Goal: Information Seeking & Learning: Learn about a topic

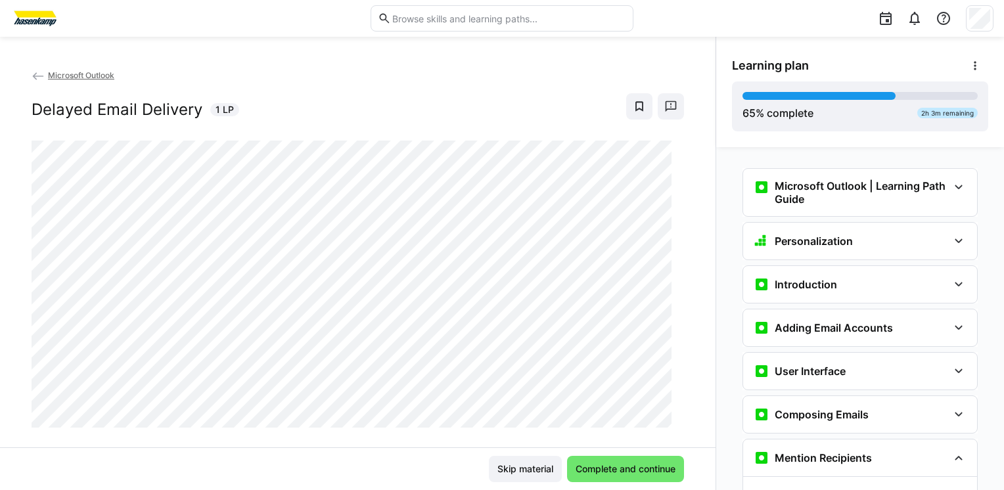
scroll to position [659, 0]
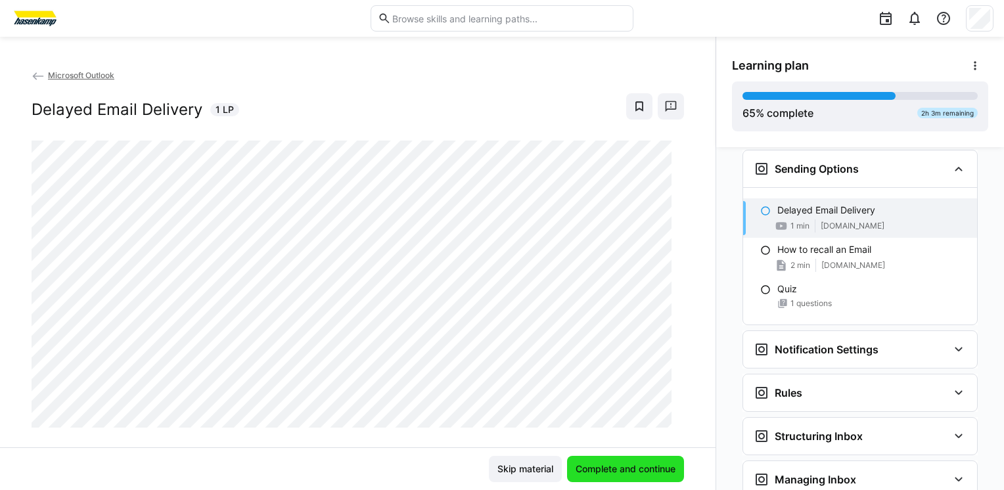
click at [618, 475] on span "Complete and continue" at bounding box center [626, 469] width 104 height 13
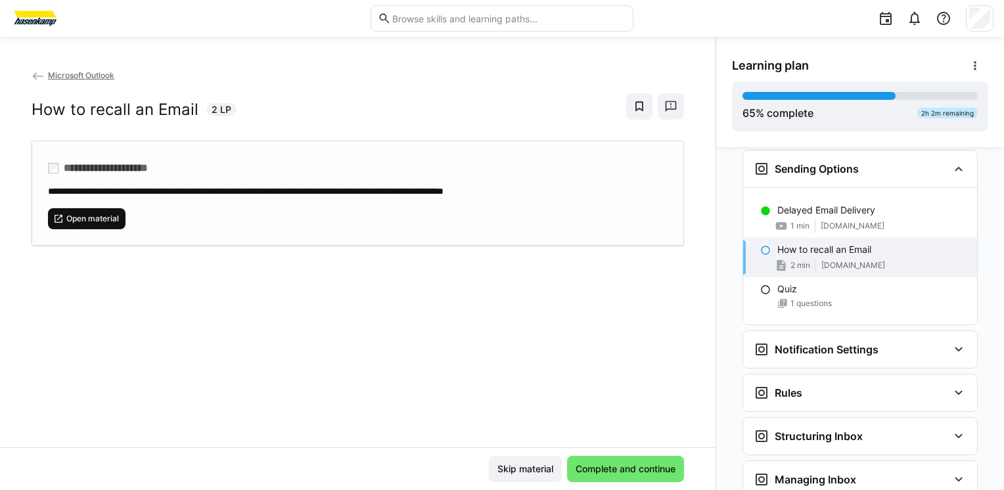
click at [101, 220] on span "Open material" at bounding box center [92, 219] width 55 height 11
click at [617, 469] on span "Complete and continue" at bounding box center [626, 469] width 104 height 13
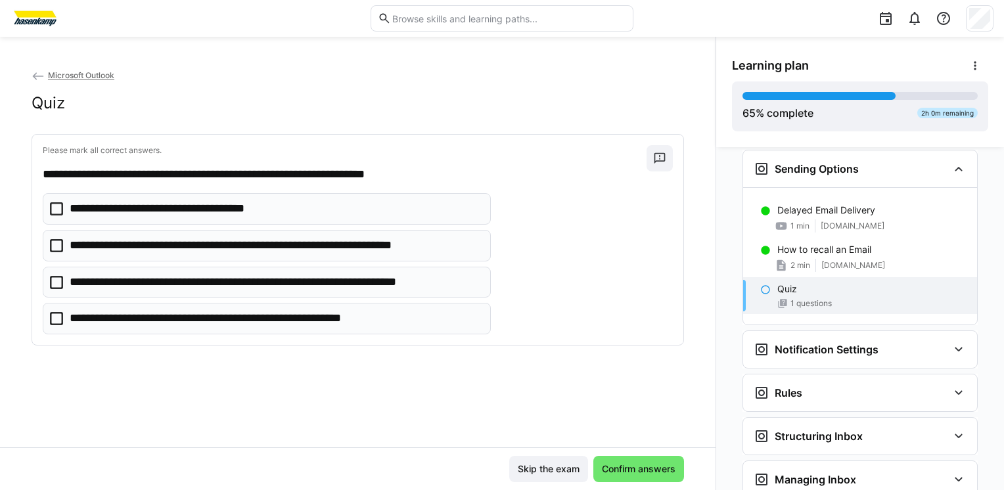
click at [227, 205] on p "**********" at bounding box center [174, 208] width 209 height 17
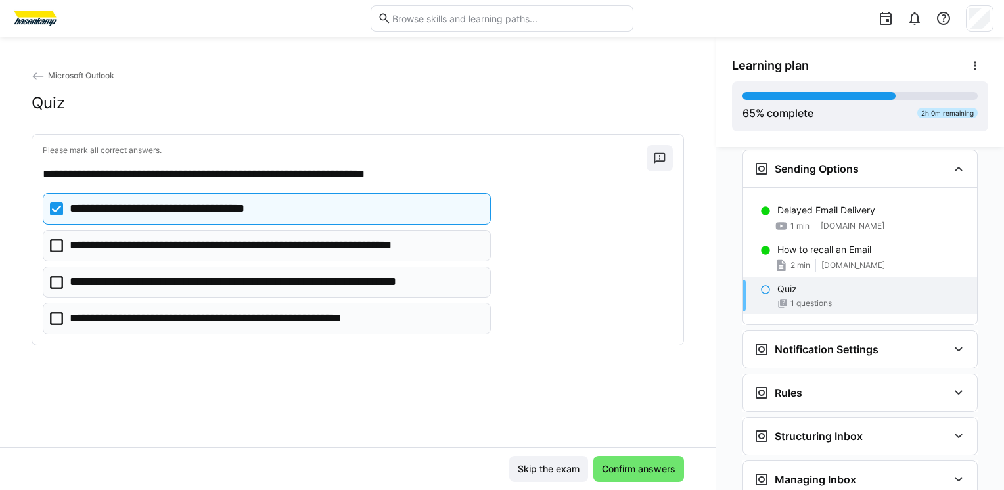
click at [164, 283] on p "**********" at bounding box center [275, 282] width 411 height 17
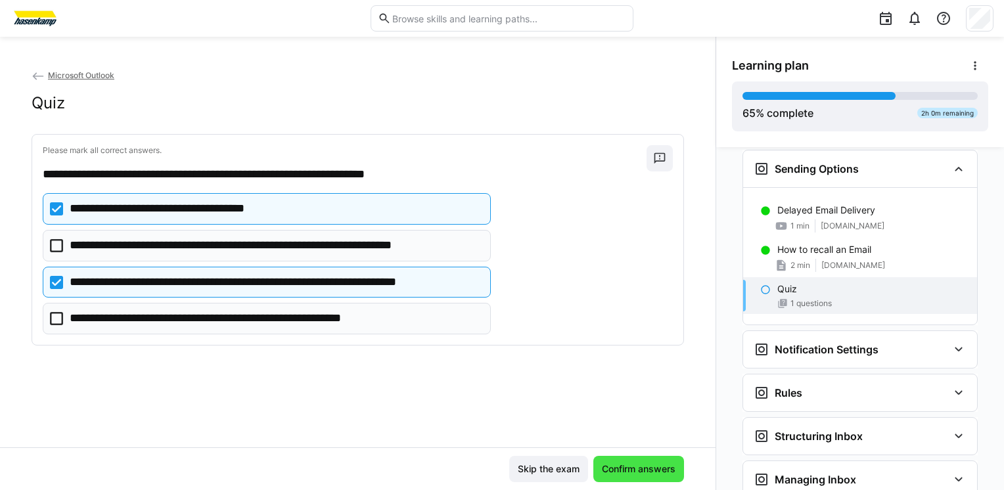
click at [640, 467] on span "Confirm answers" at bounding box center [639, 469] width 78 height 13
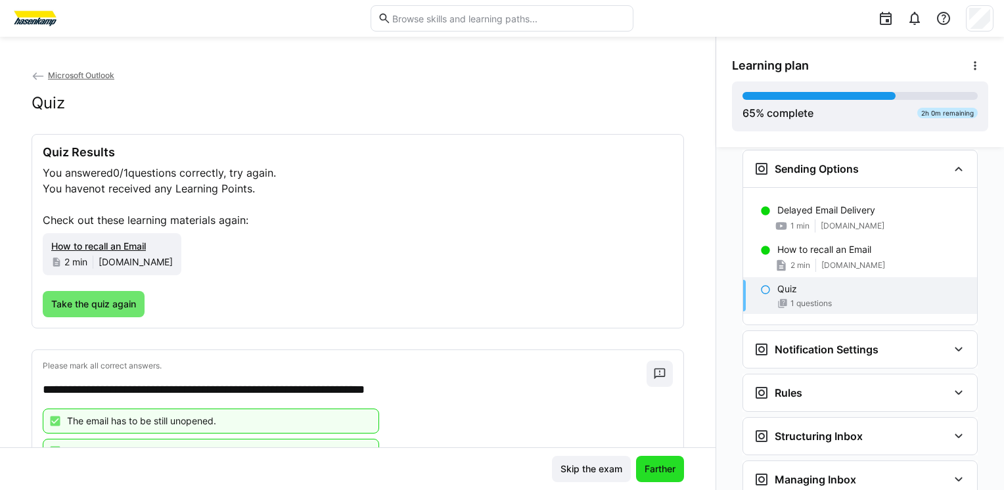
click at [643, 467] on span "Farther" at bounding box center [660, 469] width 35 height 13
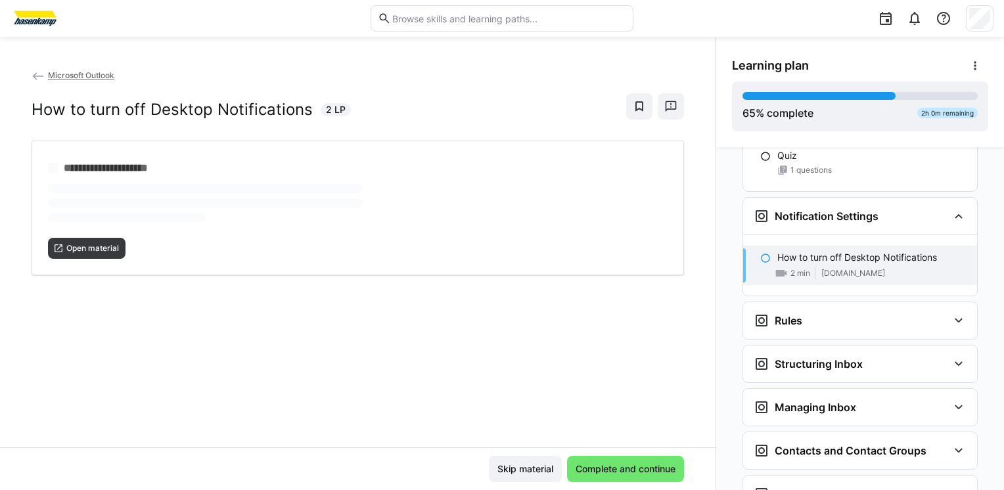
scroll to position [839, 0]
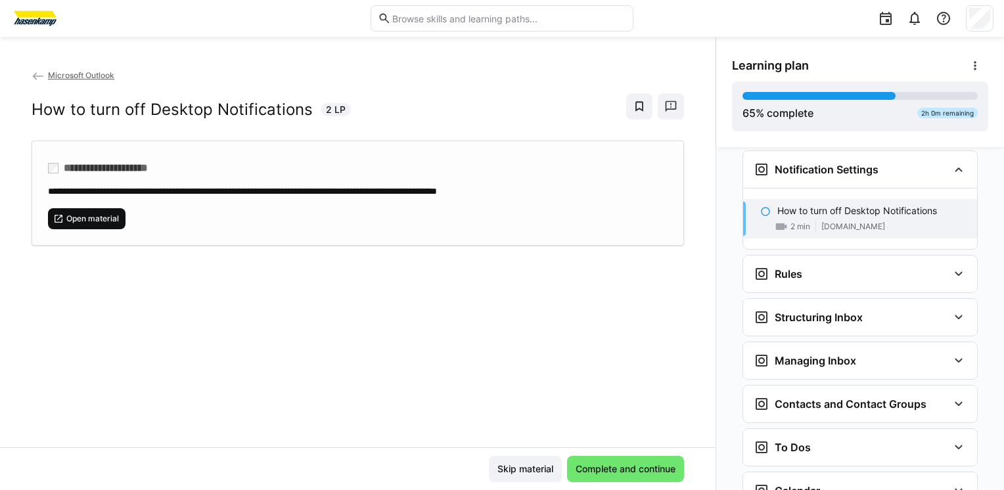
click at [74, 214] on span "Open material" at bounding box center [92, 219] width 55 height 11
click at [619, 467] on span "Complete and continue" at bounding box center [626, 469] width 104 height 13
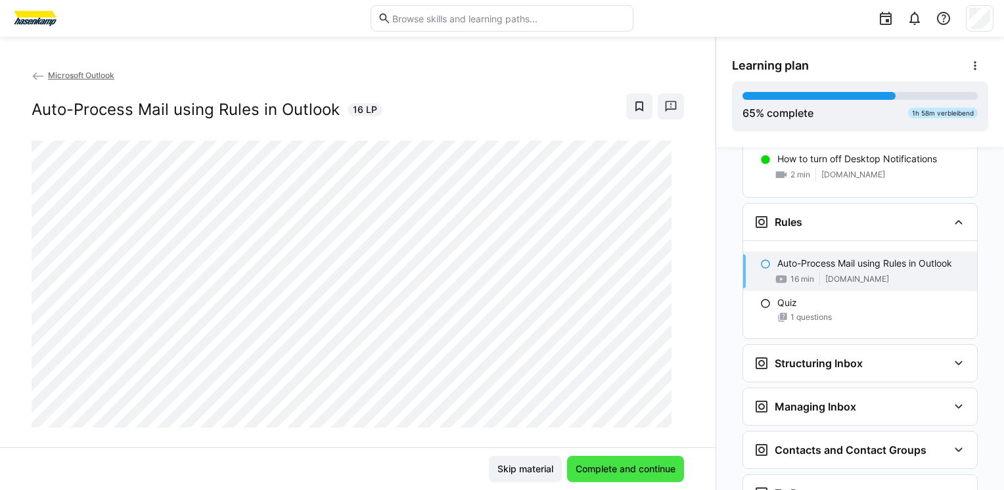
scroll to position [943, 0]
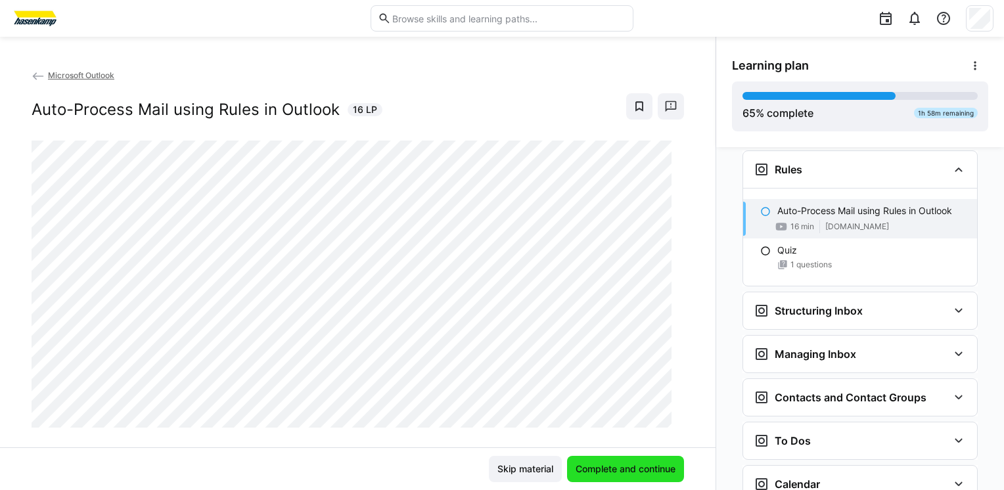
click at [596, 471] on span "Complete and continue" at bounding box center [626, 469] width 104 height 13
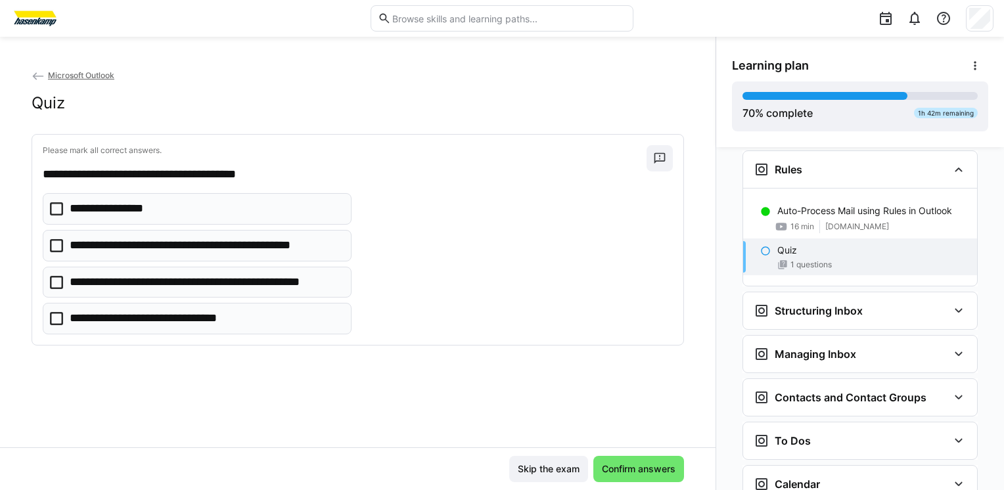
click at [199, 217] on eds-checkbox "**********" at bounding box center [197, 209] width 309 height 32
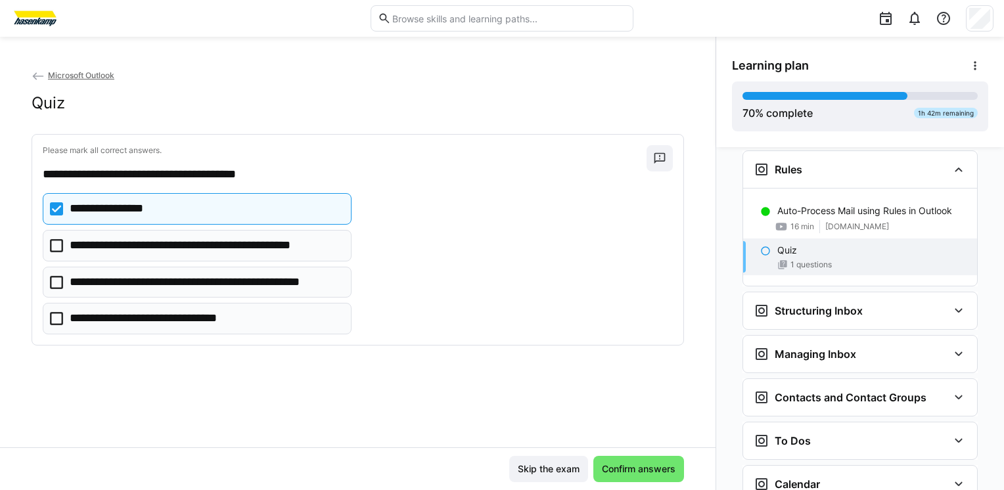
click at [197, 289] on p "**********" at bounding box center [206, 282] width 272 height 17
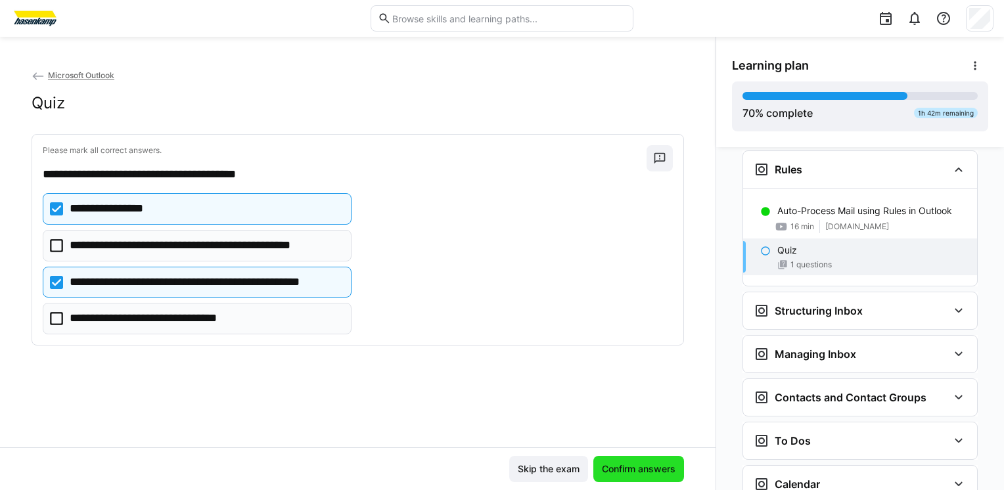
click at [625, 469] on span "Confirm answers" at bounding box center [639, 469] width 78 height 13
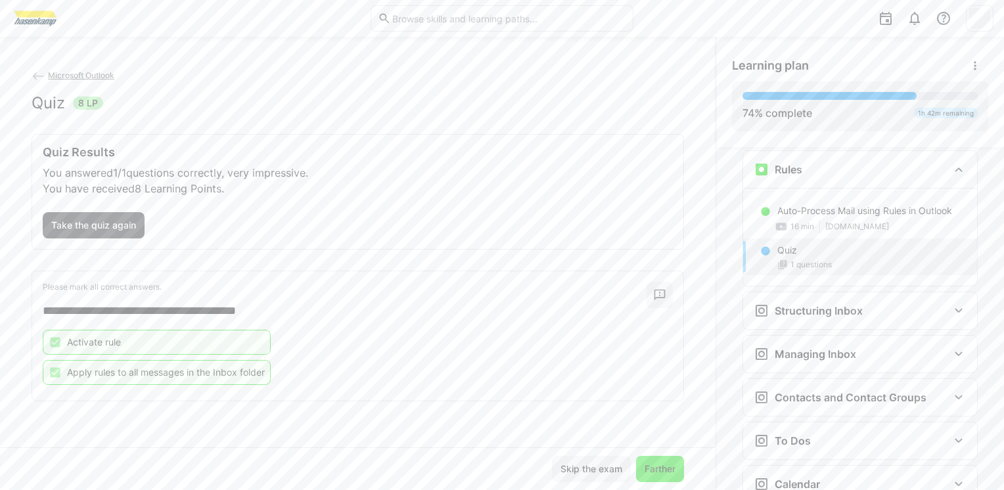
click at [653, 469] on span "Farther" at bounding box center [660, 469] width 35 height 13
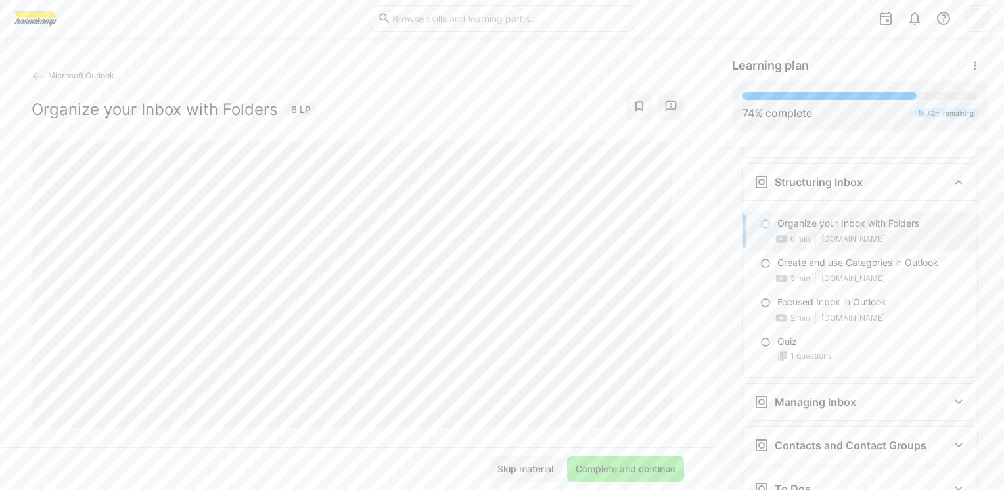
scroll to position [1084, 0]
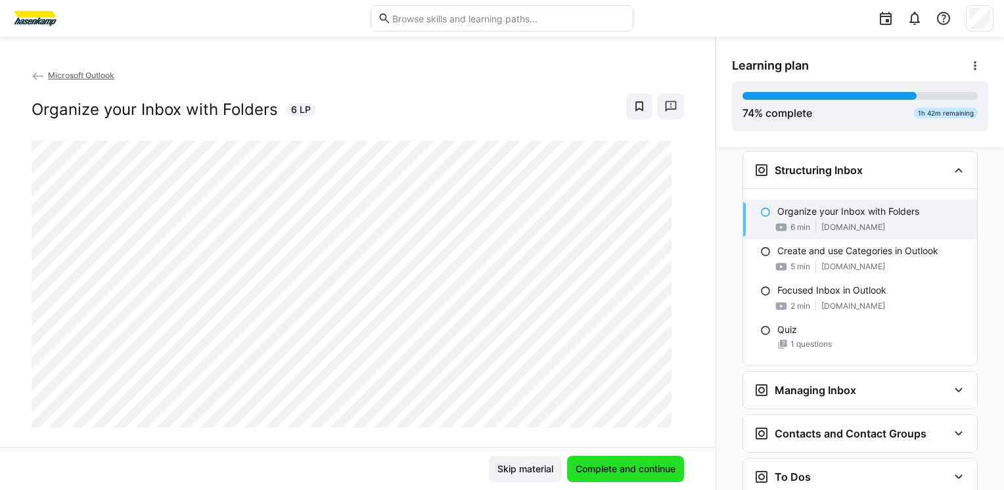
click at [649, 471] on span "Complete and continue" at bounding box center [626, 469] width 104 height 13
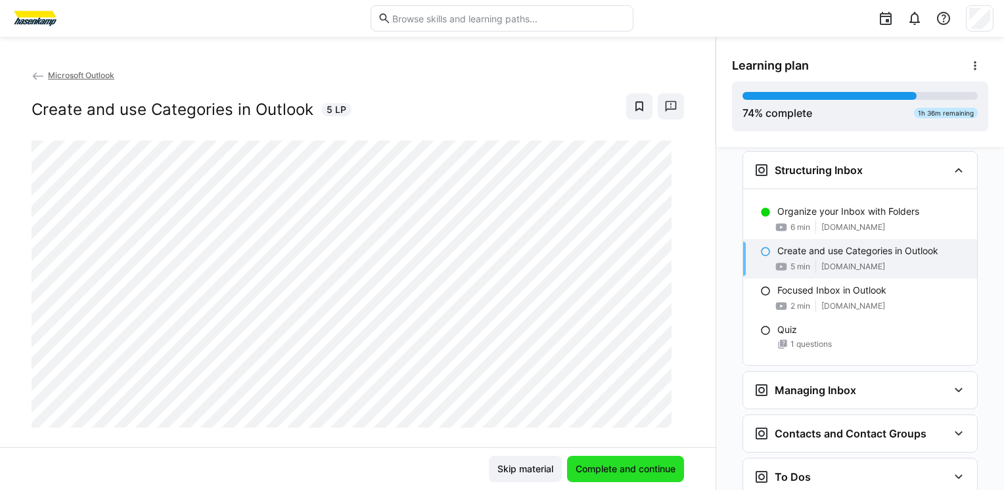
click at [618, 473] on span "Complete and continue" at bounding box center [626, 469] width 104 height 13
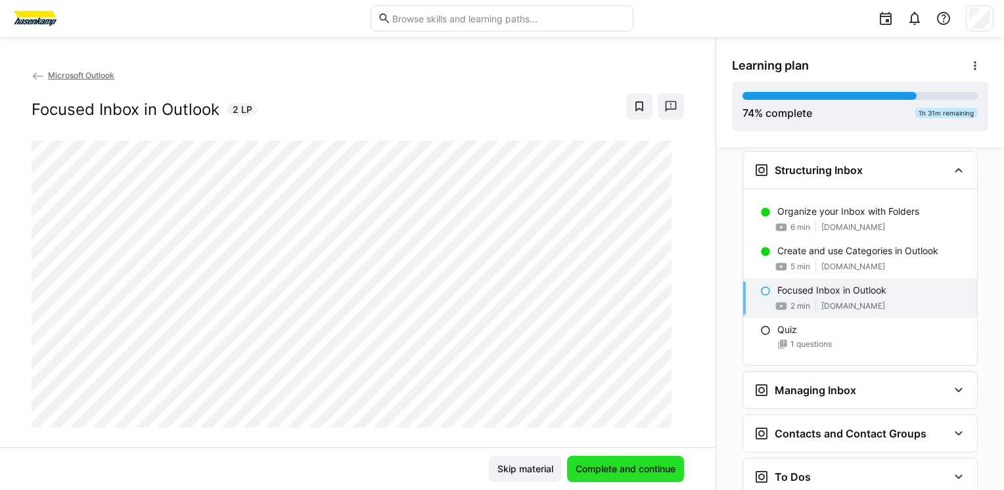
click at [636, 469] on span "Complete and continue" at bounding box center [626, 469] width 104 height 13
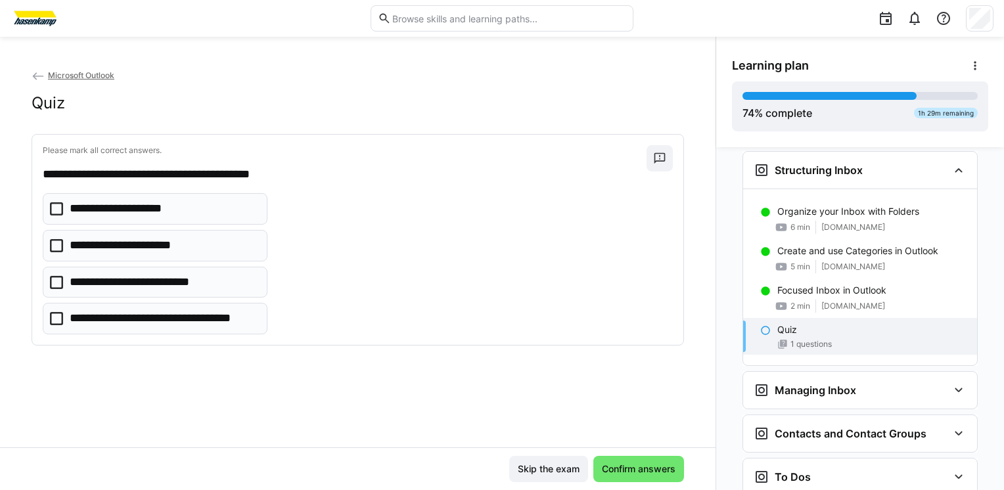
click at [200, 283] on p "**********" at bounding box center [145, 282] width 151 height 17
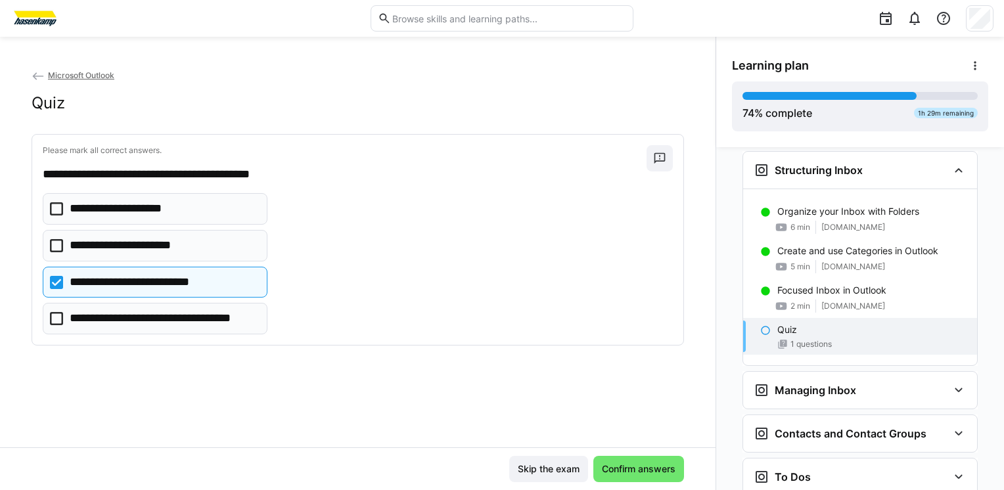
click at [219, 324] on p "**********" at bounding box center [164, 318] width 188 height 17
click at [223, 250] on eds-checkbox "**********" at bounding box center [155, 246] width 225 height 32
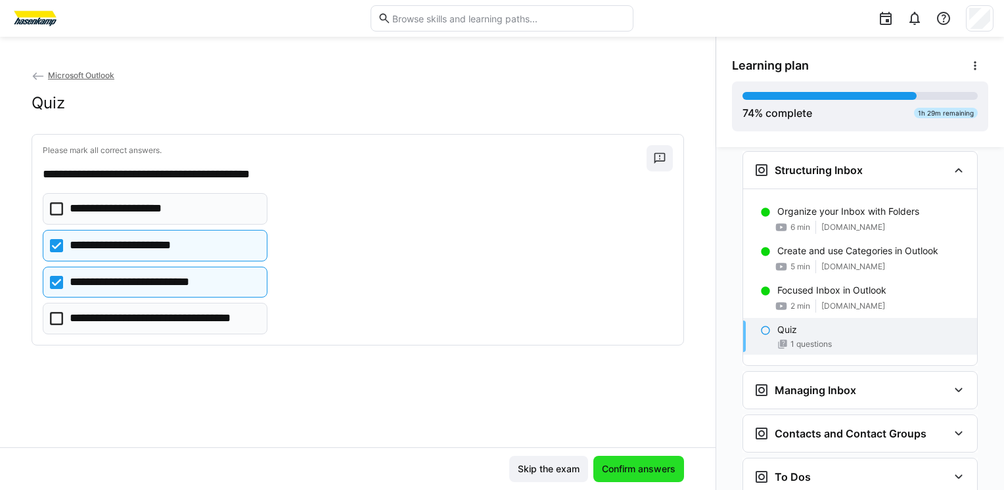
click at [622, 475] on span "Confirm answers" at bounding box center [639, 469] width 78 height 13
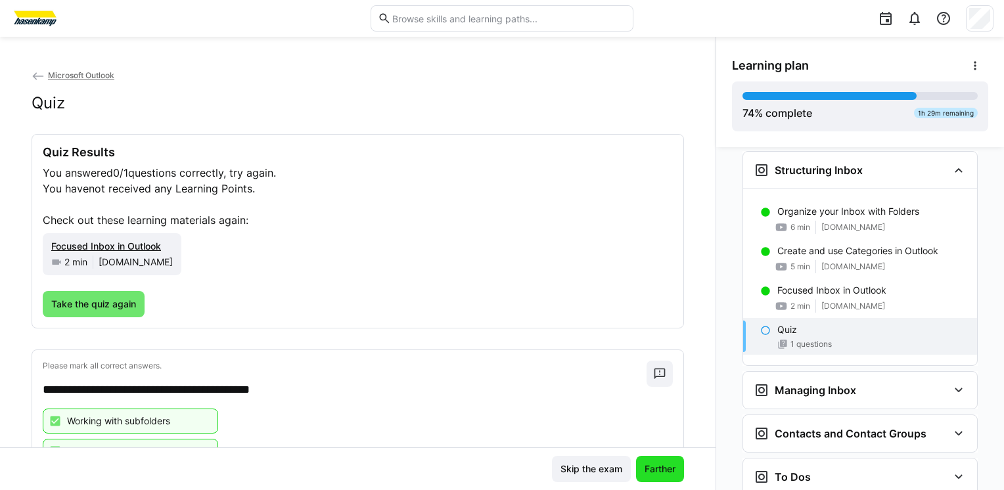
click at [653, 472] on span "Farther" at bounding box center [660, 469] width 35 height 13
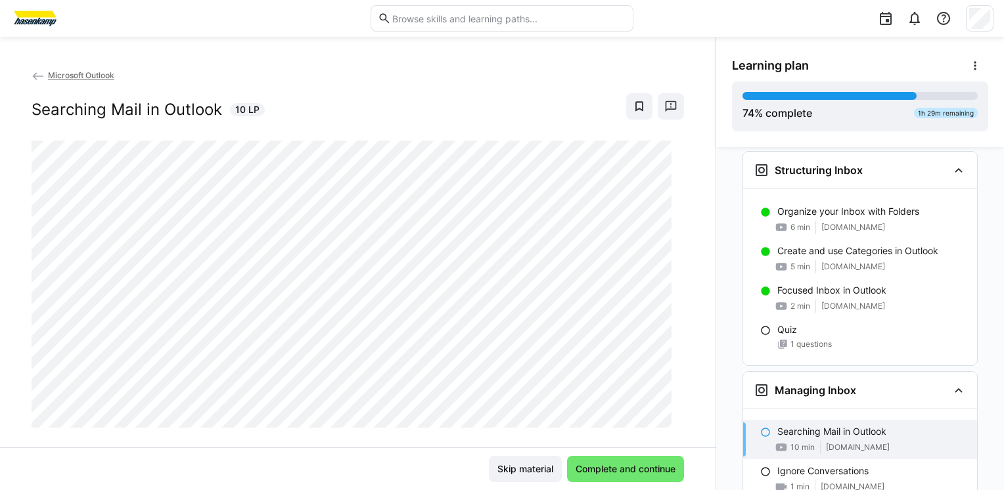
scroll to position [1304, 0]
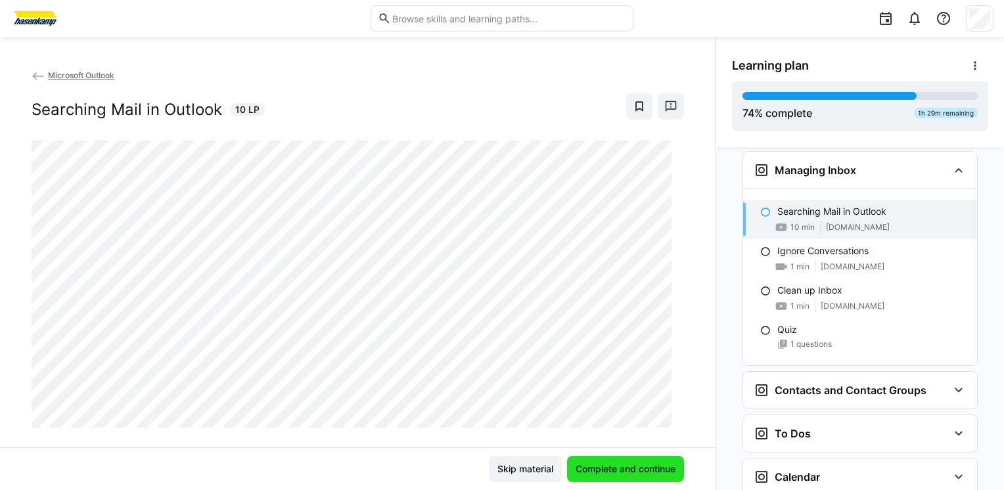
click at [605, 471] on span "Complete and continue" at bounding box center [626, 469] width 104 height 13
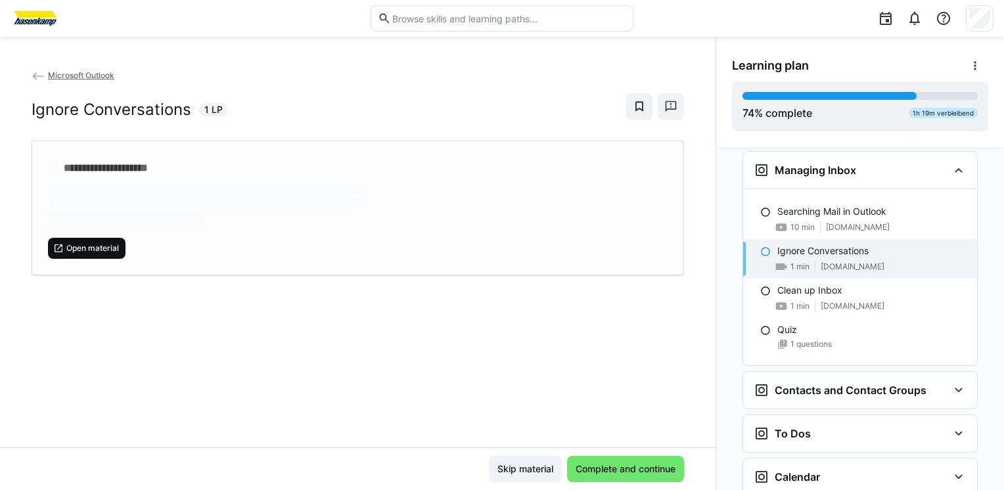
click at [91, 246] on span "Open material" at bounding box center [92, 248] width 55 height 11
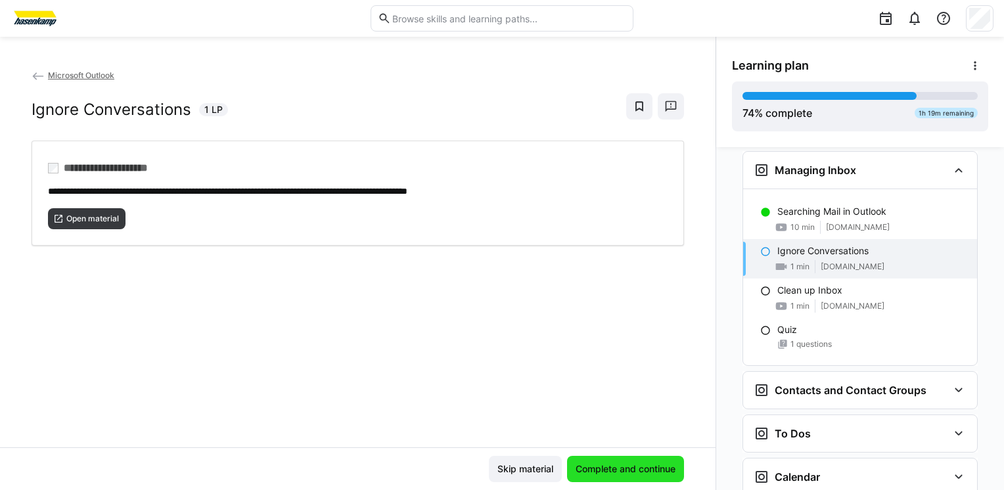
click at [609, 475] on span "Complete and continue" at bounding box center [626, 469] width 104 height 13
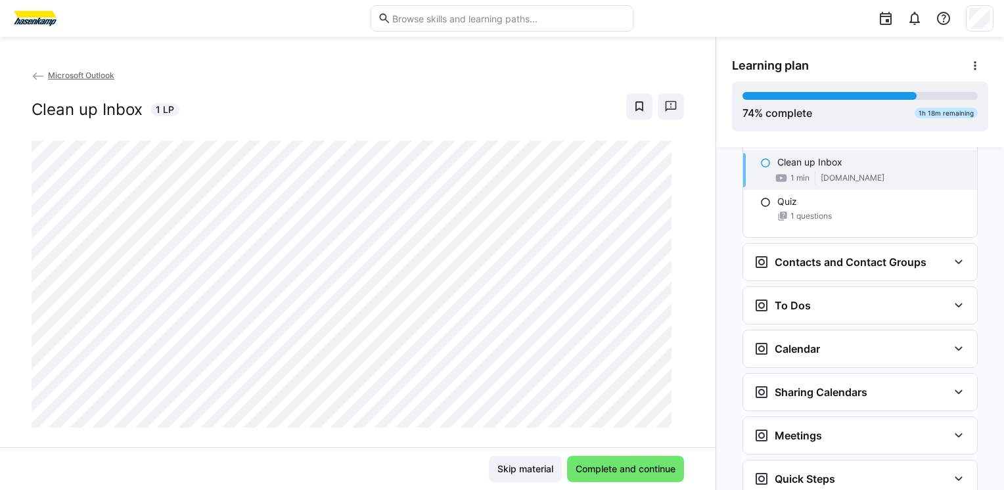
scroll to position [1436, 0]
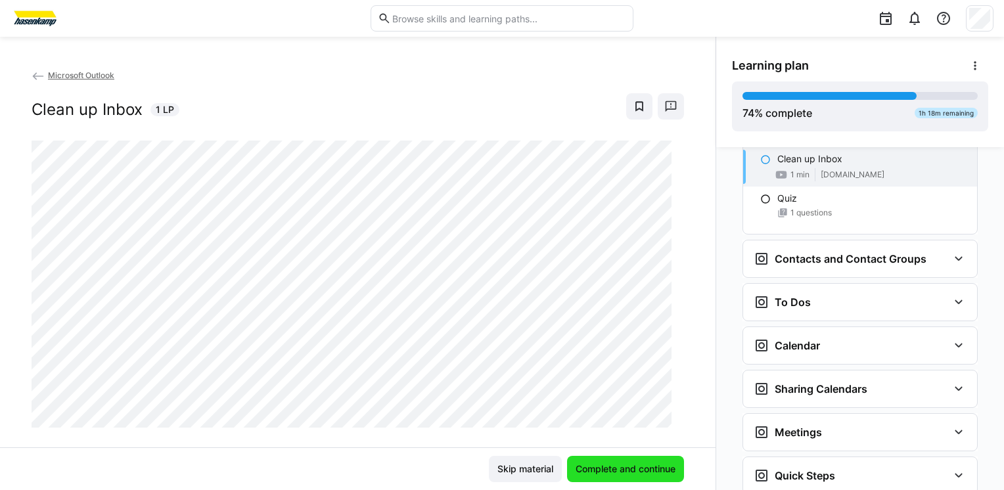
click at [646, 477] on span "Complete and continue" at bounding box center [625, 469] width 117 height 26
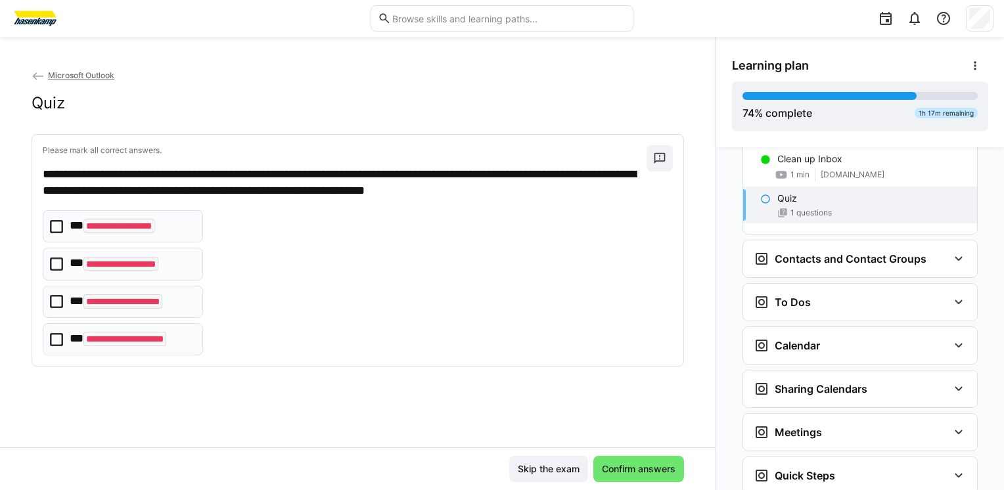
click at [471, 324] on div "**********" at bounding box center [358, 282] width 630 height 145
click at [162, 306] on code "**********" at bounding box center [122, 301] width 79 height 14
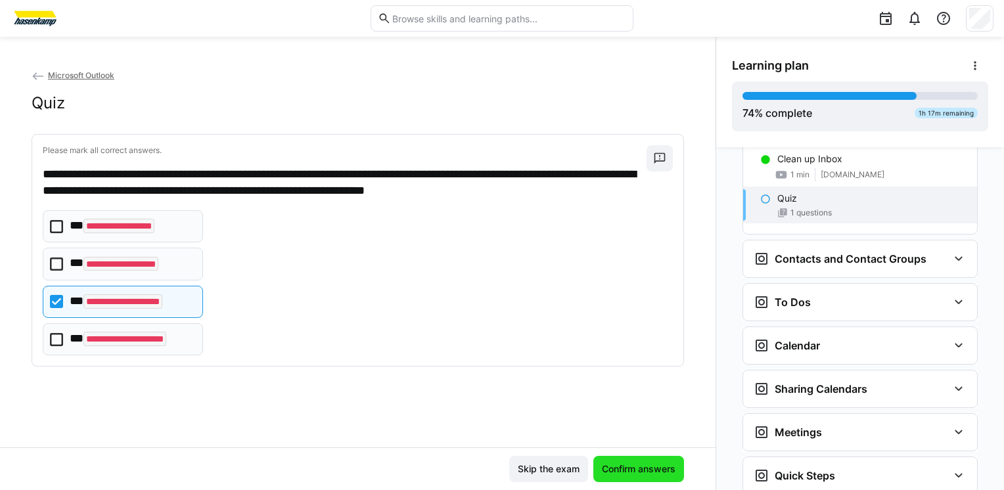
click at [642, 470] on span "Confirm answers" at bounding box center [639, 469] width 78 height 13
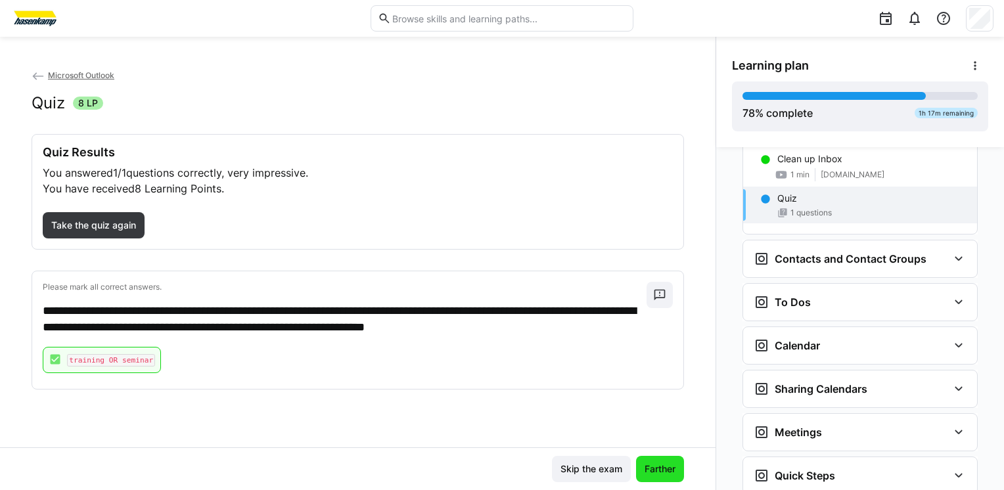
click at [657, 478] on span "Farther" at bounding box center [660, 469] width 48 height 26
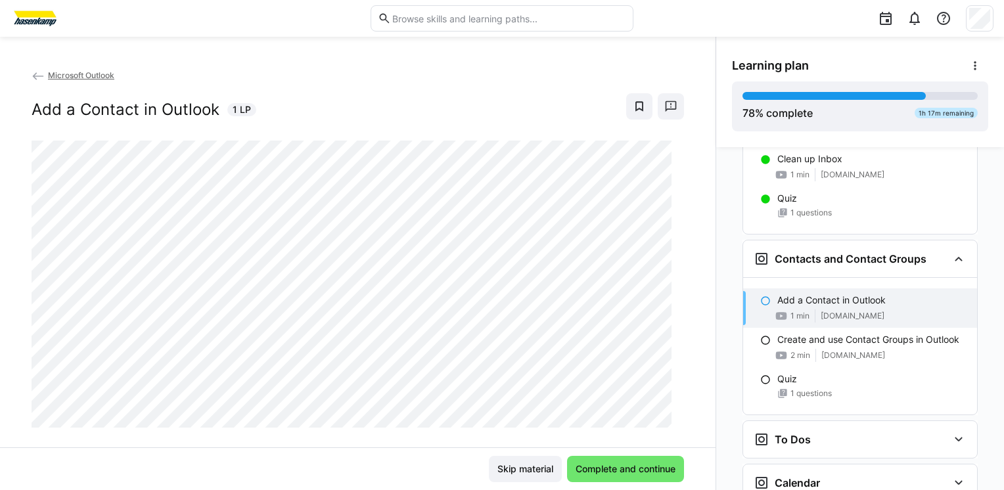
scroll to position [1518, 0]
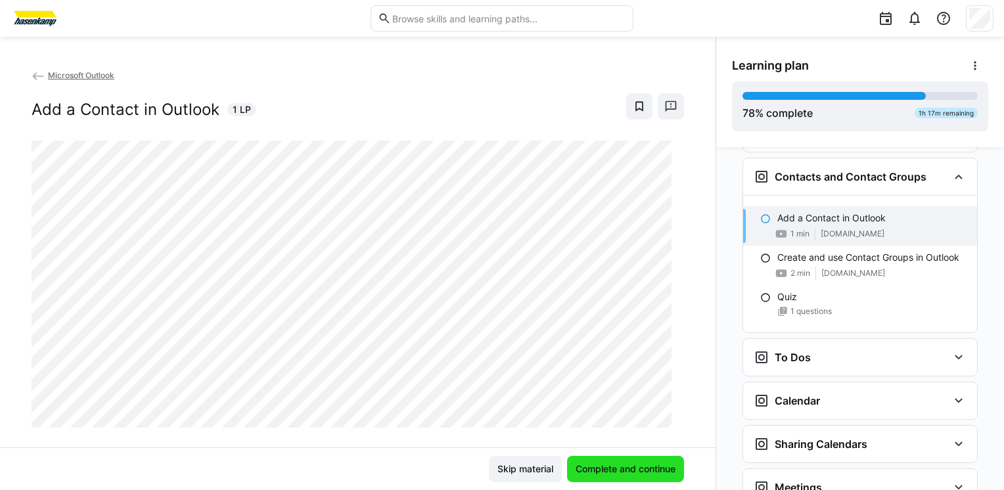
click at [613, 475] on span "Complete and continue" at bounding box center [626, 469] width 104 height 13
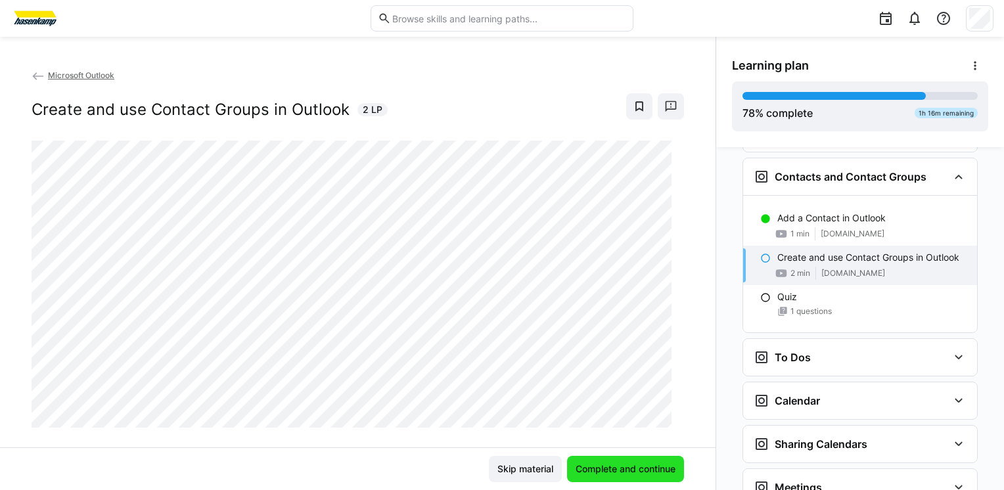
click at [610, 469] on span "Complete and continue" at bounding box center [626, 469] width 104 height 13
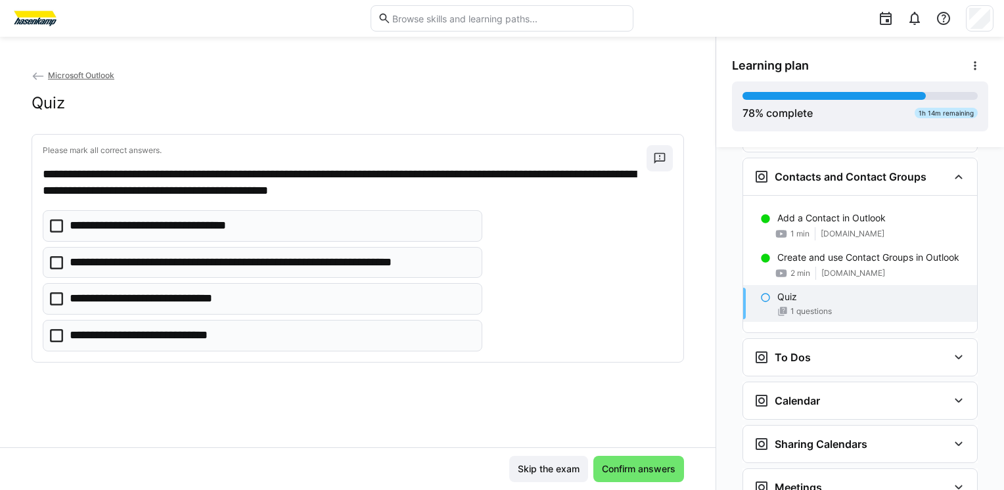
click at [225, 303] on p "**********" at bounding box center [158, 299] width 177 height 17
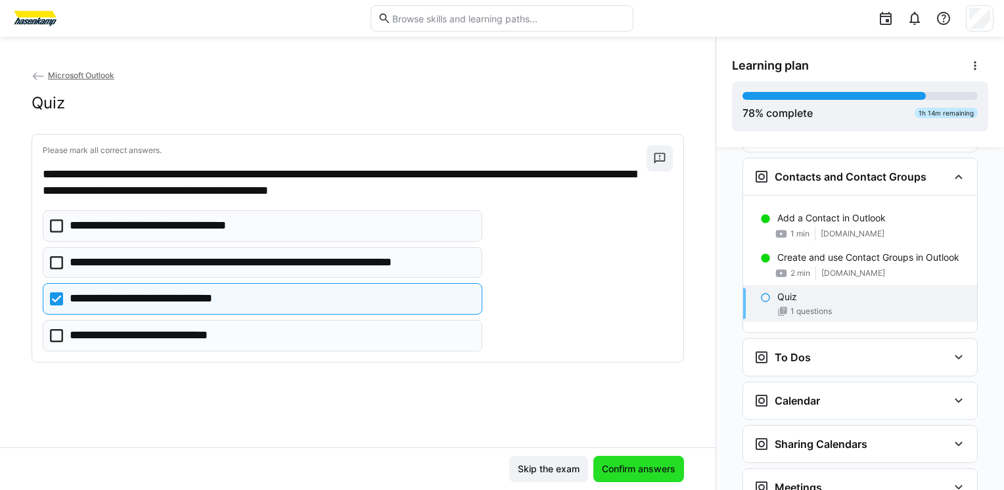
click at [634, 475] on span "Confirm answers" at bounding box center [639, 469] width 78 height 13
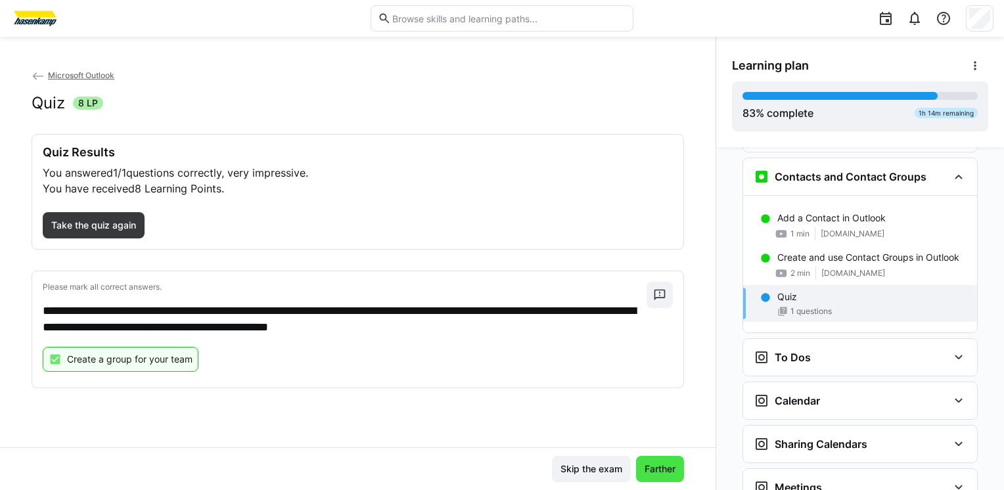
click at [658, 476] on span "Farther" at bounding box center [660, 469] width 35 height 13
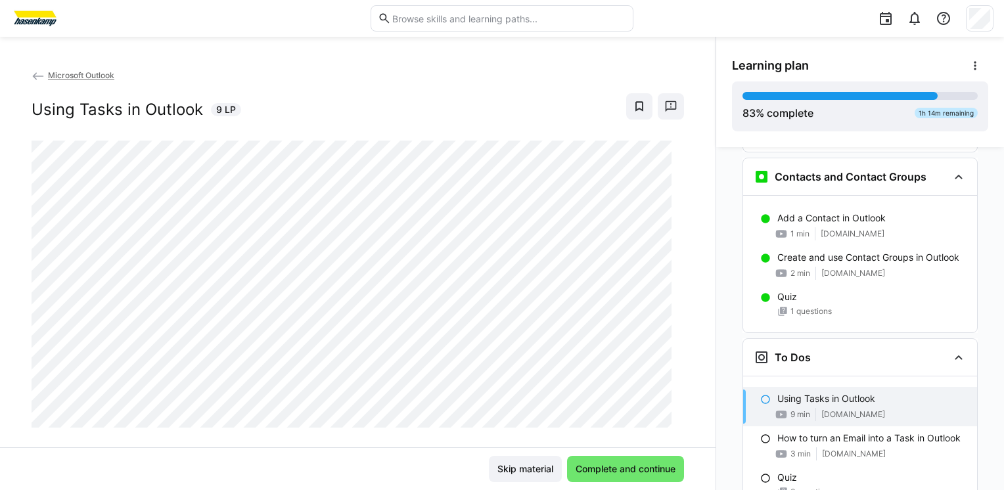
scroll to position [1656, 0]
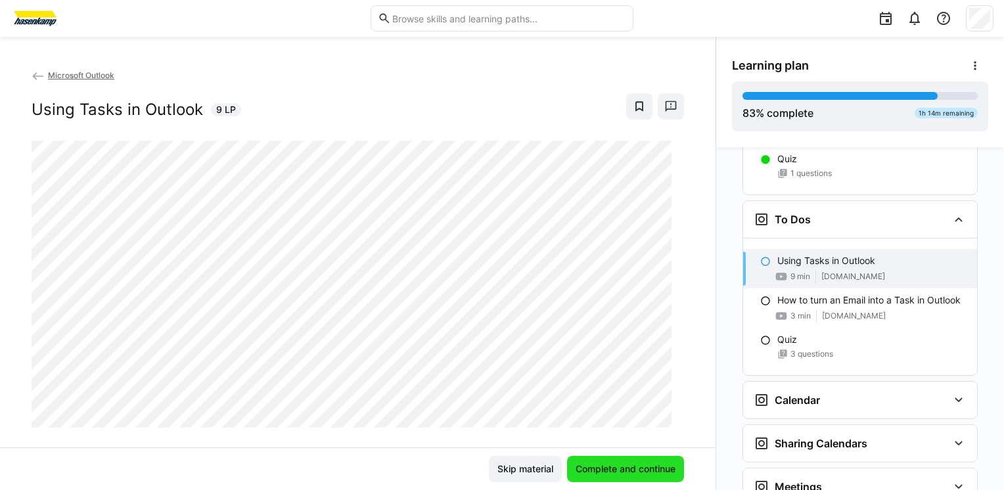
click at [629, 467] on span "Complete and continue" at bounding box center [626, 469] width 104 height 13
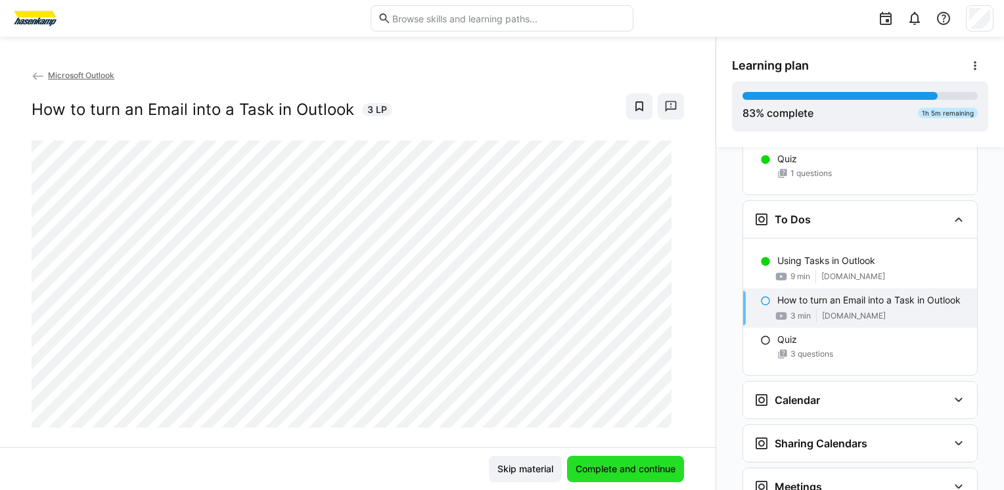
click at [633, 465] on span "Complete and continue" at bounding box center [626, 469] width 104 height 13
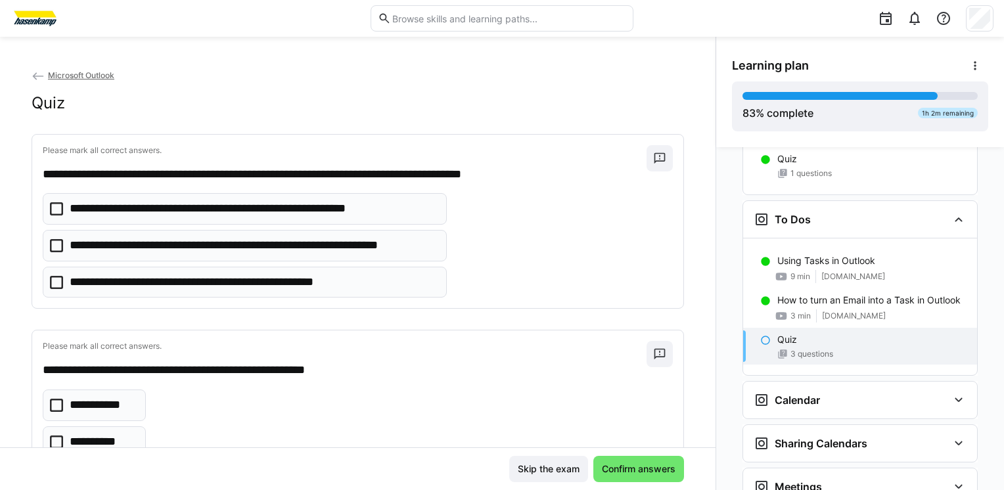
click at [263, 207] on p "**********" at bounding box center [236, 208] width 333 height 17
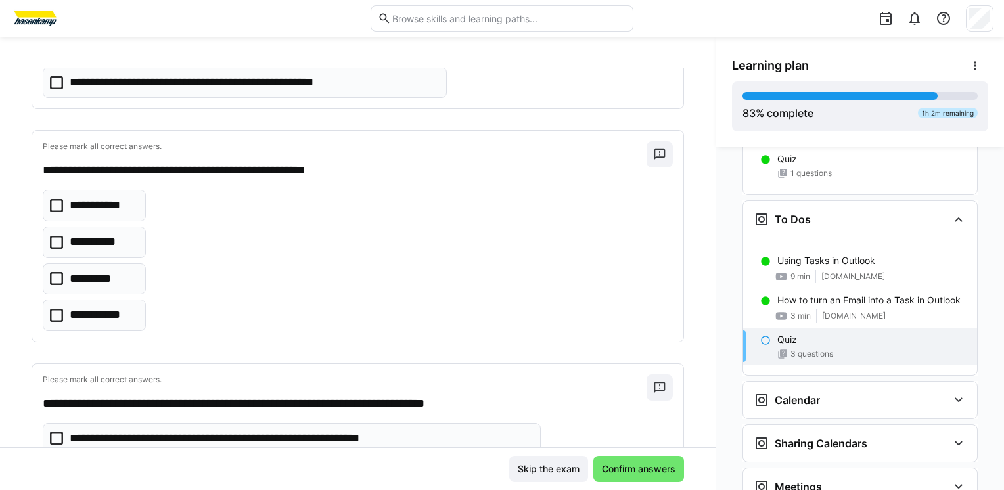
scroll to position [216, 0]
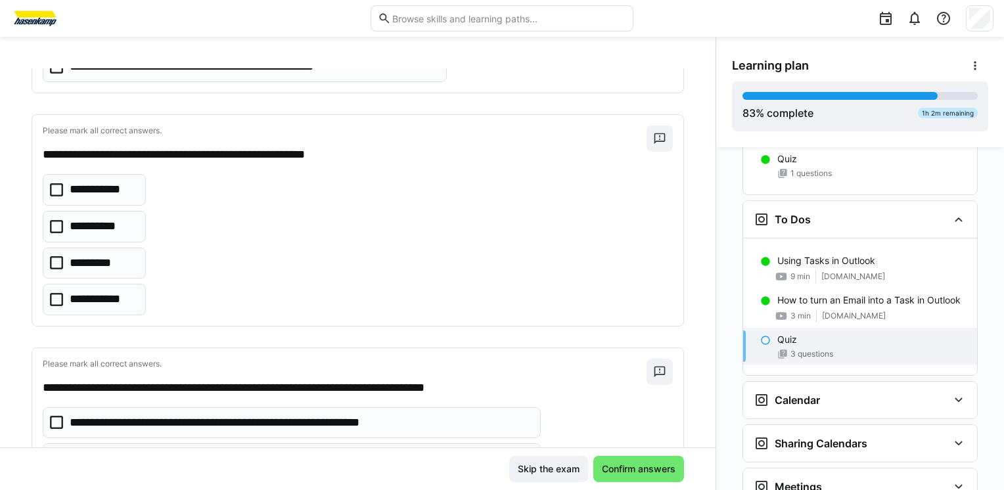
click at [126, 223] on eds-checkbox "**********" at bounding box center [94, 227] width 103 height 32
click at [116, 194] on p "**********" at bounding box center [103, 189] width 66 height 17
click at [129, 256] on eds-checkbox "*********" at bounding box center [94, 264] width 103 height 32
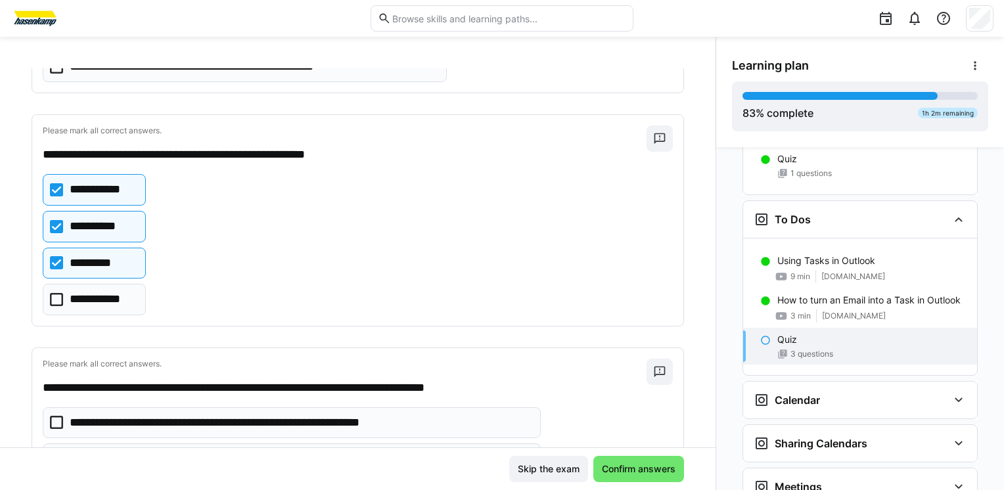
click at [126, 291] on eds-checkbox "**********" at bounding box center [94, 300] width 103 height 32
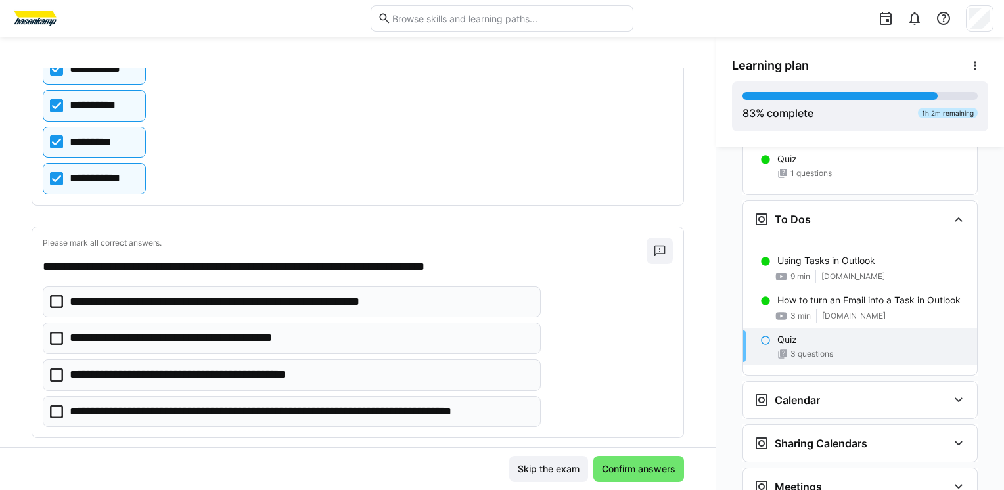
scroll to position [355, 0]
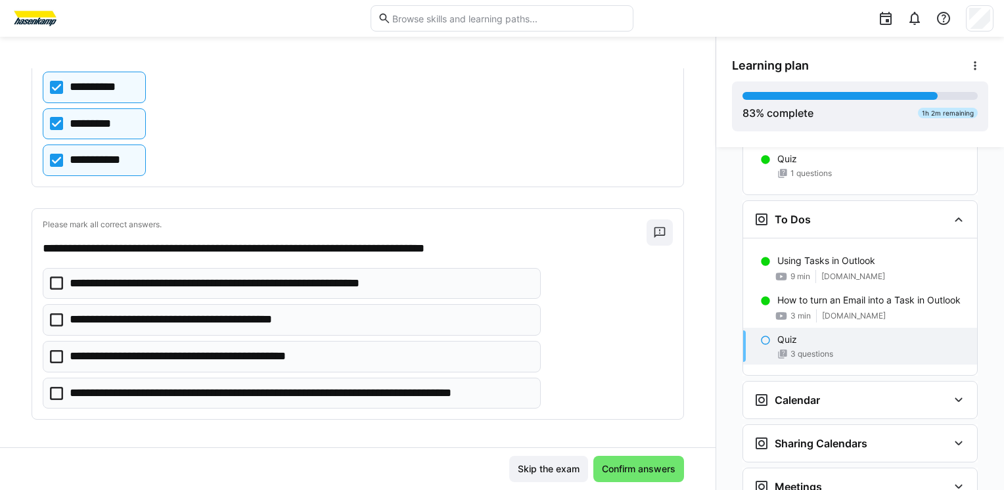
click at [340, 281] on p "**********" at bounding box center [251, 283] width 363 height 17
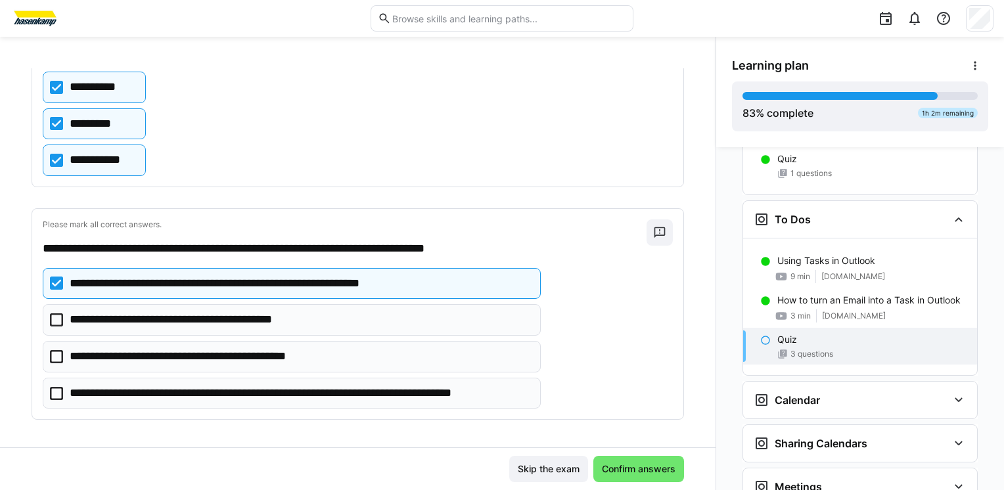
click at [319, 398] on p "**********" at bounding box center [300, 393] width 461 height 17
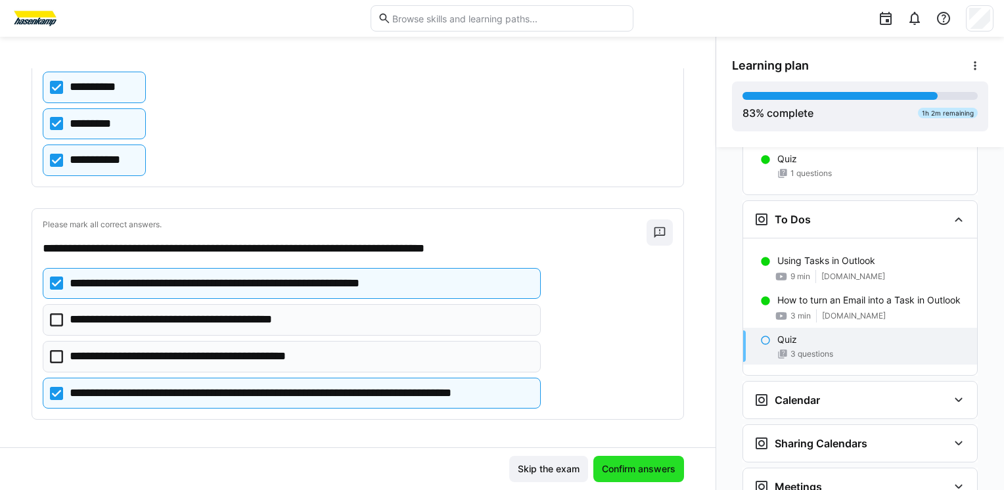
click at [642, 469] on span "Confirm answers" at bounding box center [639, 469] width 78 height 13
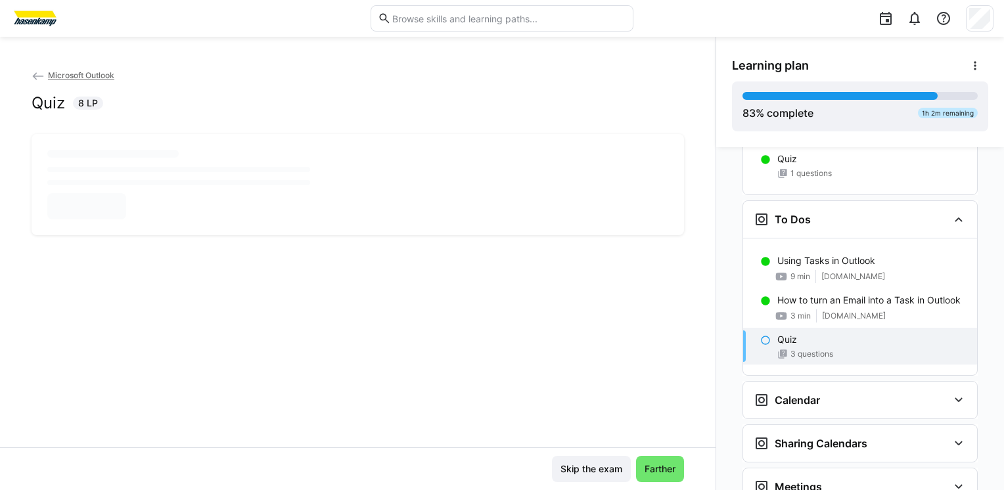
scroll to position [0, 0]
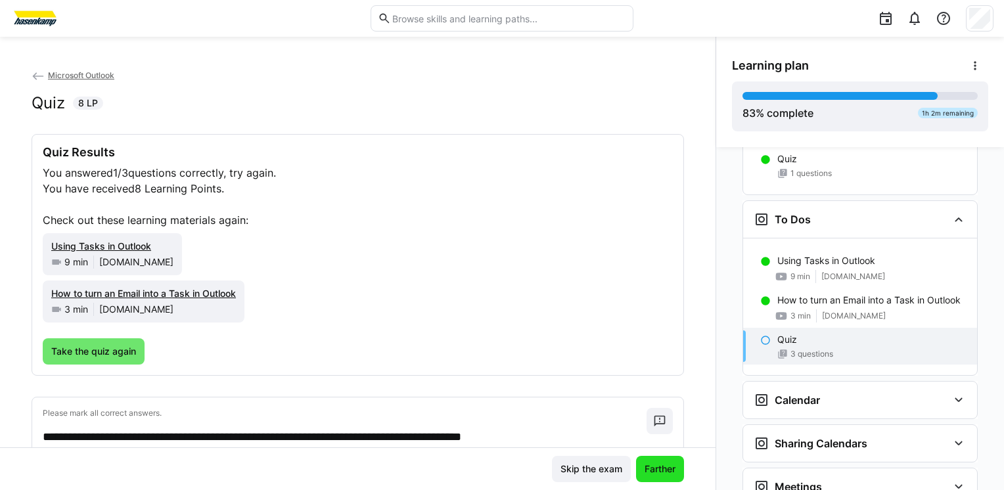
click at [644, 472] on span "Farther" at bounding box center [660, 469] width 35 height 13
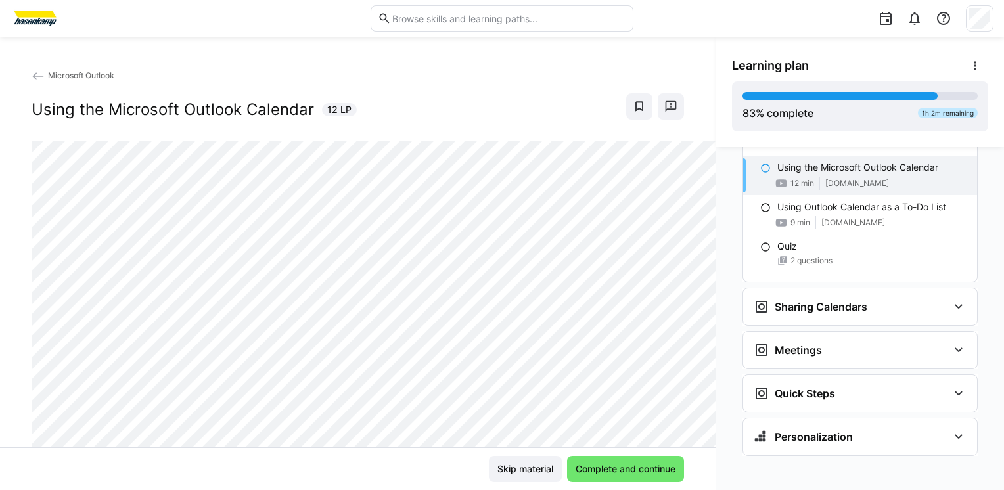
scroll to position [1853, 0]
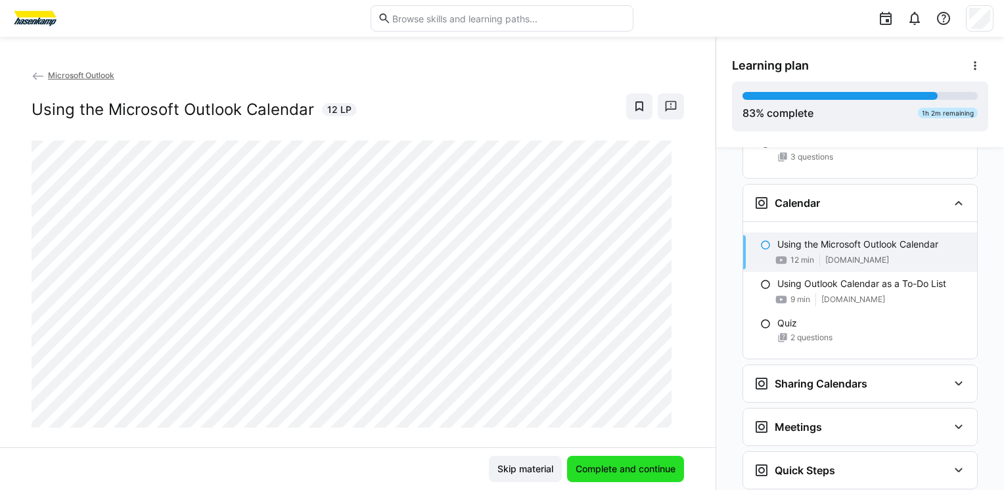
click at [643, 474] on span "Complete and continue" at bounding box center [626, 469] width 104 height 13
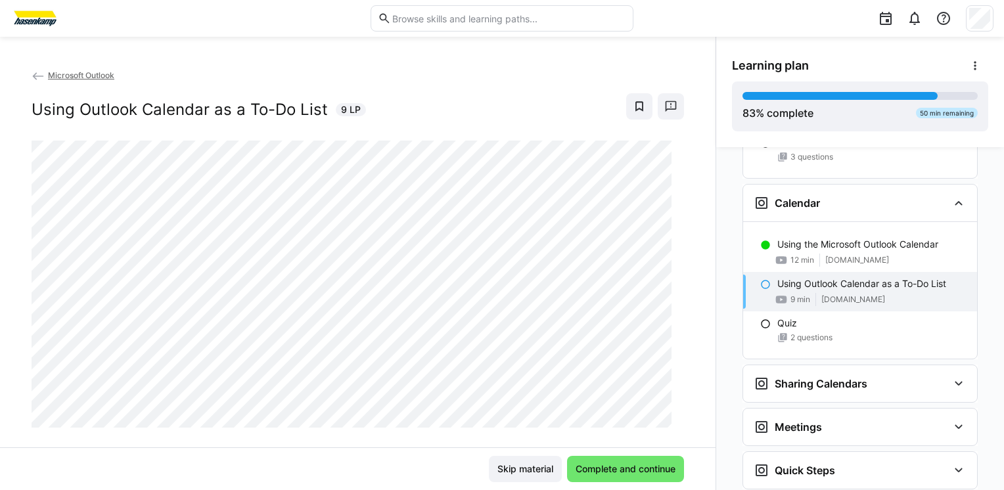
scroll to position [1930, 0]
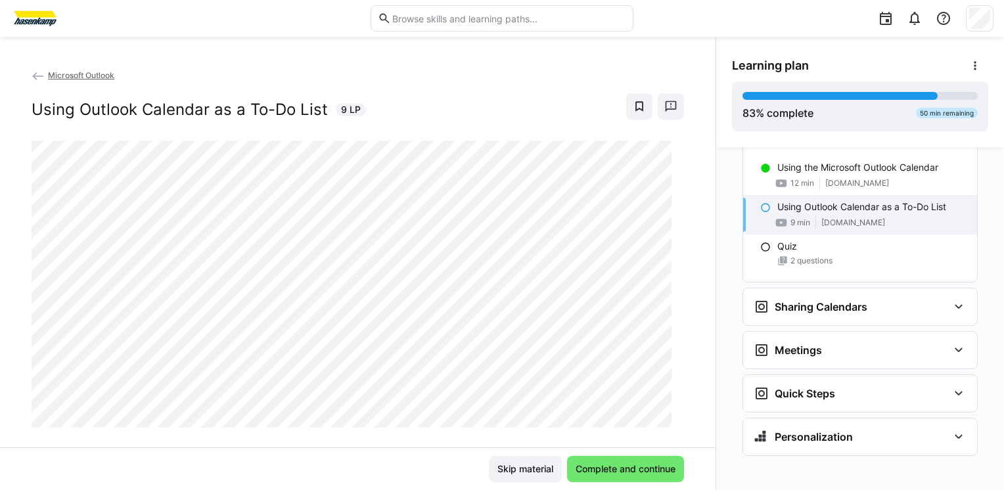
click at [463, 98] on div "Using Outlook Calendar as a To-Do List 9 LP" at bounding box center [358, 106] width 653 height 26
click at [597, 206] on div "Microsoft Outlook Using Outlook Calendar as a To-Do List 9 LP" at bounding box center [358, 248] width 653 height 360
click at [634, 471] on span "Complete and continue" at bounding box center [626, 469] width 104 height 13
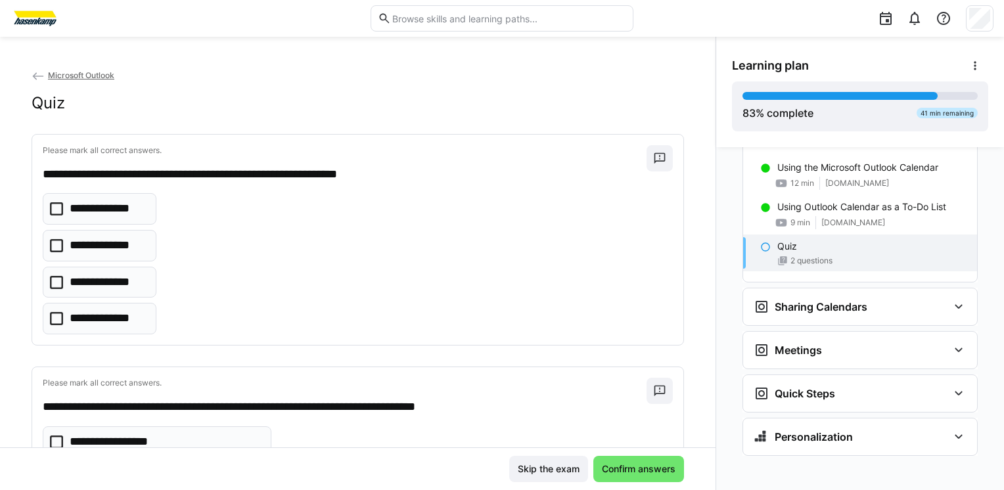
click at [118, 212] on p "**********" at bounding box center [107, 208] width 75 height 17
click at [134, 210] on p "**********" at bounding box center [107, 208] width 75 height 17
click at [128, 247] on p "**********" at bounding box center [108, 245] width 77 height 17
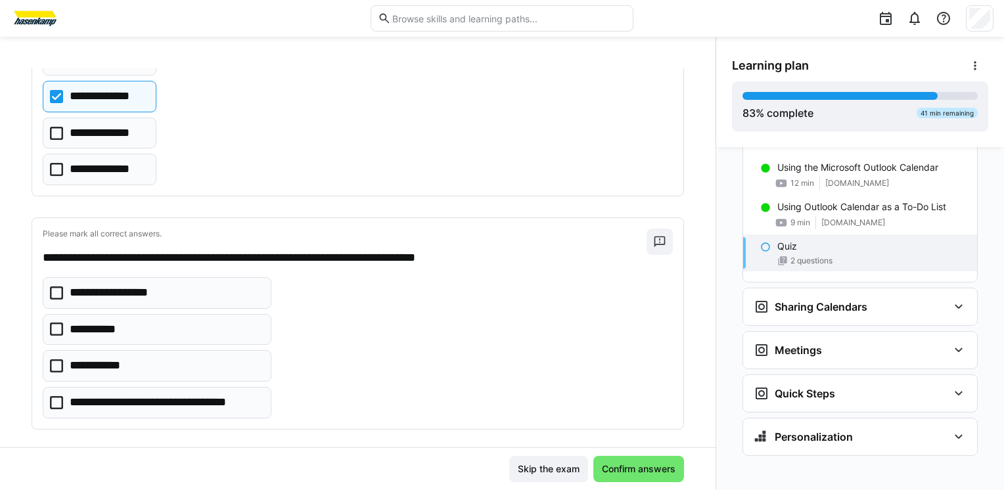
scroll to position [159, 0]
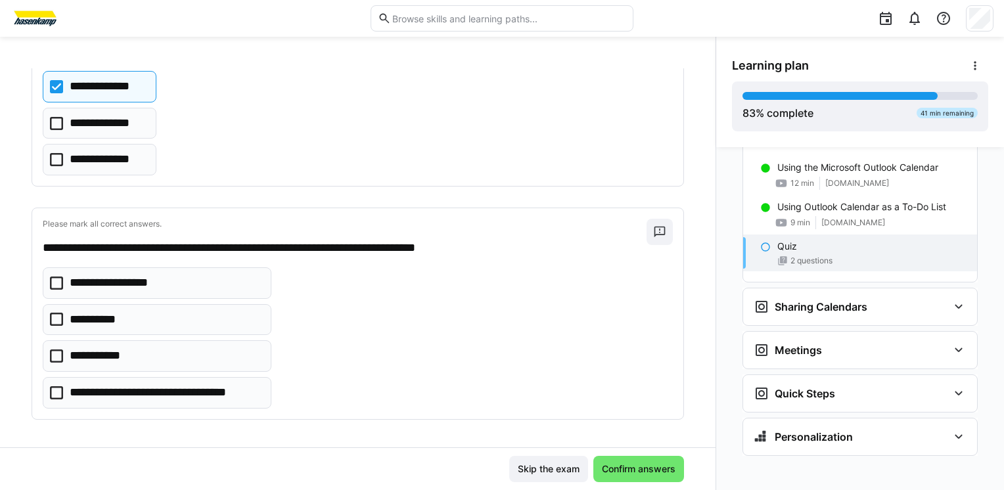
click at [204, 319] on eds-checkbox "**********" at bounding box center [157, 320] width 229 height 32
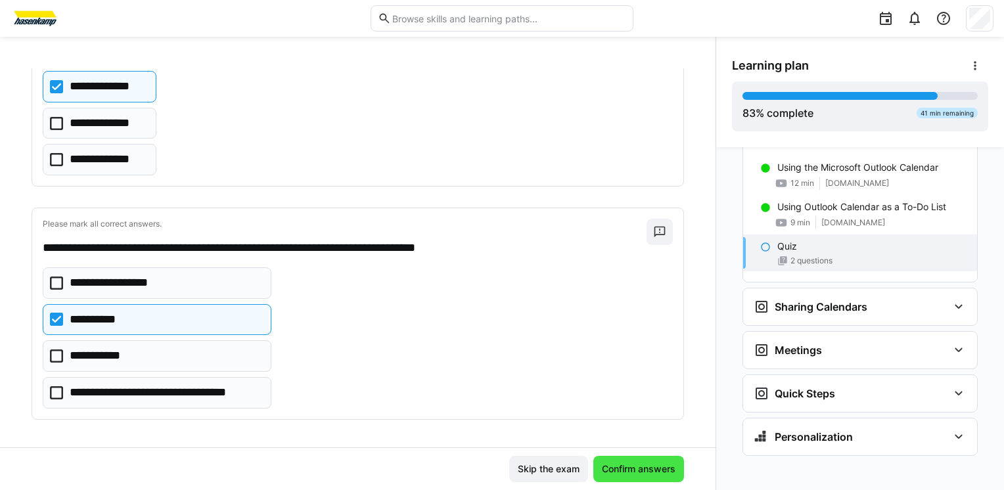
click at [630, 472] on span "Confirm answers" at bounding box center [639, 469] width 78 height 13
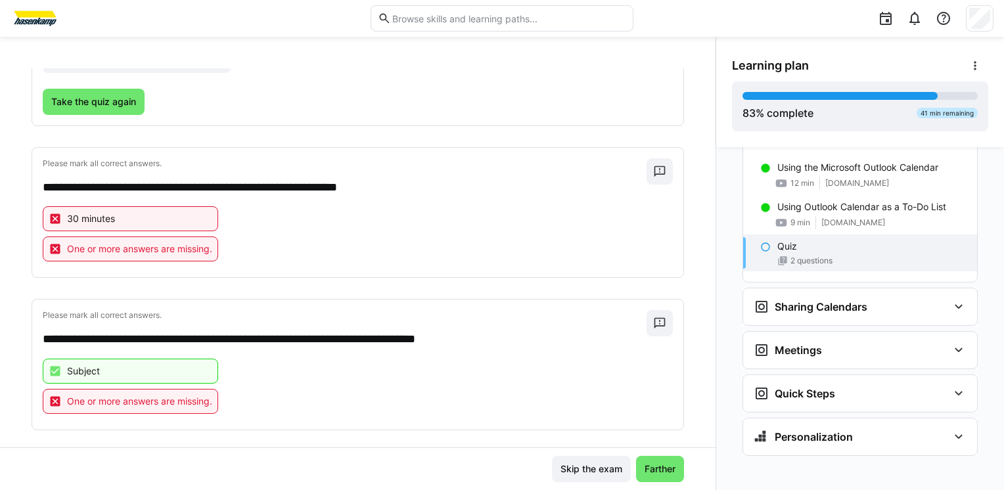
scroll to position [256, 0]
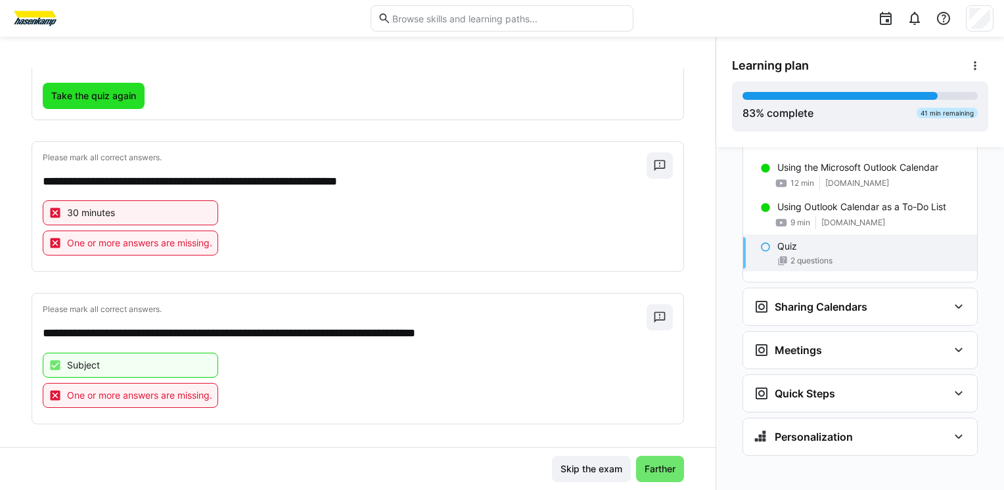
click at [111, 94] on span "Take the quiz again" at bounding box center [93, 95] width 89 height 13
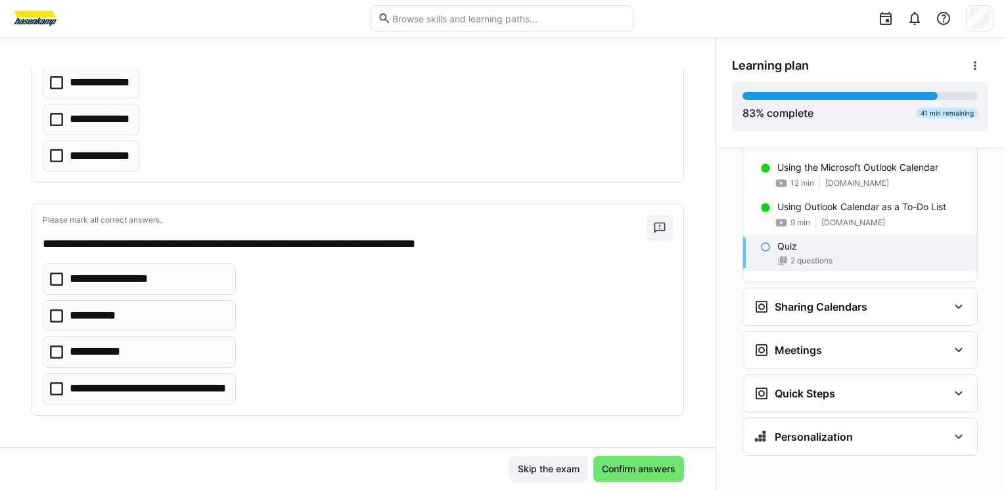
scroll to position [159, 0]
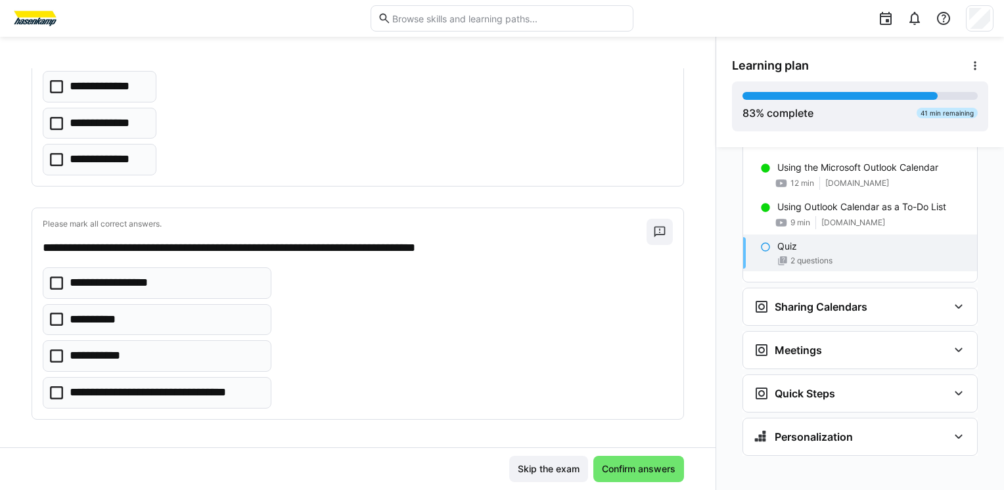
click at [95, 158] on p "**********" at bounding box center [108, 159] width 77 height 17
click at [99, 87] on p "**********" at bounding box center [108, 86] width 77 height 17
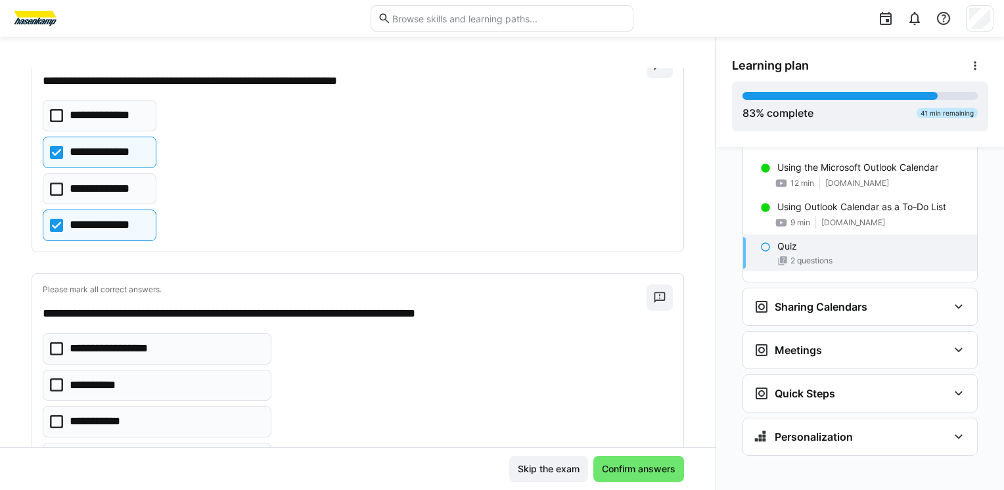
scroll to position [90, 0]
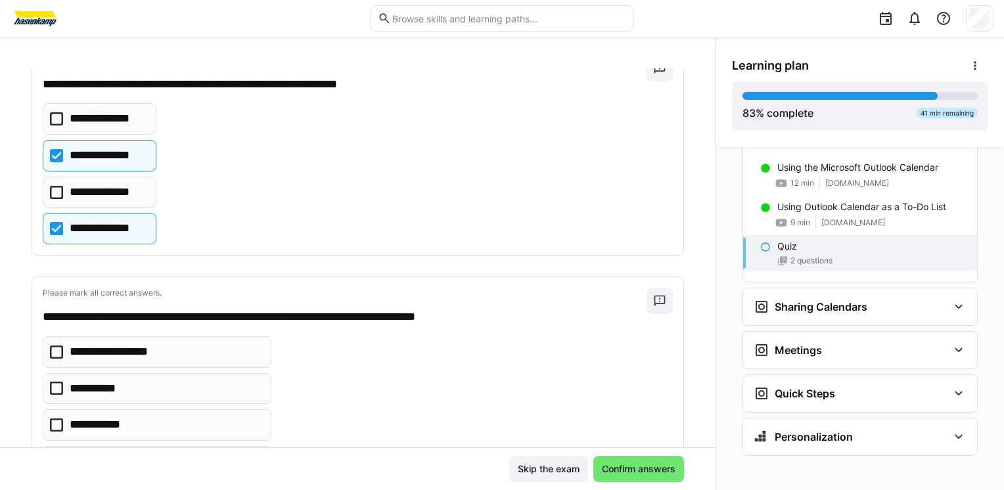
click at [109, 114] on p "**********" at bounding box center [107, 118] width 75 height 17
click at [162, 388] on eds-checkbox "**********" at bounding box center [157, 389] width 229 height 32
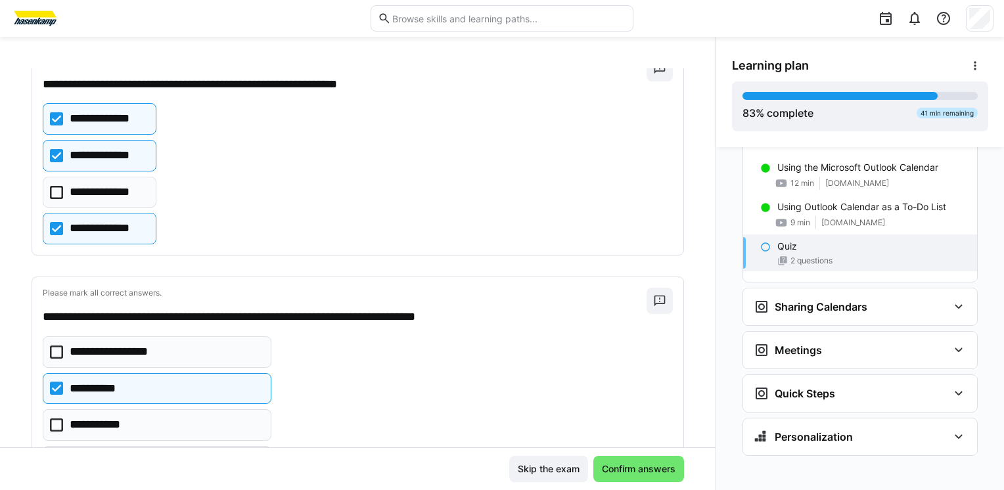
click at [160, 427] on eds-checkbox "**********" at bounding box center [157, 426] width 229 height 32
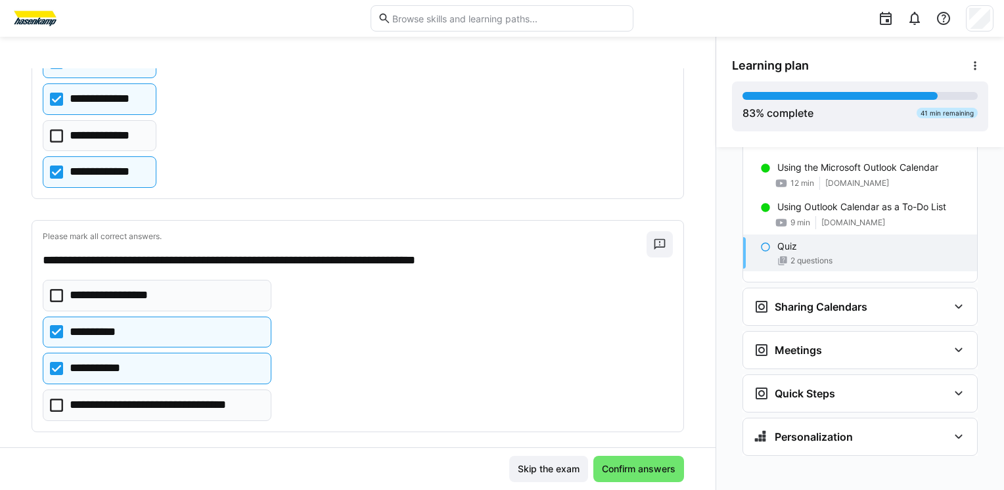
scroll to position [159, 0]
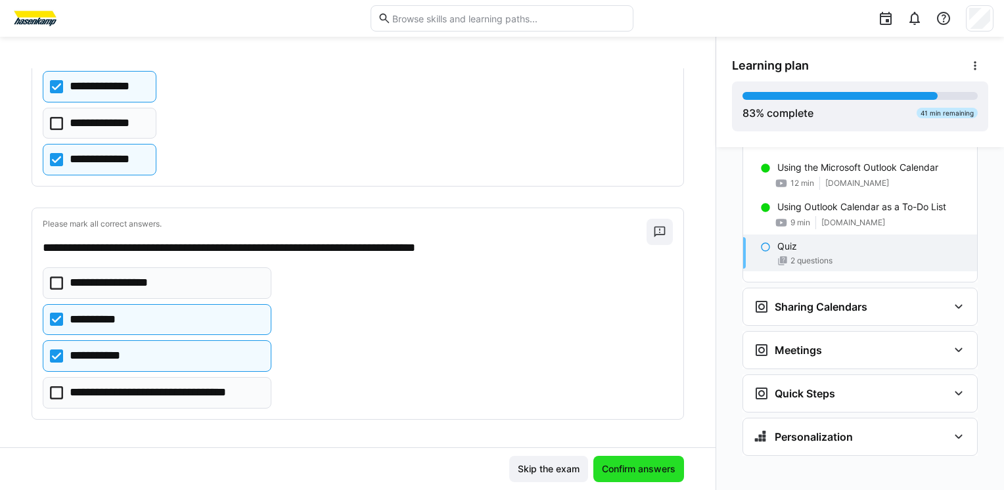
click at [622, 475] on span "Confirm answers" at bounding box center [639, 469] width 78 height 13
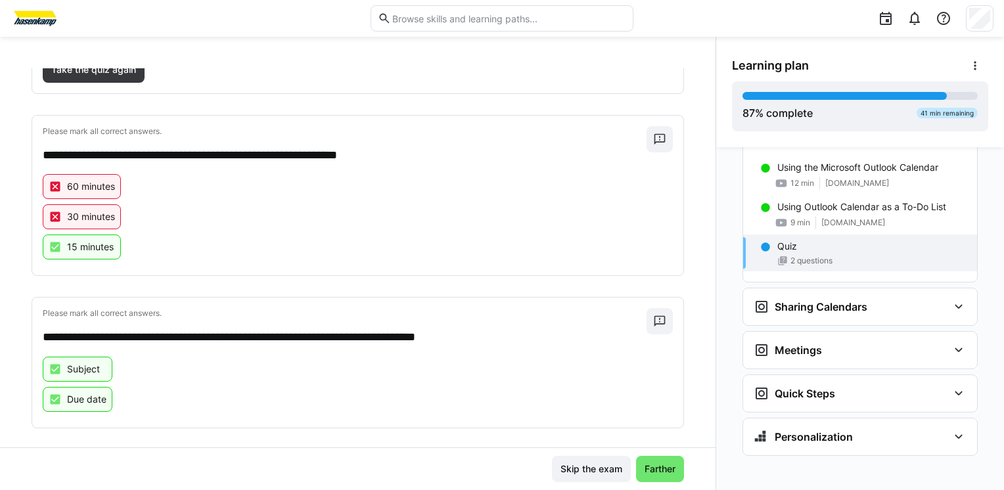
scroll to position [244, 0]
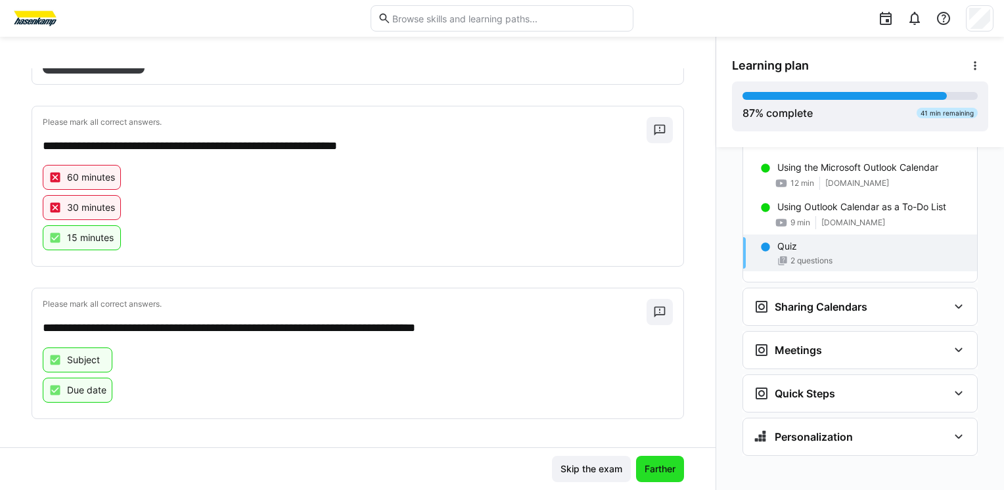
click at [654, 471] on span "Farther" at bounding box center [660, 469] width 35 height 13
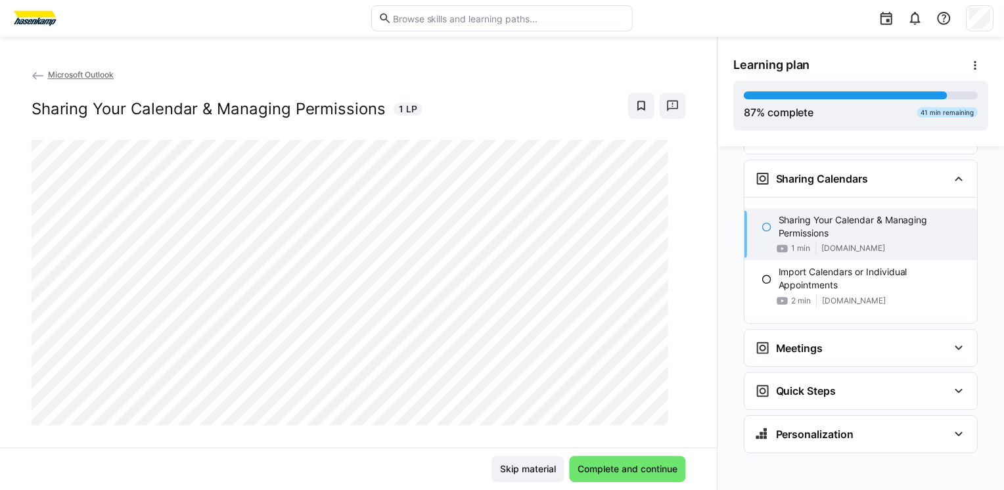
scroll to position [1980, 0]
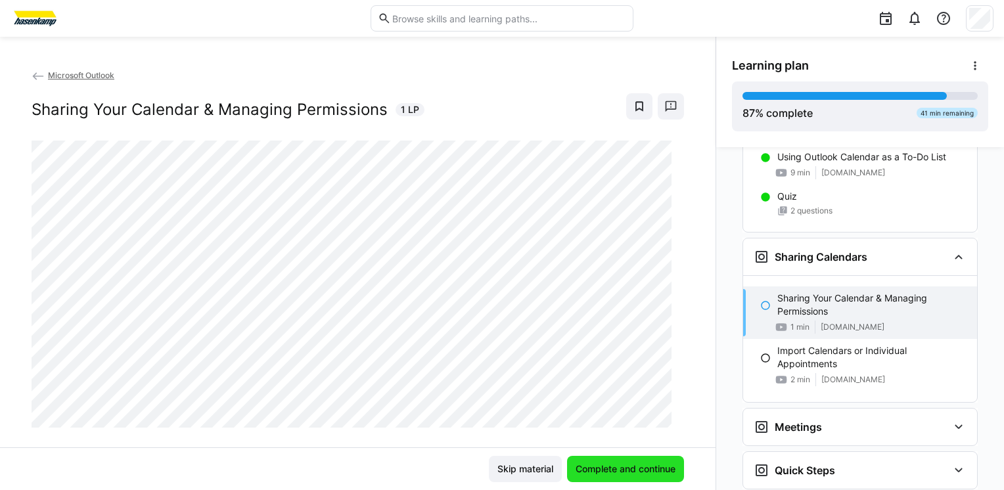
click at [625, 470] on span "Complete and continue" at bounding box center [626, 469] width 104 height 13
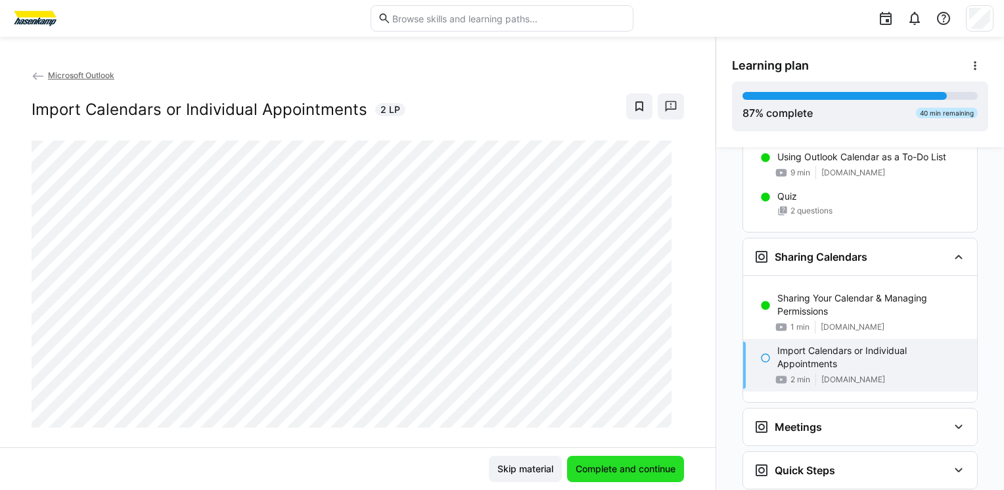
click at [608, 472] on span "Complete and continue" at bounding box center [626, 469] width 104 height 13
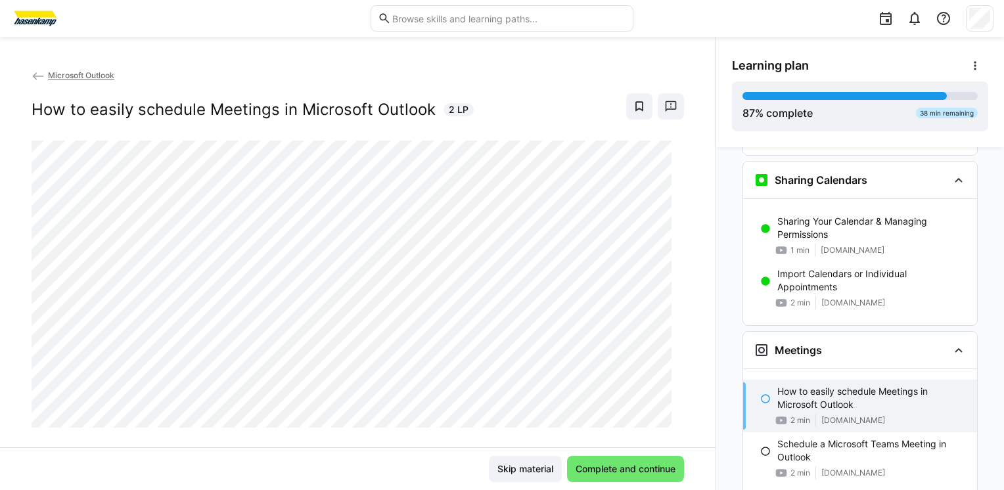
scroll to position [2221, 0]
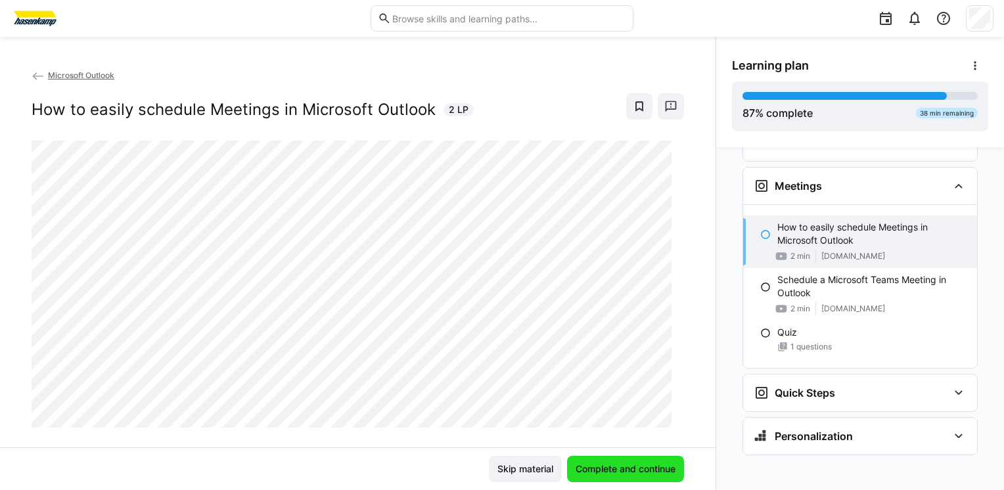
click at [600, 473] on span "Complete and continue" at bounding box center [626, 469] width 104 height 13
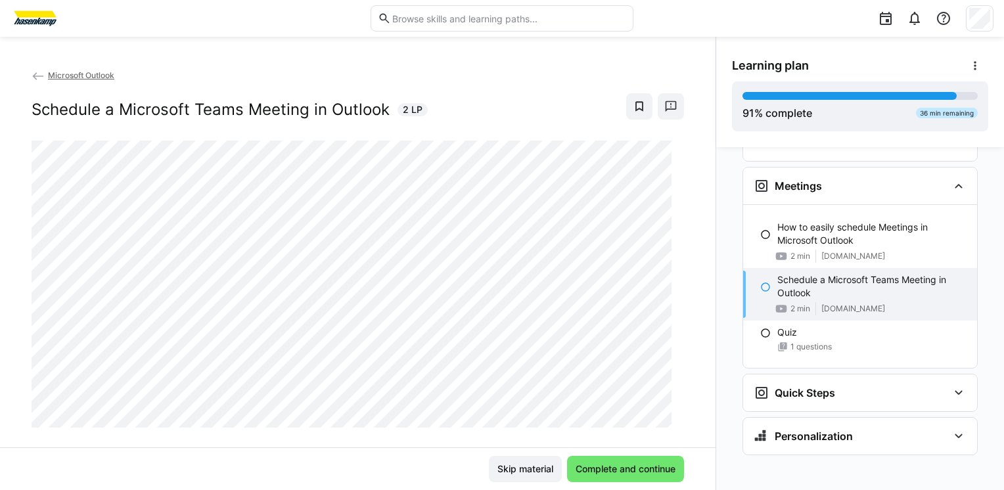
click at [519, 85] on div "Microsoft Outlook Schedule a Microsoft Teams Meeting in Outlook 2 LP" at bounding box center [358, 104] width 653 height 72
click at [628, 472] on span "Complete and continue" at bounding box center [626, 469] width 104 height 13
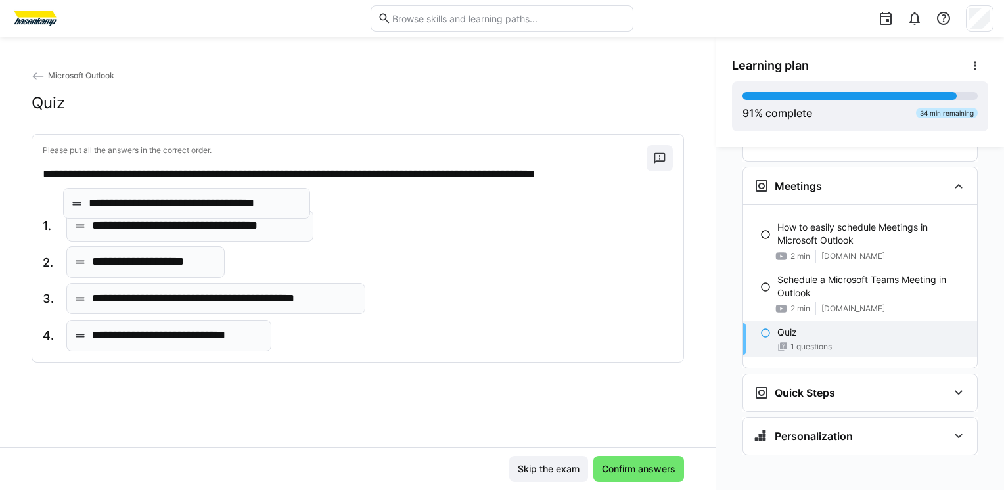
drag, startPoint x: 222, startPoint y: 301, endPoint x: 219, endPoint y: 206, distance: 95.4
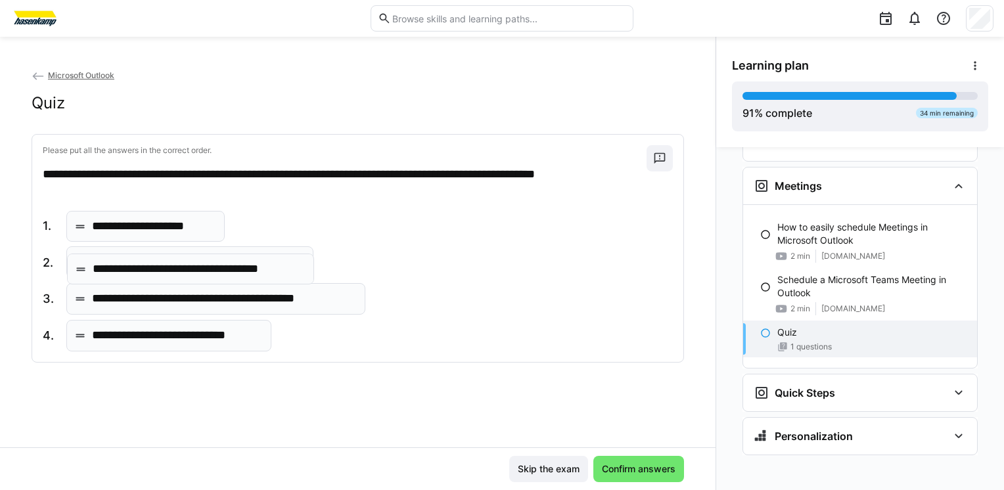
drag, startPoint x: 233, startPoint y: 221, endPoint x: 234, endPoint y: 264, distance: 43.4
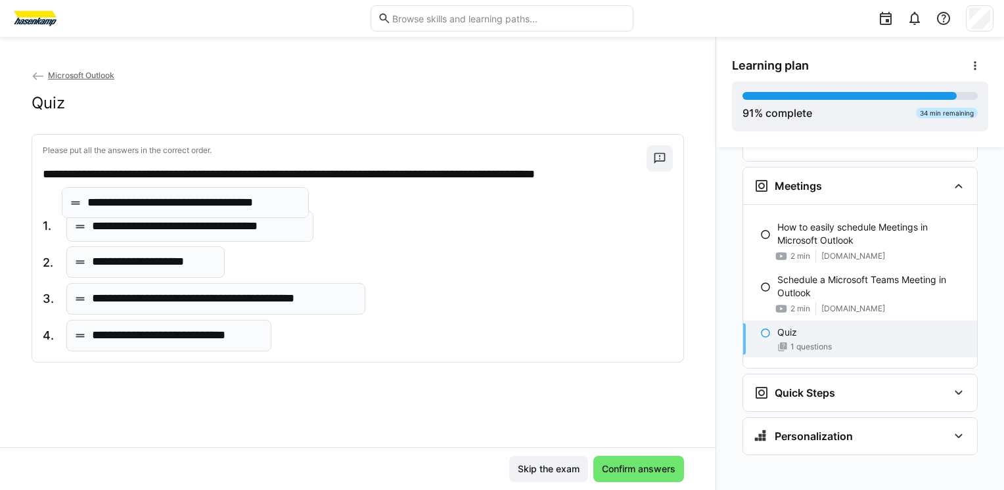
drag, startPoint x: 233, startPoint y: 264, endPoint x: 229, endPoint y: 206, distance: 58.0
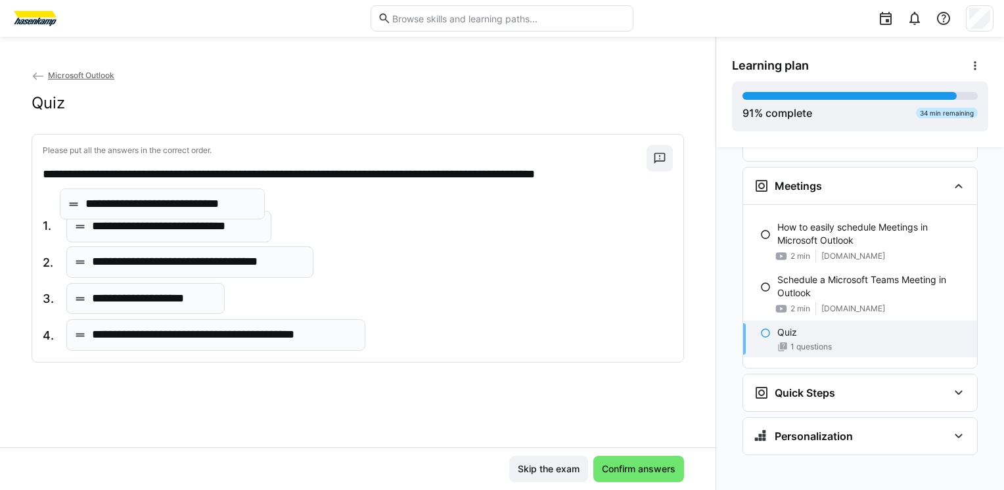
drag, startPoint x: 237, startPoint y: 340, endPoint x: 230, endPoint y: 210, distance: 131.0
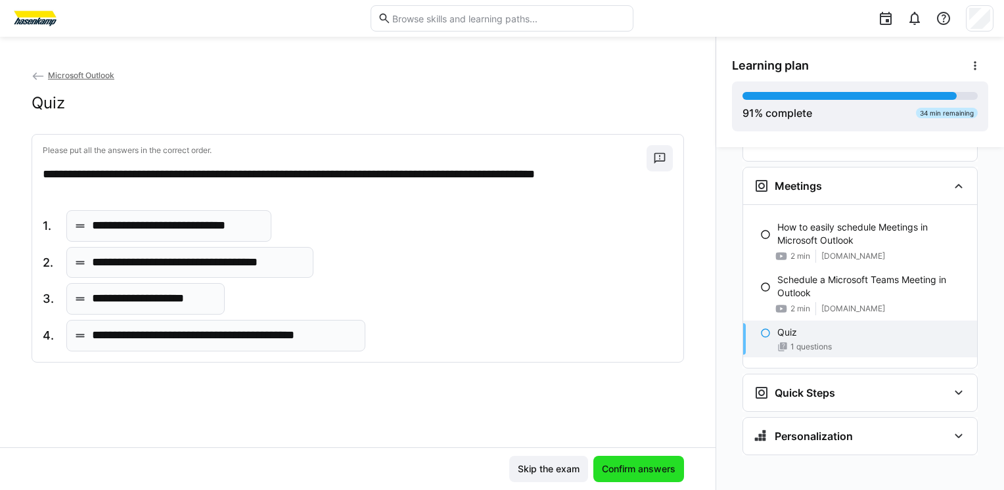
click at [642, 469] on span "Confirm answers" at bounding box center [639, 469] width 78 height 13
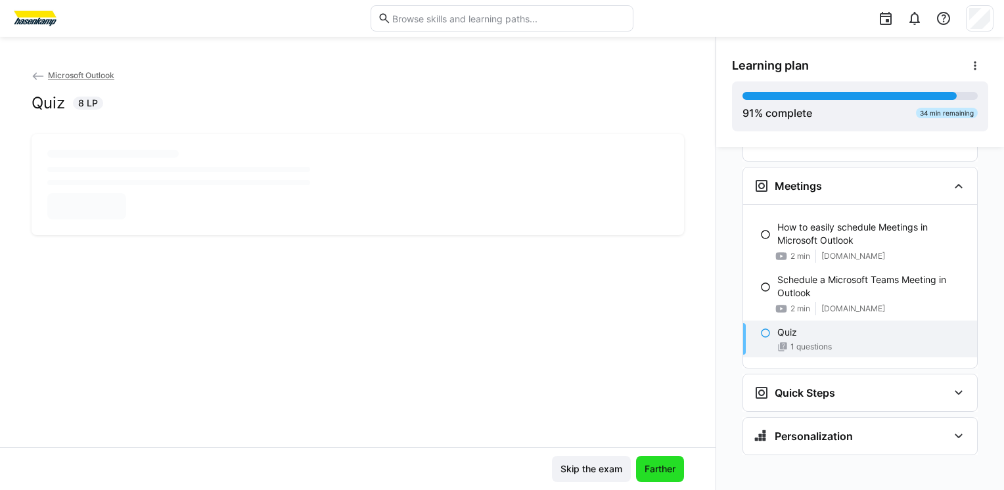
click at [658, 466] on span "Farther" at bounding box center [660, 469] width 35 height 13
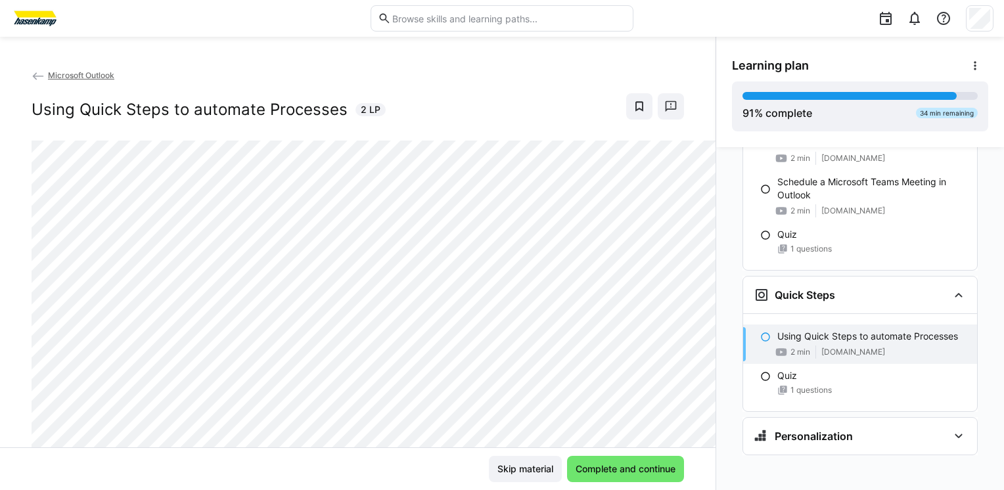
scroll to position [2241, 0]
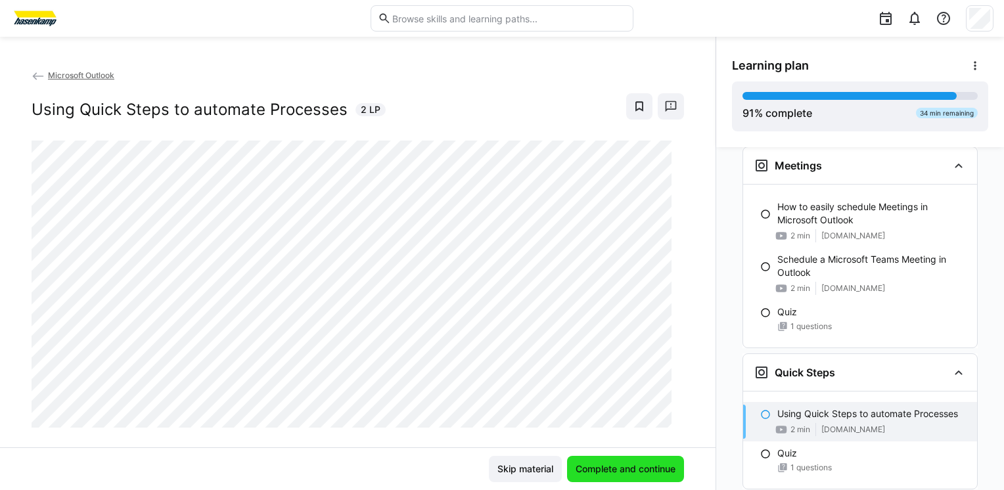
click at [616, 472] on span "Complete and continue" at bounding box center [626, 469] width 104 height 13
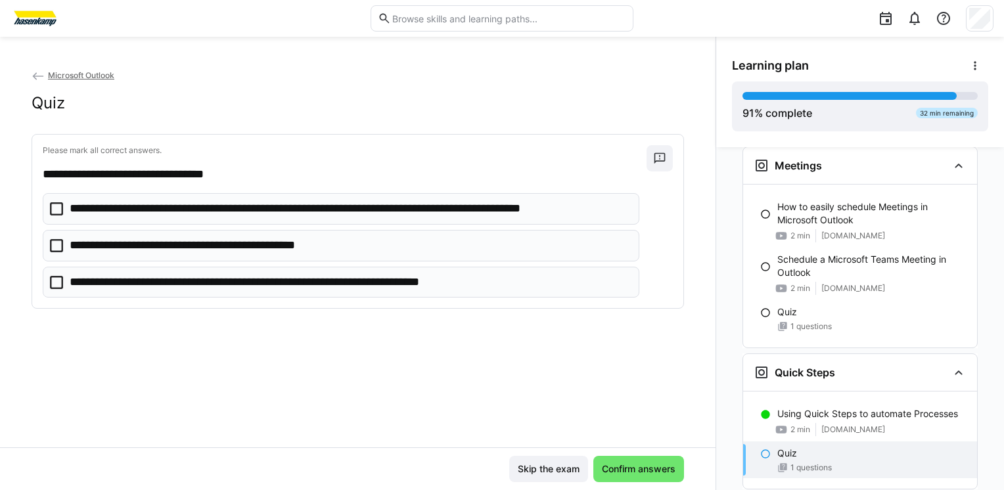
click at [446, 208] on p "**********" at bounding box center [350, 208] width 560 height 17
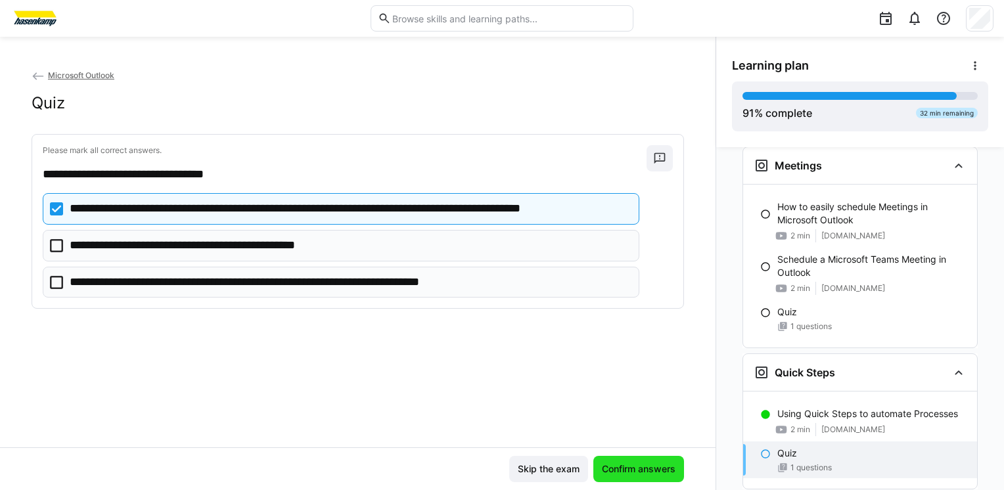
click at [619, 466] on span "Confirm answers" at bounding box center [639, 469] width 78 height 13
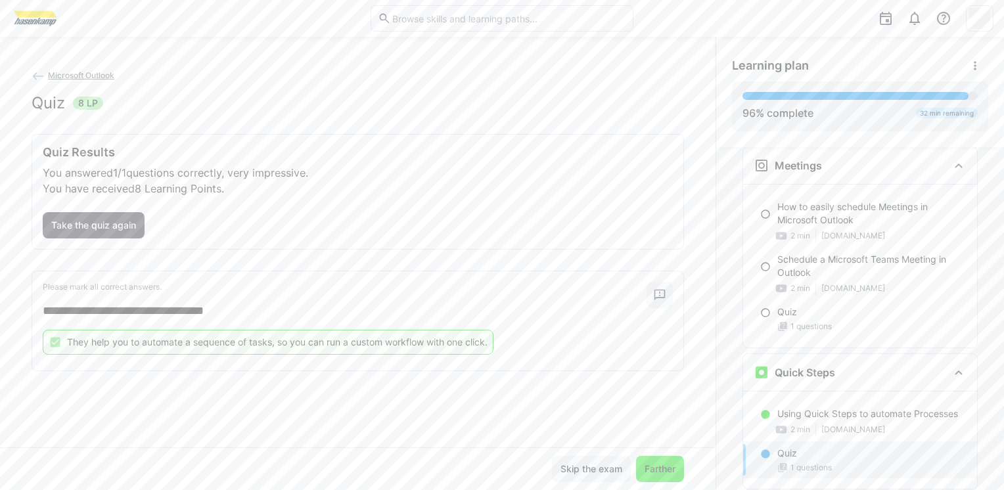
click at [659, 469] on span "Farther" at bounding box center [660, 469] width 35 height 13
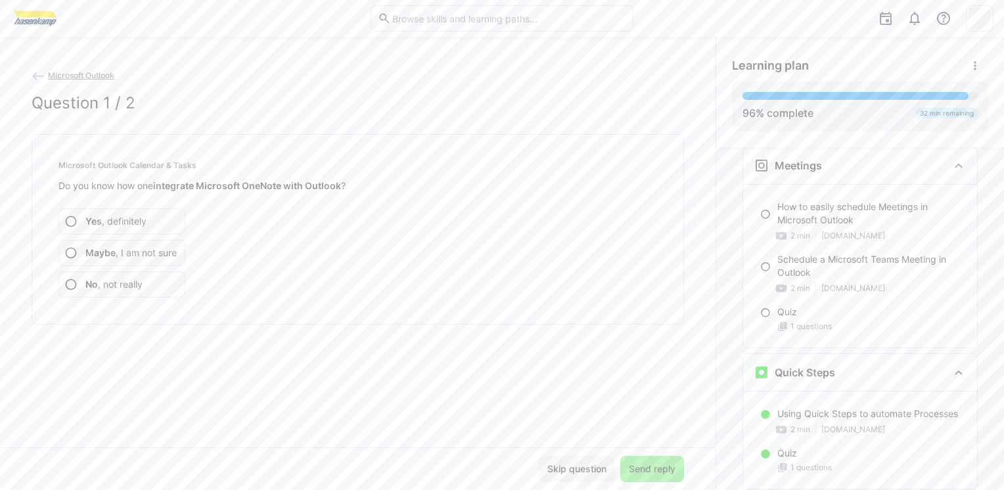
scroll to position [2319, 0]
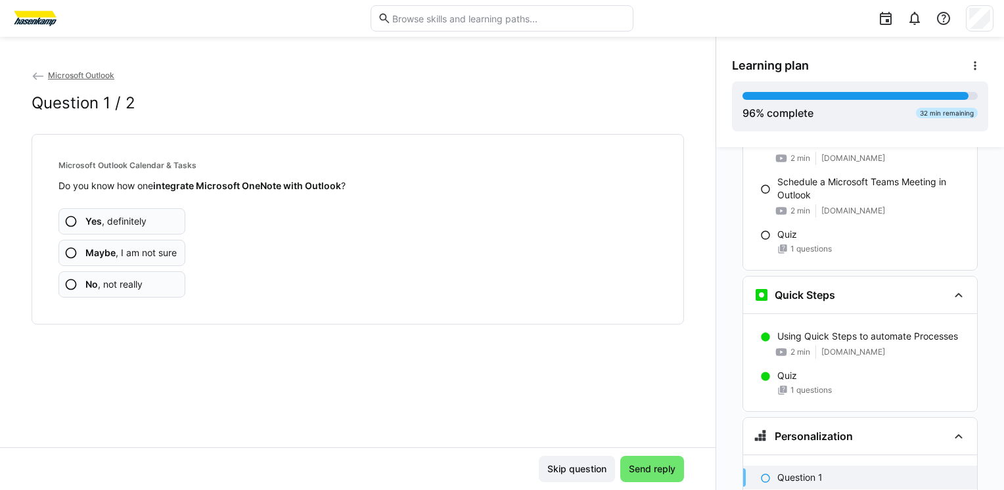
click at [174, 253] on span "Maybe , I am not sure" at bounding box center [130, 252] width 91 height 13
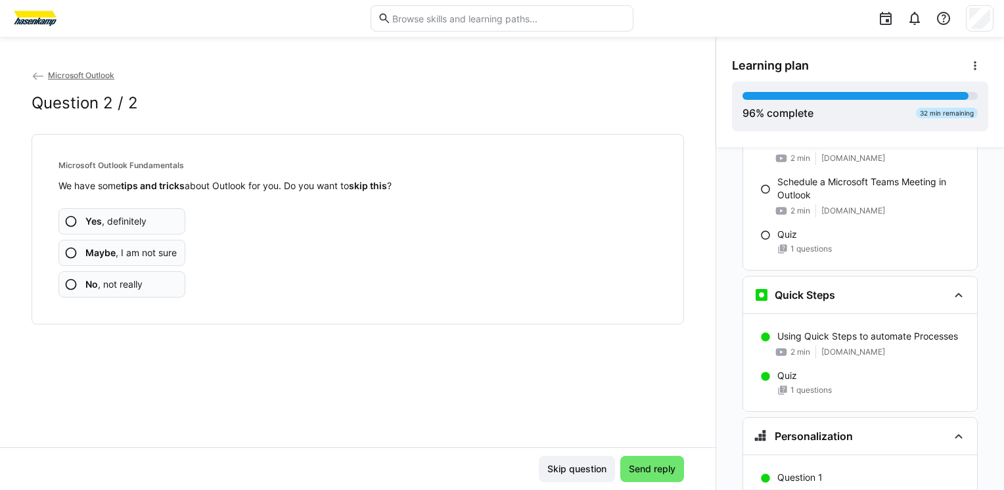
click at [139, 280] on span "No , not really" at bounding box center [113, 284] width 57 height 13
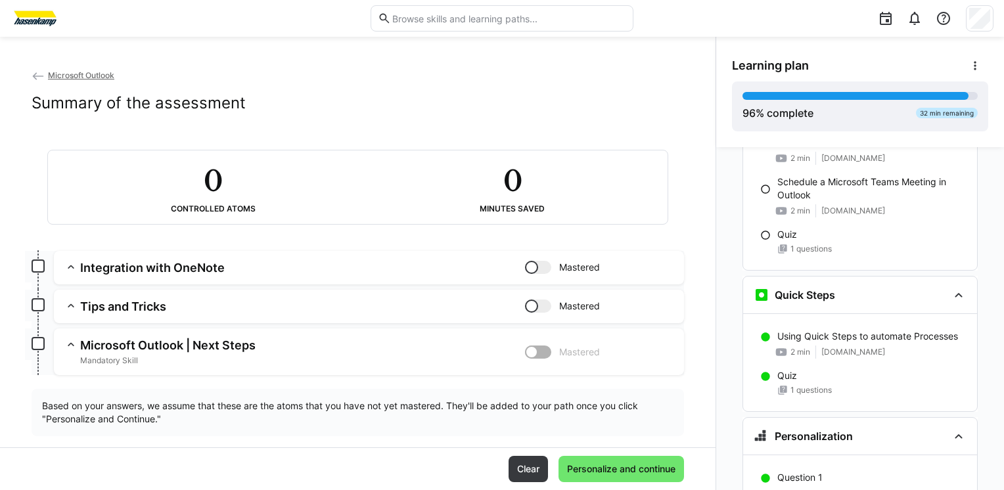
click at [536, 267] on div at bounding box center [538, 267] width 26 height 13
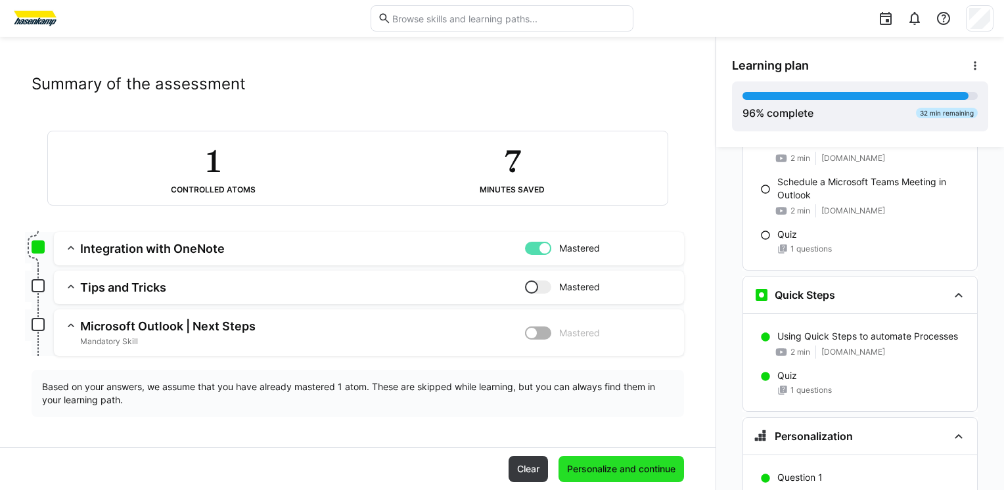
click at [637, 474] on span "Personalize and continue" at bounding box center [621, 469] width 112 height 13
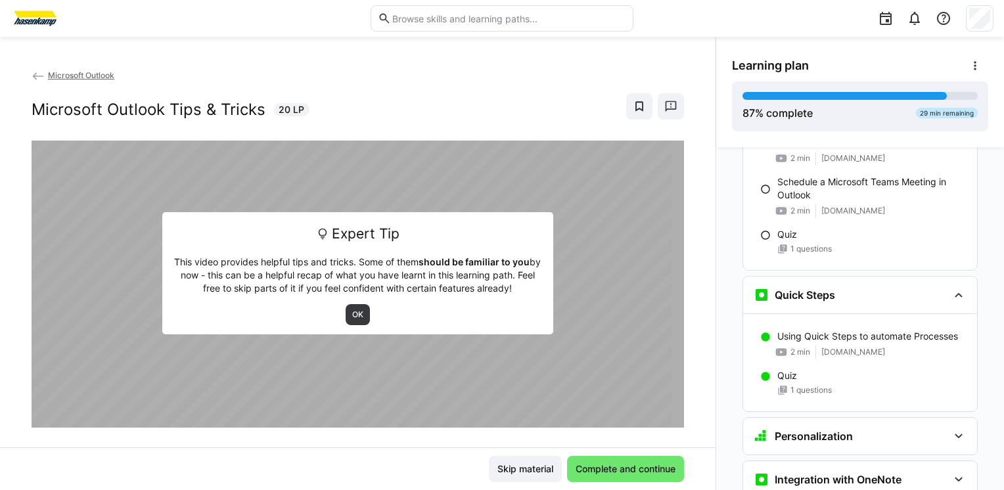
scroll to position [2448, 0]
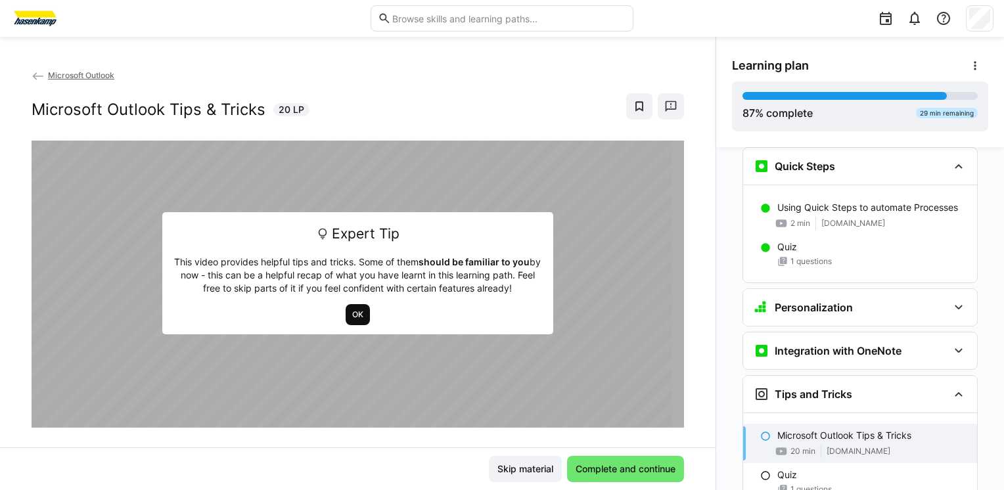
click at [352, 315] on span "OK" at bounding box center [358, 315] width 14 height 11
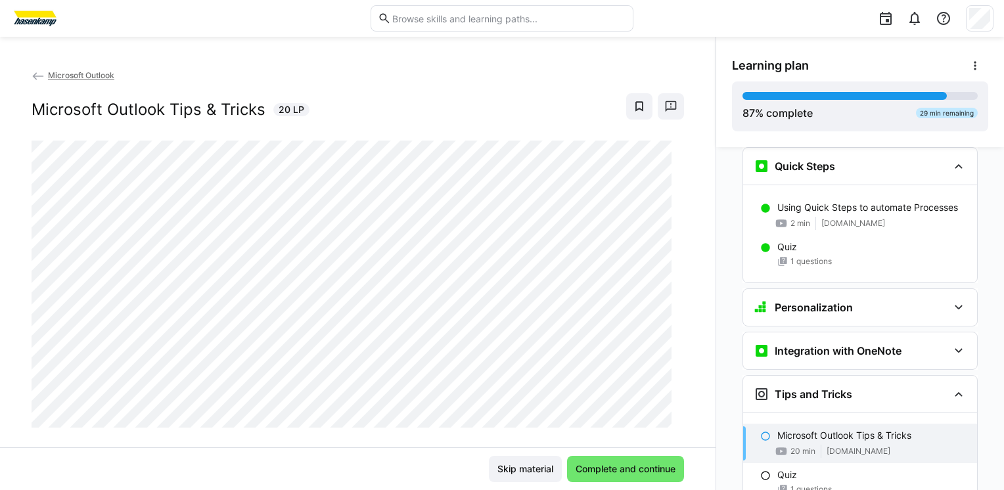
scroll to position [2546, 0]
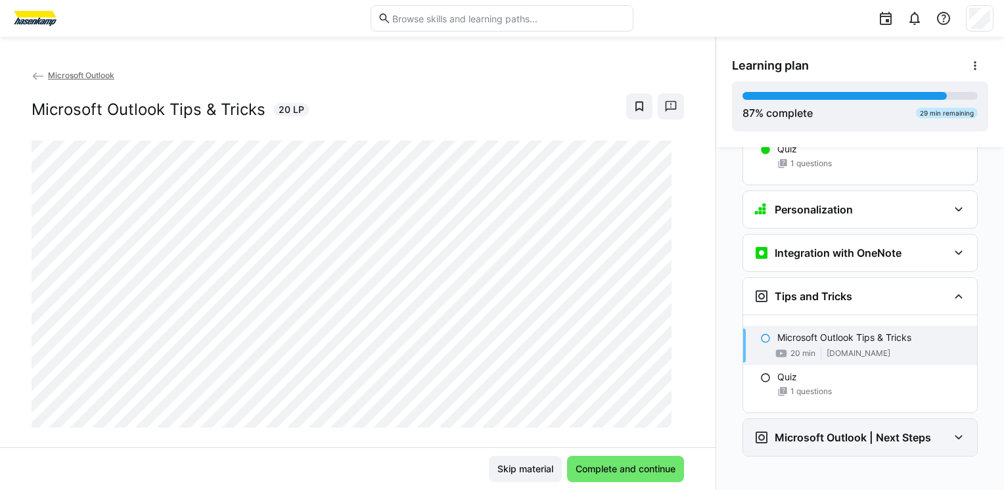
click at [952, 430] on eds-icon at bounding box center [959, 438] width 16 height 16
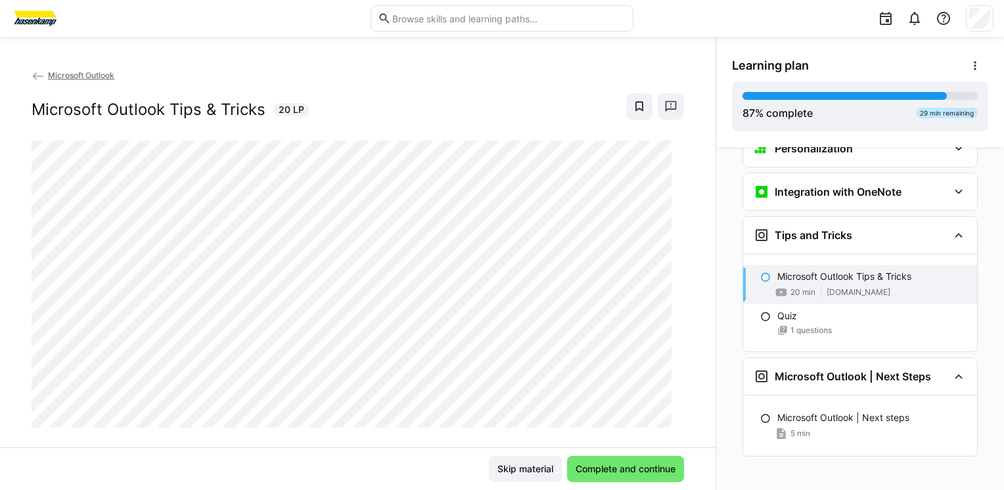
scroll to position [2529, 0]
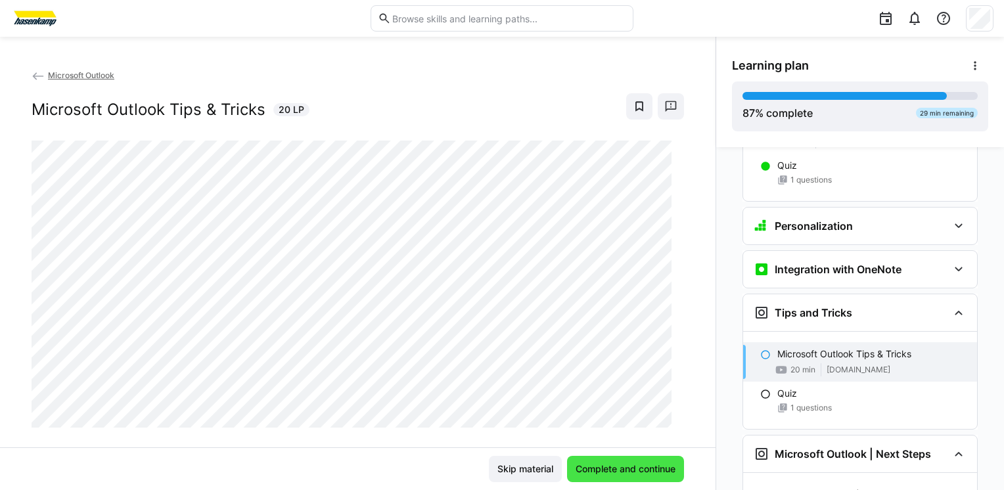
click at [615, 477] on span "Complete and continue" at bounding box center [625, 469] width 117 height 26
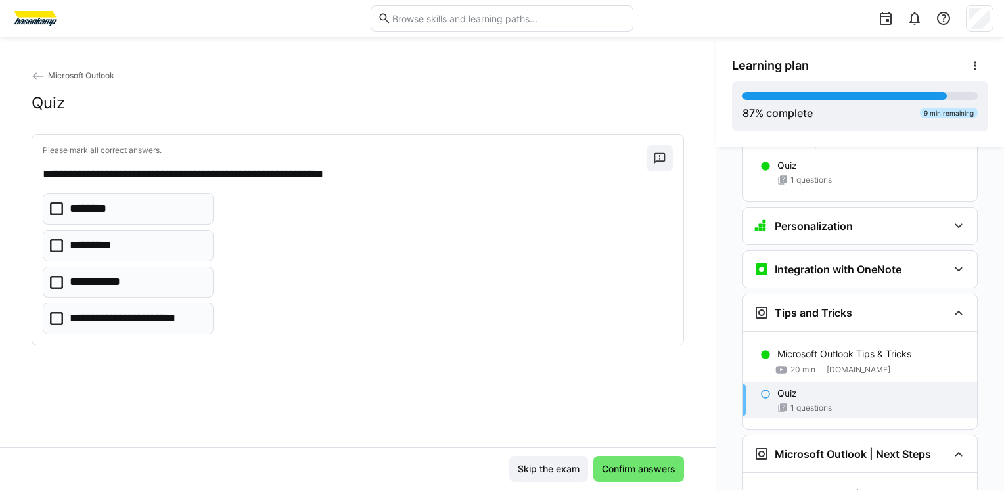
click at [162, 251] on eds-checkbox "*********" at bounding box center [128, 246] width 171 height 32
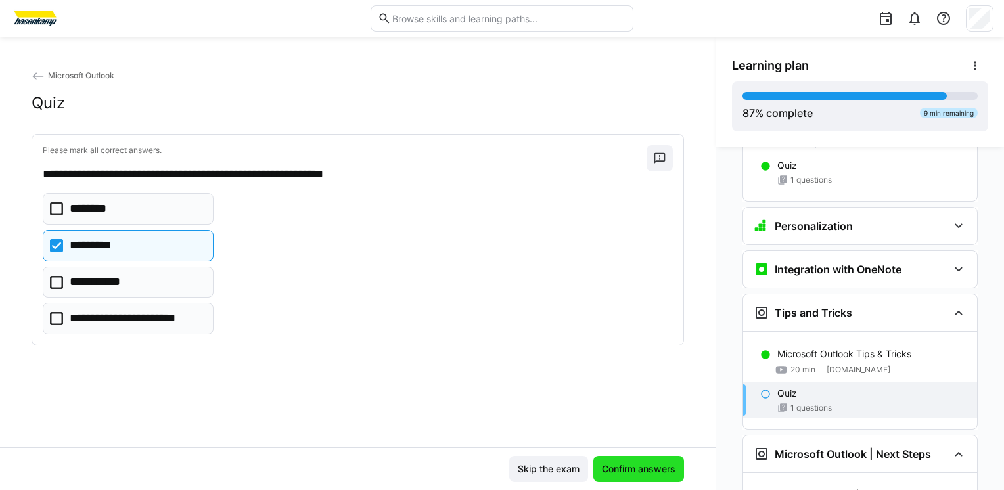
click at [636, 472] on span "Confirm answers" at bounding box center [639, 469] width 78 height 13
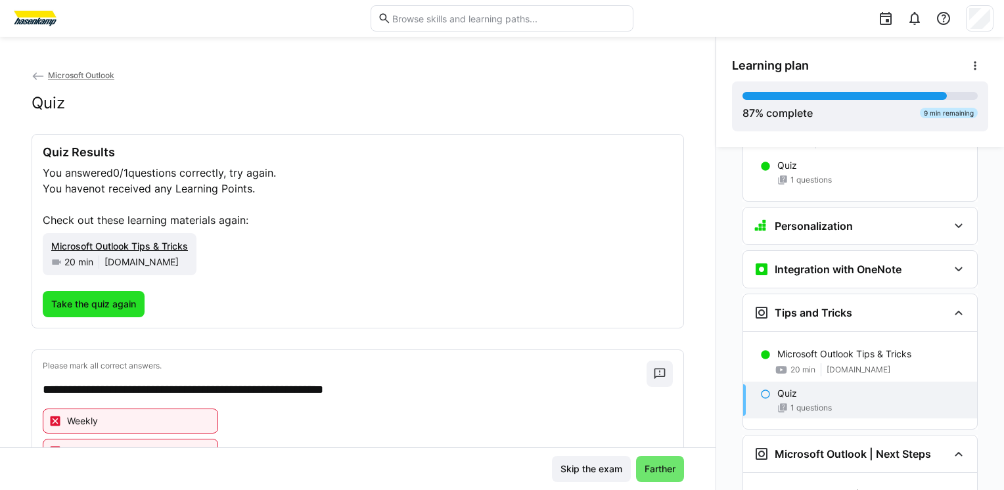
click at [83, 301] on span "Take the quiz again" at bounding box center [93, 304] width 89 height 13
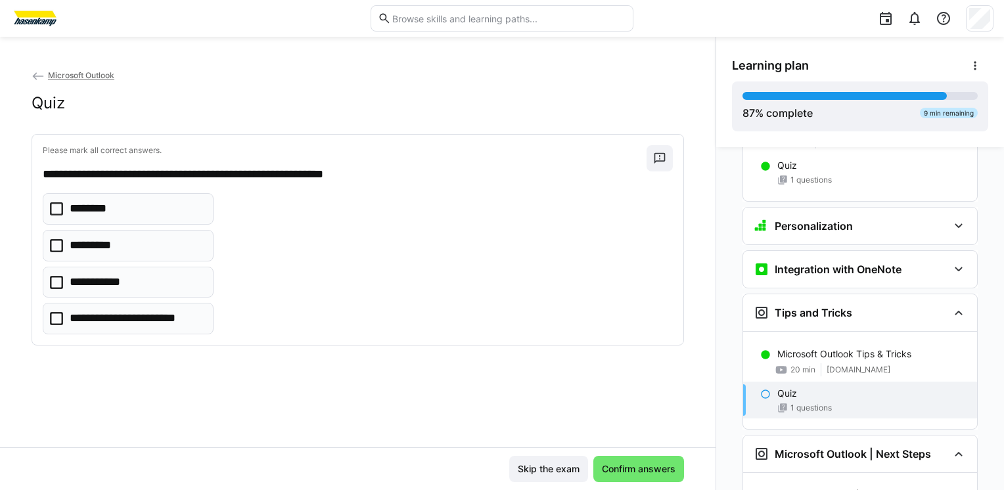
click at [115, 324] on p "**********" at bounding box center [137, 318] width 134 height 17
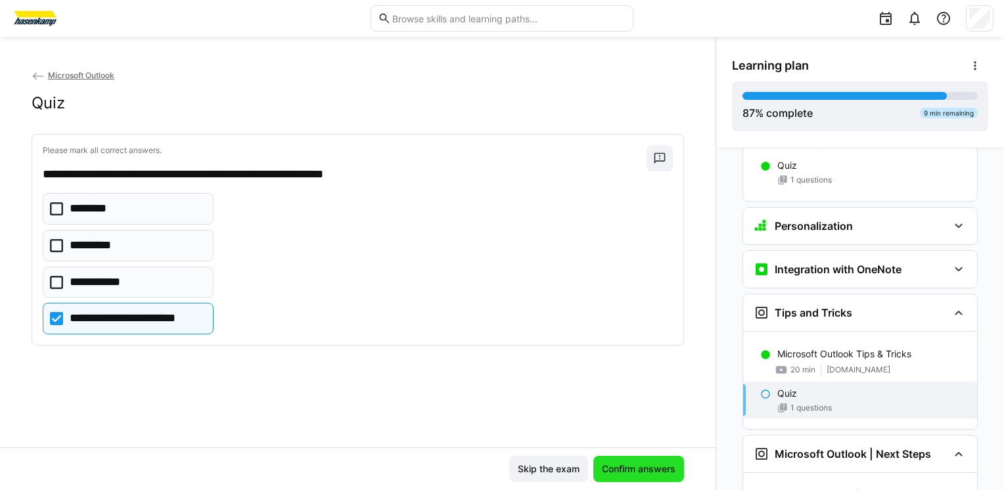
click at [632, 469] on span "Confirm answers" at bounding box center [639, 469] width 78 height 13
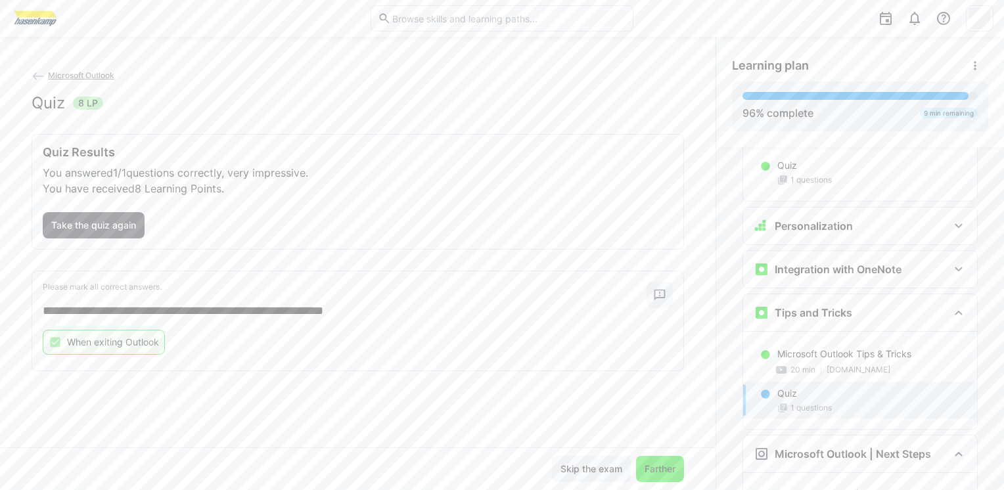
click at [653, 470] on span "Farther" at bounding box center [660, 469] width 35 height 13
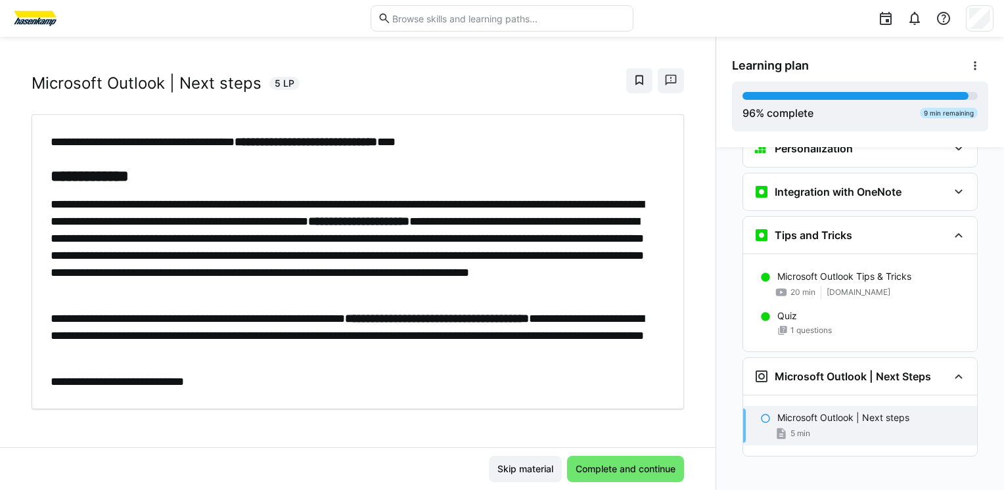
scroll to position [29, 0]
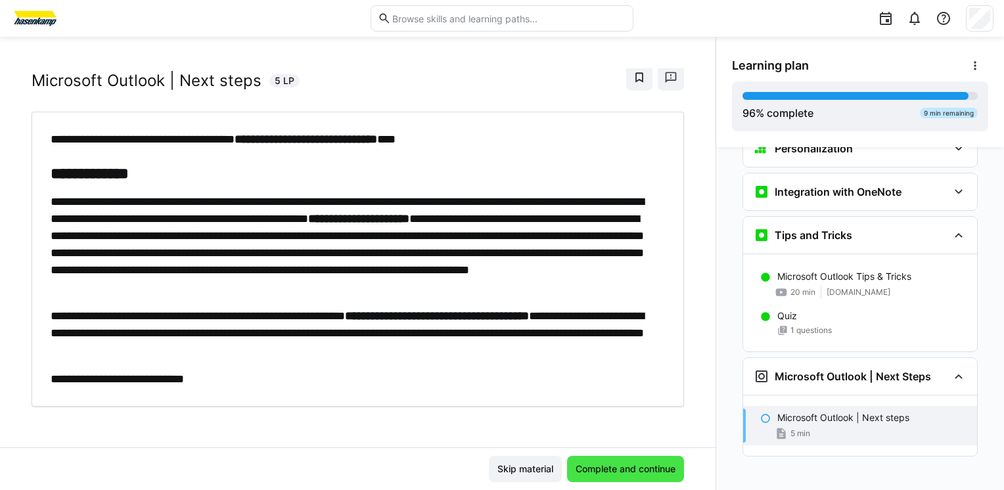
click at [653, 469] on span "Complete and continue" at bounding box center [626, 469] width 104 height 13
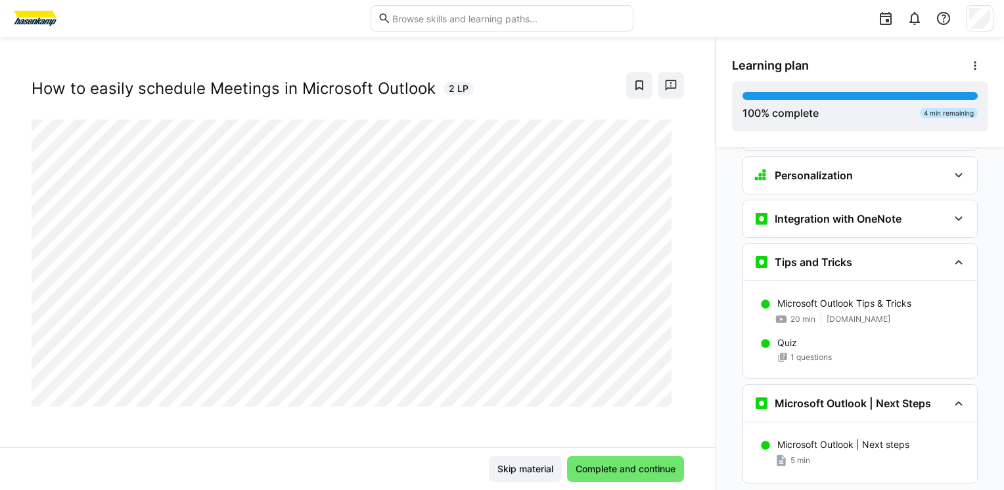
scroll to position [2607, 0]
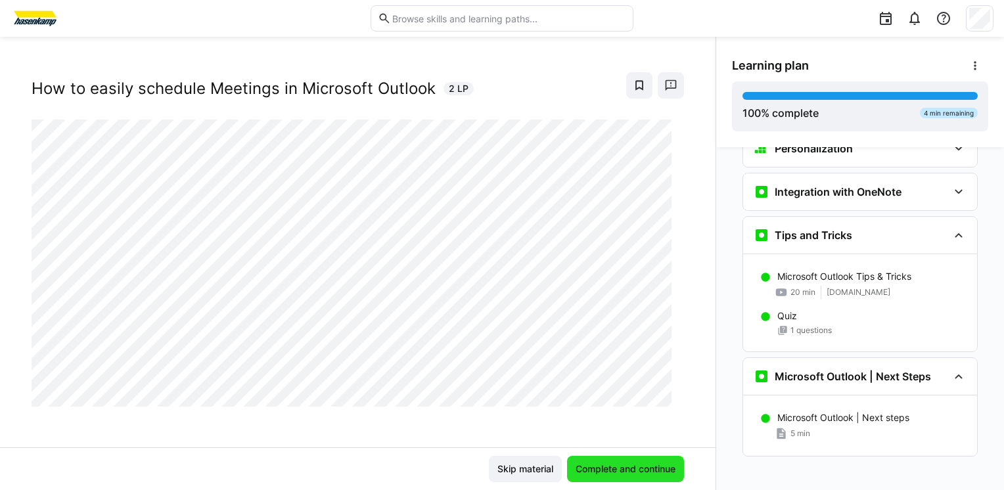
click at [610, 464] on span "Complete and continue" at bounding box center [626, 469] width 104 height 13
click at [618, 471] on span "Complete and continue" at bounding box center [626, 469] width 104 height 13
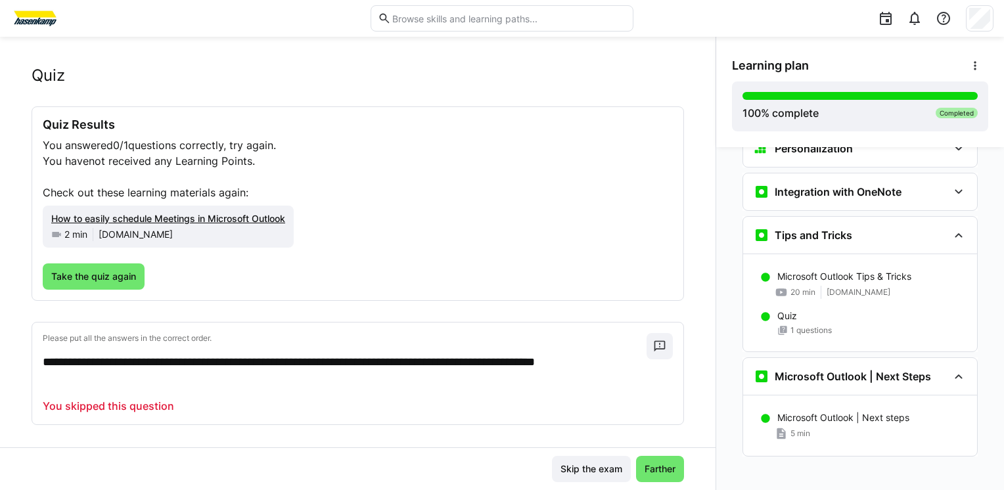
scroll to position [35, 0]
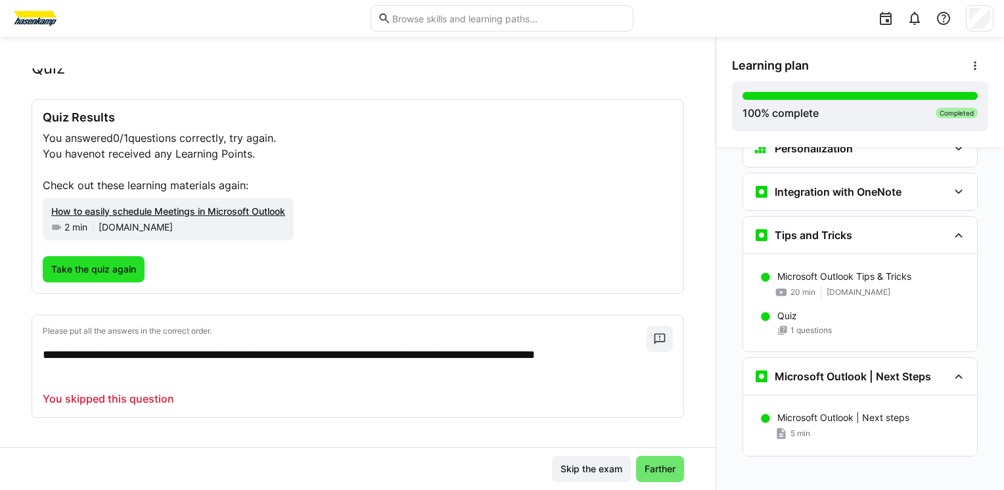
click at [82, 273] on span "Take the quiz again" at bounding box center [93, 269] width 89 height 13
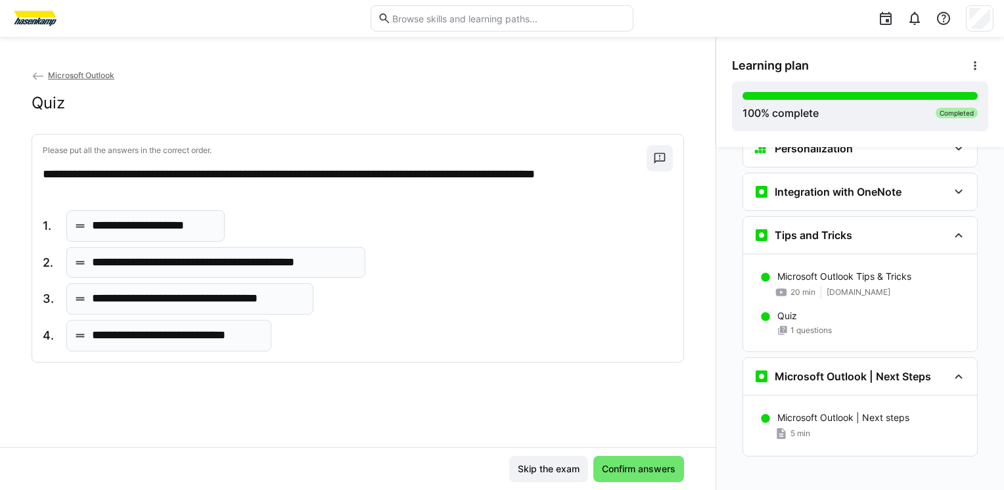
drag, startPoint x: 176, startPoint y: 337, endPoint x: 174, endPoint y: 202, distance: 135.4
drag, startPoint x: 174, startPoint y: 202, endPoint x: 126, endPoint y: 299, distance: 108.5
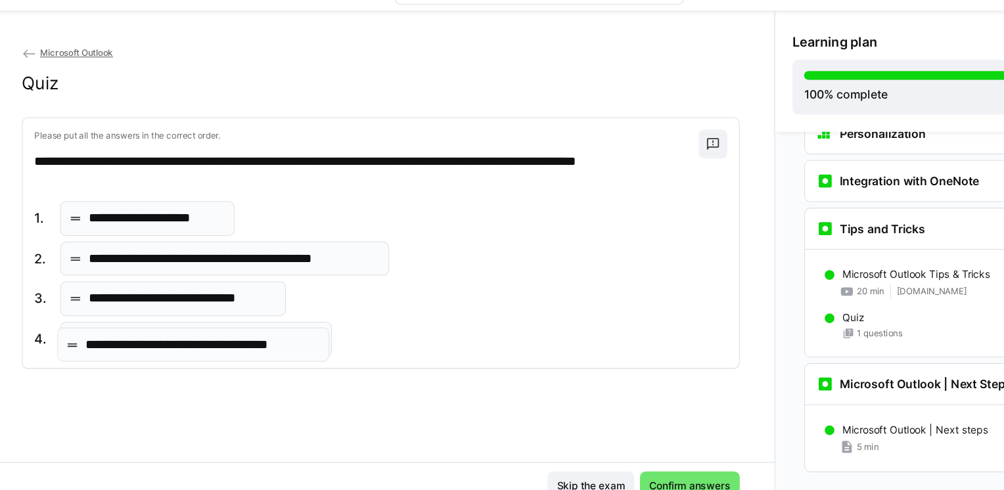
drag, startPoint x: 171, startPoint y: 339, endPoint x: 168, endPoint y: 353, distance: 14.1
drag, startPoint x: 168, startPoint y: 294, endPoint x: 180, endPoint y: 209, distance: 86.4
drag, startPoint x: 180, startPoint y: 209, endPoint x: 143, endPoint y: 295, distance: 93.6
click at [143, 295] on p "**********" at bounding box center [176, 299] width 169 height 17
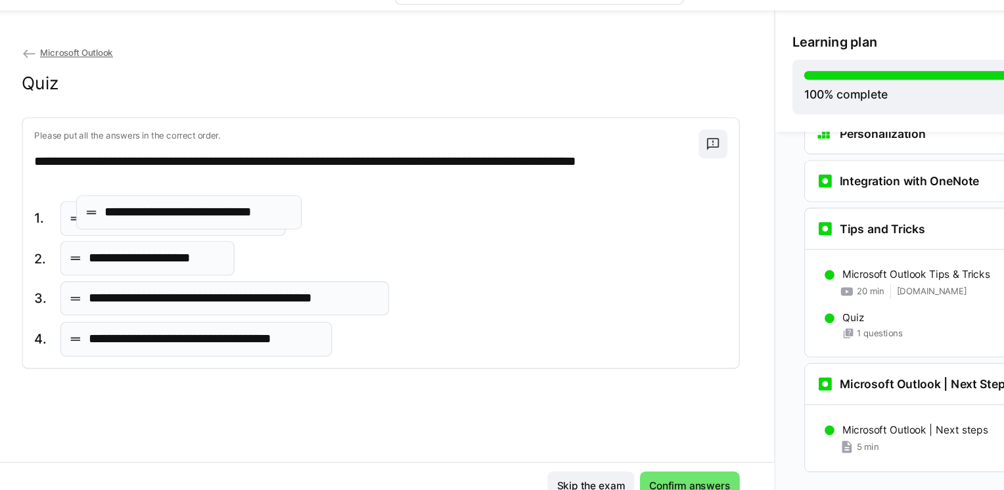
drag, startPoint x: 117, startPoint y: 305, endPoint x: 131, endPoint y: 227, distance: 79.5
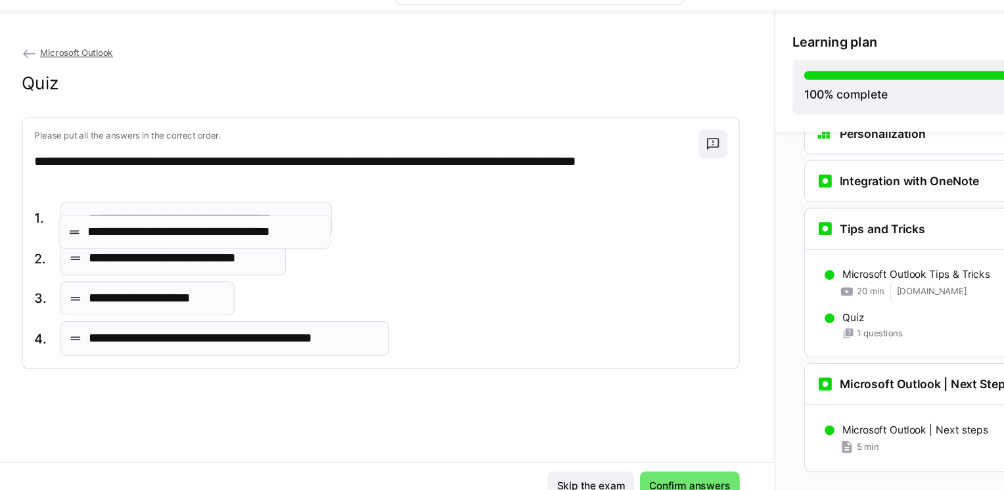
drag, startPoint x: 162, startPoint y: 337, endPoint x: 161, endPoint y: 240, distance: 96.6
drag, startPoint x: 174, startPoint y: 339, endPoint x: 174, endPoint y: 276, distance: 62.4
drag, startPoint x: 174, startPoint y: 276, endPoint x: 177, endPoint y: 344, distance: 67.8
click at [177, 344] on div "**********" at bounding box center [215, 336] width 299 height 32
drag, startPoint x: 162, startPoint y: 334, endPoint x: 167, endPoint y: 259, distance: 75.1
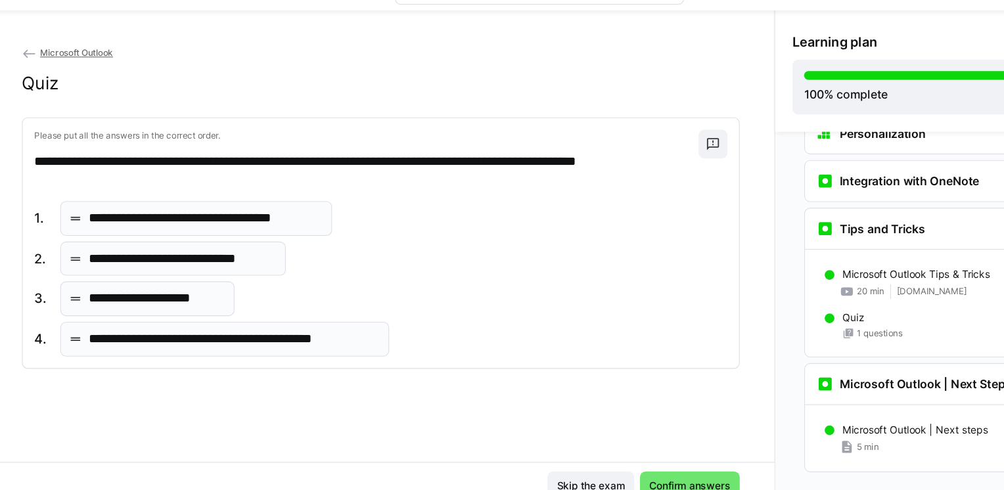
drag, startPoint x: 167, startPoint y: 259, endPoint x: 146, endPoint y: 339, distance: 82.3
click at [146, 339] on p "**********" at bounding box center [224, 335] width 264 height 17
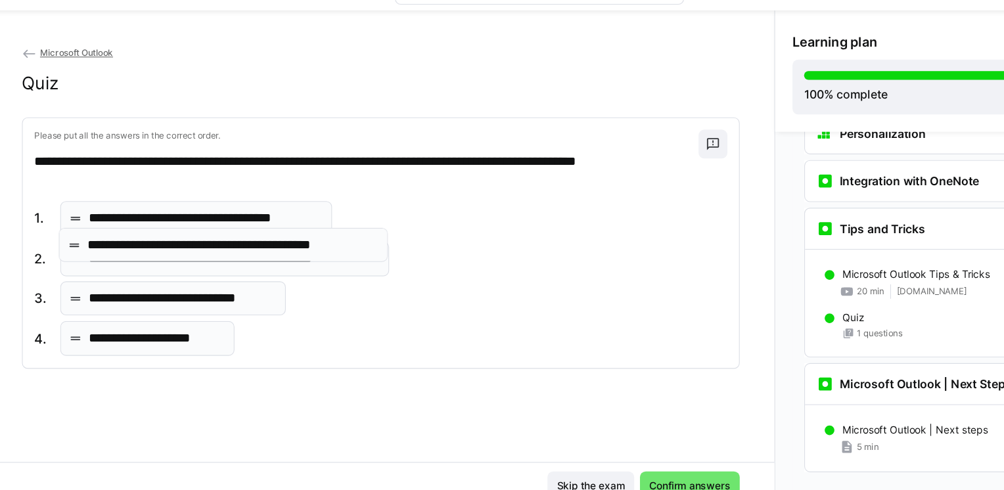
drag, startPoint x: 166, startPoint y: 336, endPoint x: 165, endPoint y: 251, distance: 84.8
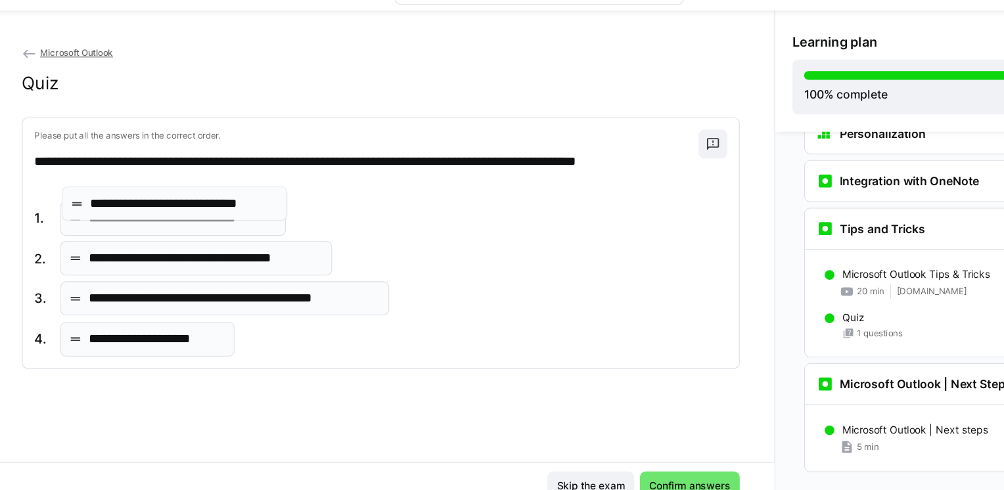
drag, startPoint x: 216, startPoint y: 301, endPoint x: 218, endPoint y: 214, distance: 86.8
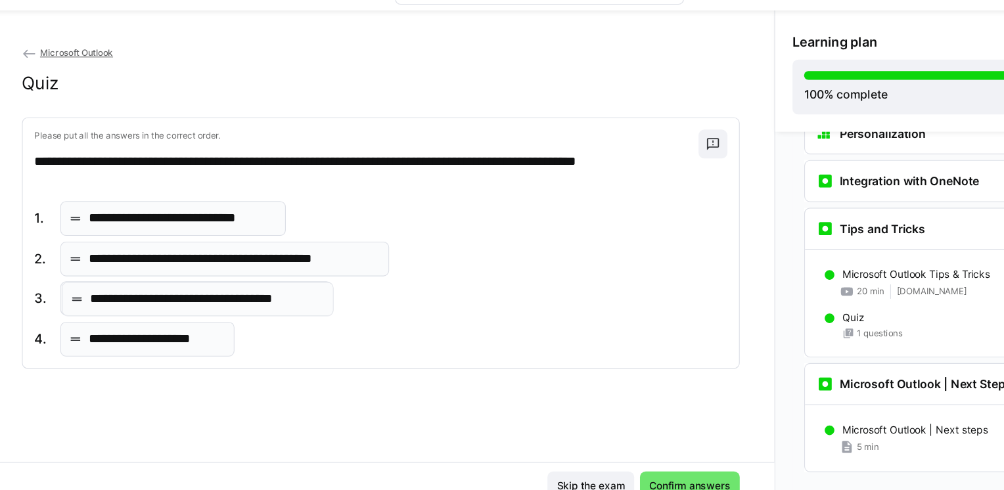
drag, startPoint x: 226, startPoint y: 266, endPoint x: 227, endPoint y: 301, distance: 34.8
click at [632, 464] on span "Confirm answers" at bounding box center [639, 469] width 78 height 13
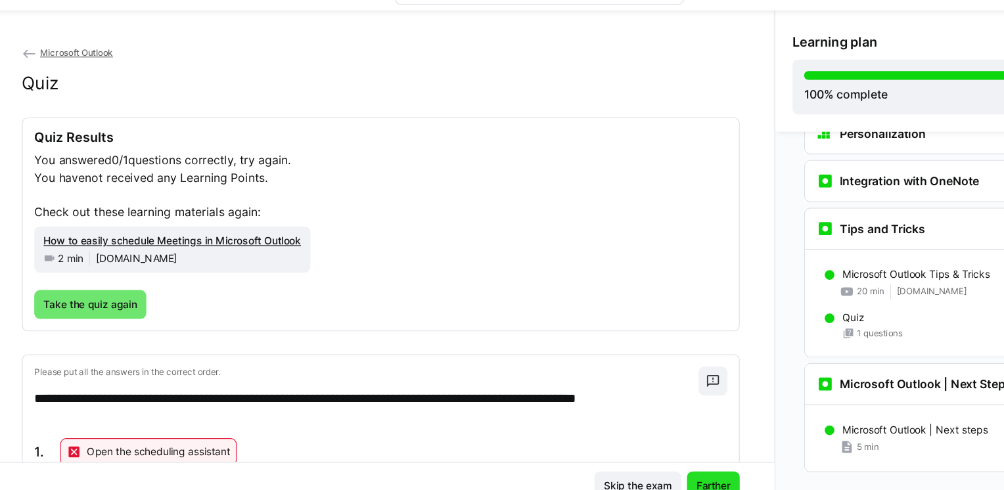
click at [659, 467] on span "Farther" at bounding box center [660, 469] width 35 height 13
click at [652, 464] on span "Farther" at bounding box center [660, 469] width 35 height 13
click at [643, 466] on span "Farther" at bounding box center [660, 469] width 35 height 13
drag, startPoint x: 720, startPoint y: 397, endPoint x: 650, endPoint y: 469, distance: 99.9
click at [650, 469] on span "Farther" at bounding box center [660, 469] width 35 height 13
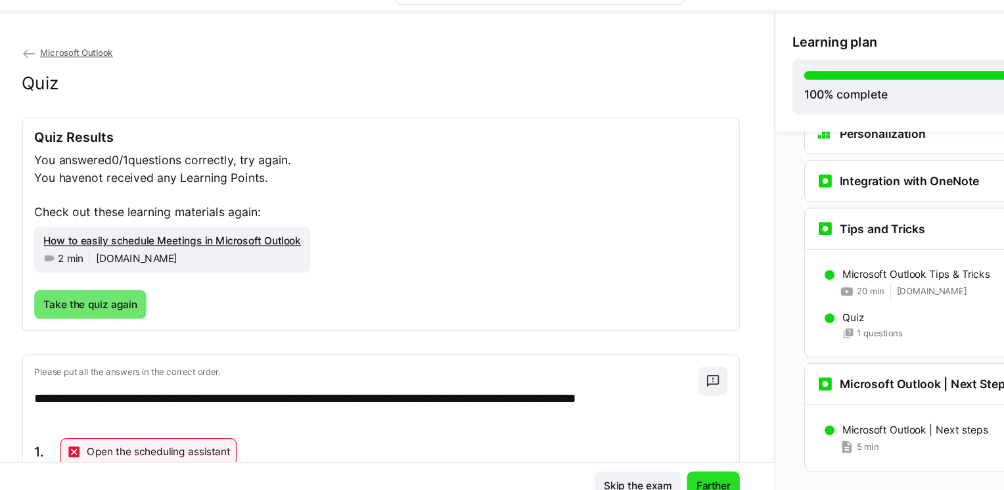
click at [650, 469] on span "Farther" at bounding box center [660, 469] width 35 height 13
click at [647, 454] on div "Skip the exam Farther" at bounding box center [358, 469] width 716 height 43
click at [650, 471] on span "Farther" at bounding box center [660, 469] width 35 height 13
click at [646, 463] on span "Farther" at bounding box center [660, 469] width 35 height 13
click at [643, 464] on span "Farther" at bounding box center [660, 469] width 35 height 13
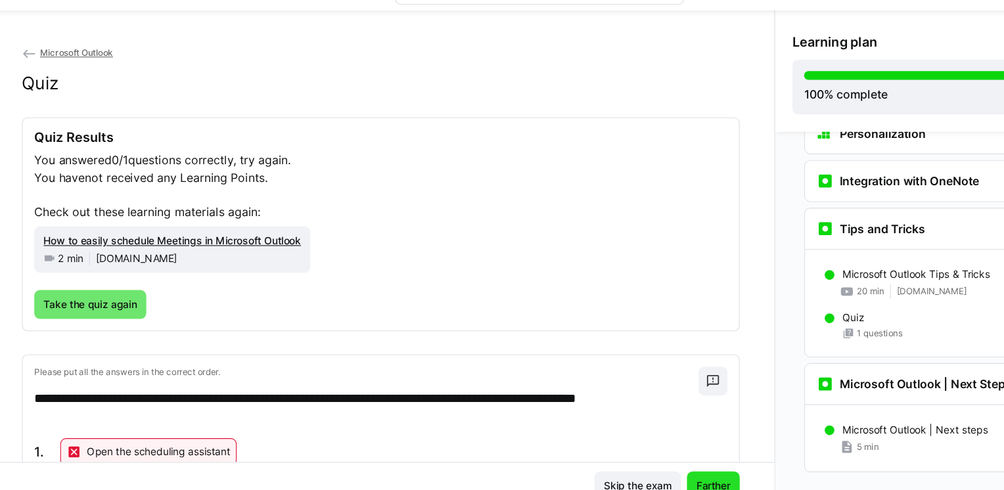
drag, startPoint x: 705, startPoint y: 335, endPoint x: 649, endPoint y: 467, distance: 142.6
click at [649, 467] on span "Farther" at bounding box center [660, 469] width 35 height 13
click at [644, 462] on span "Farther" at bounding box center [660, 469] width 48 height 26
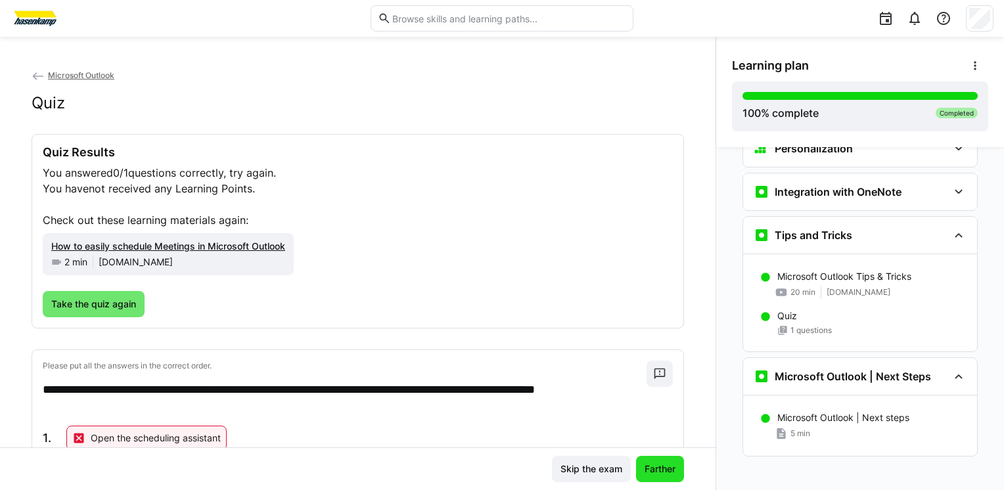
click at [661, 469] on span "Farther" at bounding box center [660, 469] width 35 height 13
click at [645, 468] on span "Farther" at bounding box center [660, 469] width 35 height 13
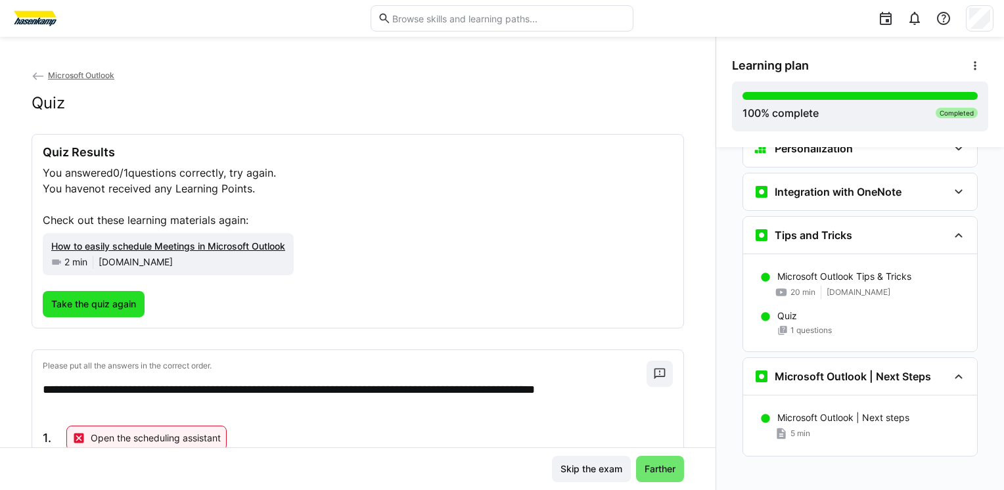
click at [116, 305] on span "Take the quiz again" at bounding box center [93, 304] width 89 height 13
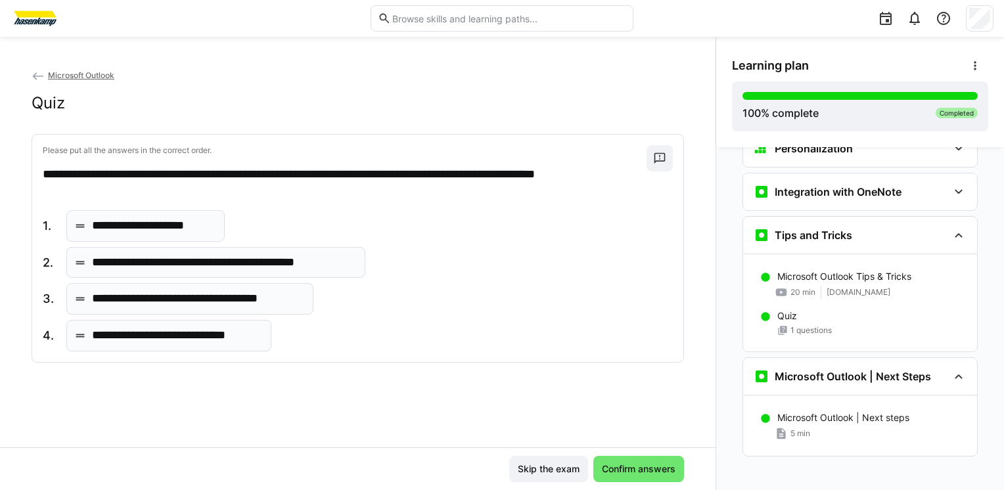
drag, startPoint x: 178, startPoint y: 336, endPoint x: 195, endPoint y: 223, distance: 114.3
drag, startPoint x: 195, startPoint y: 223, endPoint x: 147, endPoint y: 335, distance: 122.2
click at [147, 335] on p "**********" at bounding box center [176, 335] width 169 height 17
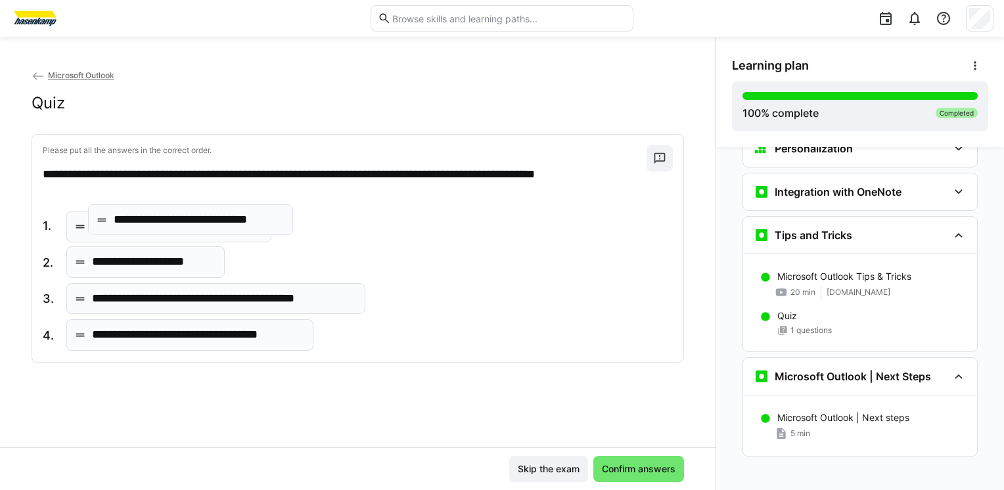
drag, startPoint x: 110, startPoint y: 335, endPoint x: 132, endPoint y: 220, distance: 117.1
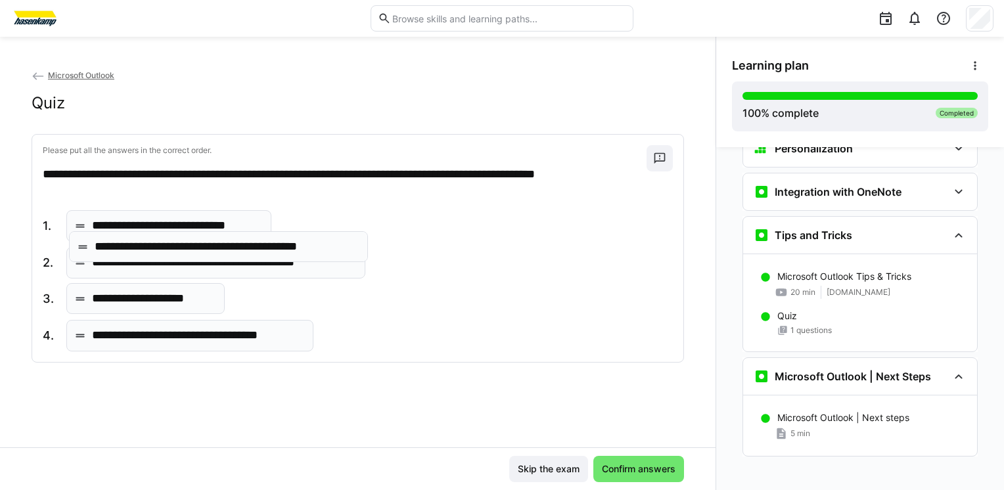
drag, startPoint x: 161, startPoint y: 304, endPoint x: 164, endPoint y: 252, distance: 52.0
drag, startPoint x: 176, startPoint y: 340, endPoint x: 176, endPoint y: 297, distance: 42.7
drag, startPoint x: 176, startPoint y: 297, endPoint x: 145, endPoint y: 301, distance: 31.1
click at [145, 301] on p "**********" at bounding box center [153, 299] width 123 height 17
drag, startPoint x: 116, startPoint y: 299, endPoint x: 129, endPoint y: 251, distance: 49.8
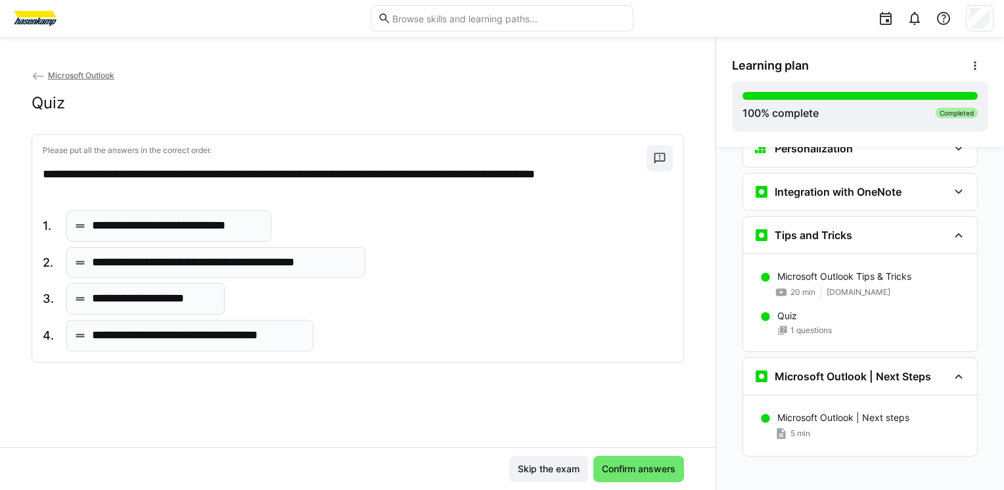
drag, startPoint x: 129, startPoint y: 251, endPoint x: 116, endPoint y: 306, distance: 56.8
click at [116, 306] on p "**********" at bounding box center [153, 299] width 123 height 17
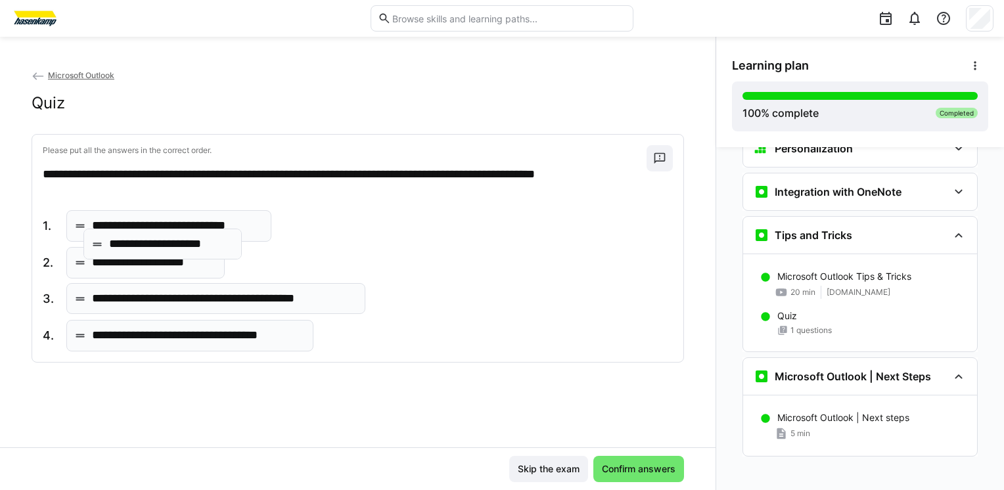
drag, startPoint x: 104, startPoint y: 298, endPoint x: 121, endPoint y: 244, distance: 57.2
click at [616, 467] on span "Confirm answers" at bounding box center [639, 469] width 78 height 13
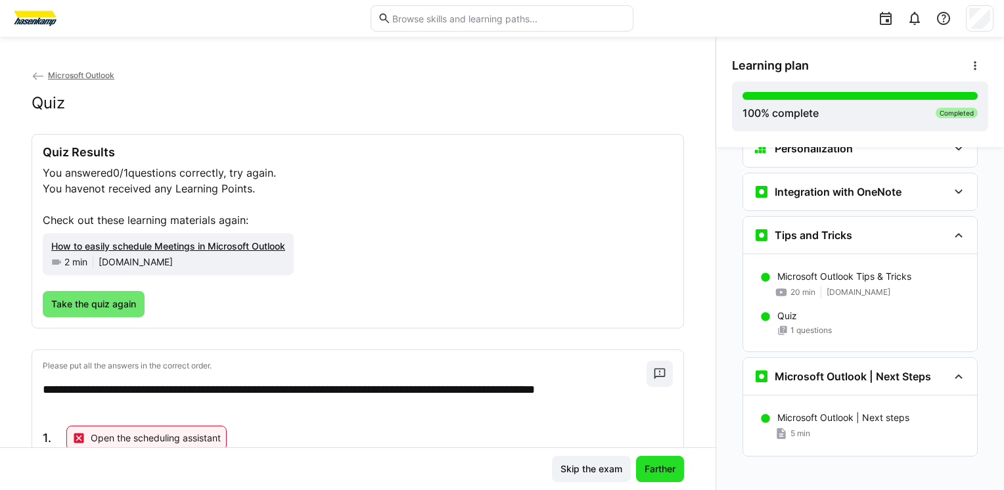
click at [650, 474] on span "Farther" at bounding box center [660, 469] width 35 height 13
click at [658, 467] on span "Farther" at bounding box center [660, 469] width 35 height 13
click at [644, 468] on span "Farther" at bounding box center [660, 469] width 35 height 13
drag, startPoint x: 644, startPoint y: 468, endPoint x: 705, endPoint y: 365, distance: 119.9
click at [705, 365] on app-classroom-main-layout "**********" at bounding box center [358, 279] width 716 height 422
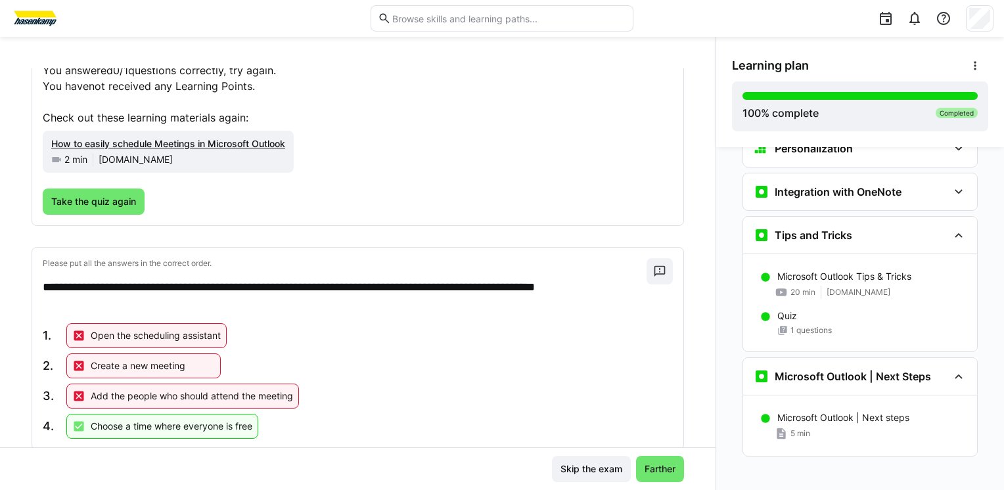
scroll to position [134, 0]
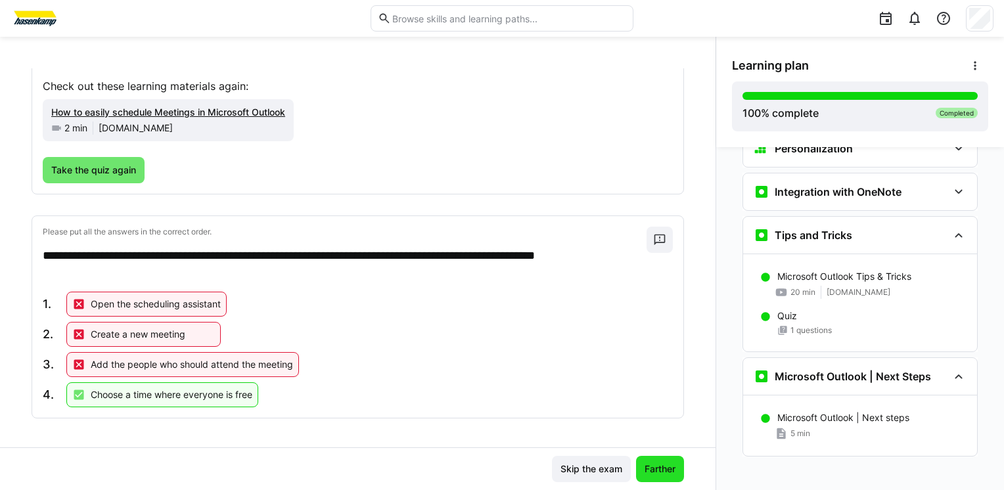
click at [660, 475] on span "Farther" at bounding box center [660, 469] width 35 height 13
drag, startPoint x: 1001, startPoint y: 454, endPoint x: 592, endPoint y: 480, distance: 410.3
click at [592, 480] on span "Skip the exam" at bounding box center [591, 469] width 79 height 26
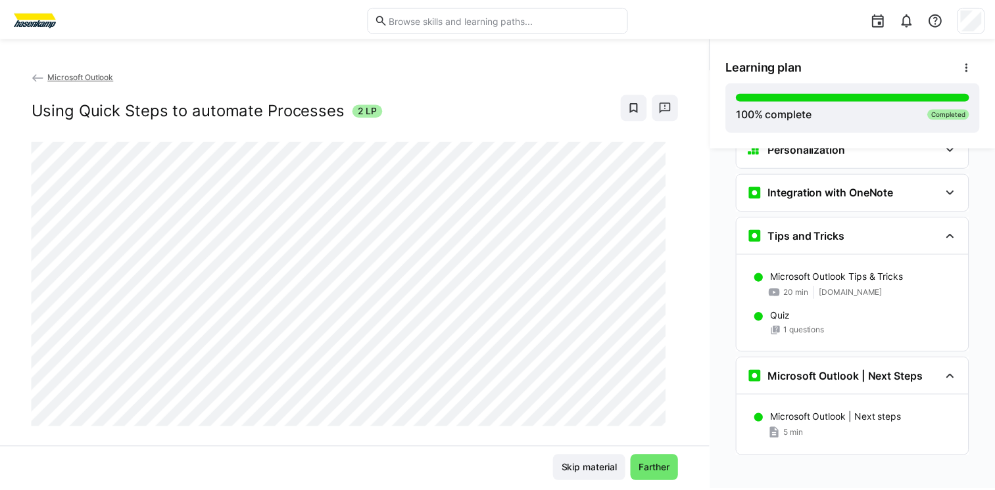
scroll to position [2443, 0]
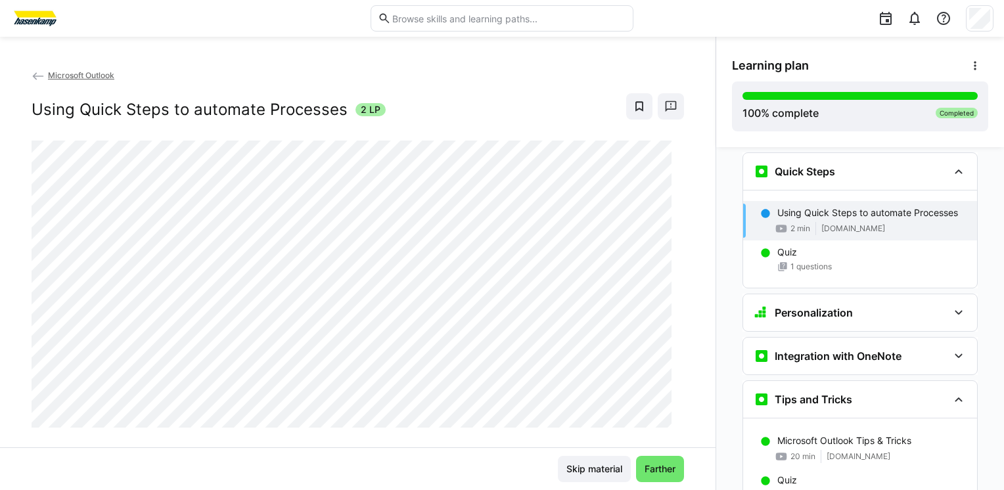
click at [37, 75] on eds-icon at bounding box center [38, 76] width 13 height 13
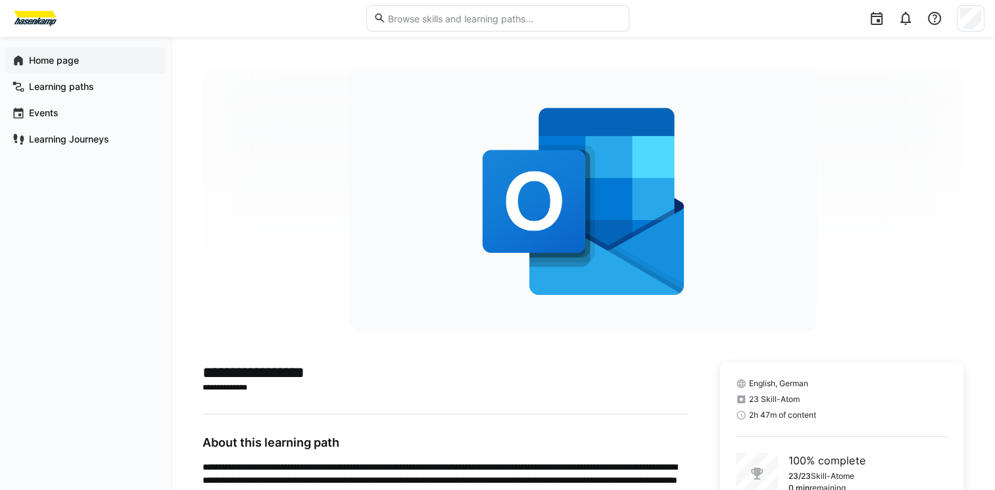
click at [46, 56] on font "Home page" at bounding box center [54, 60] width 50 height 11
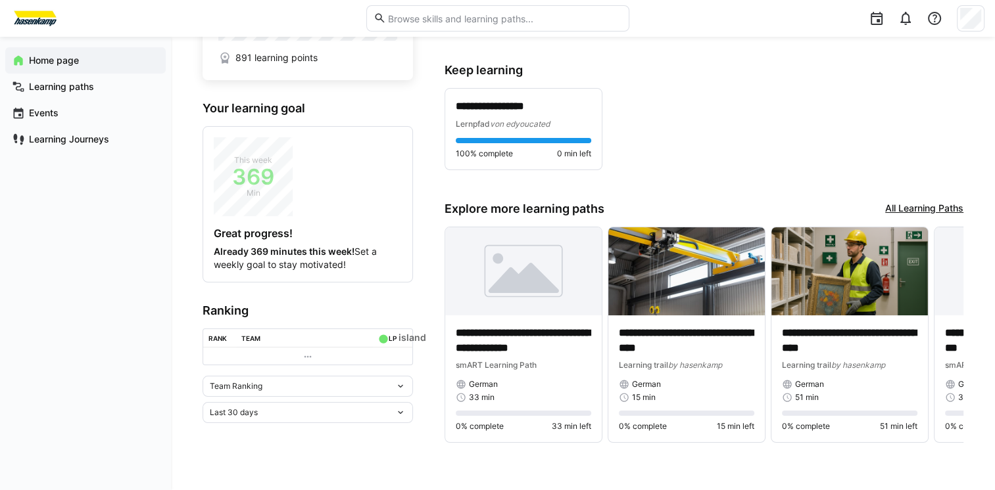
scroll to position [101, 0]
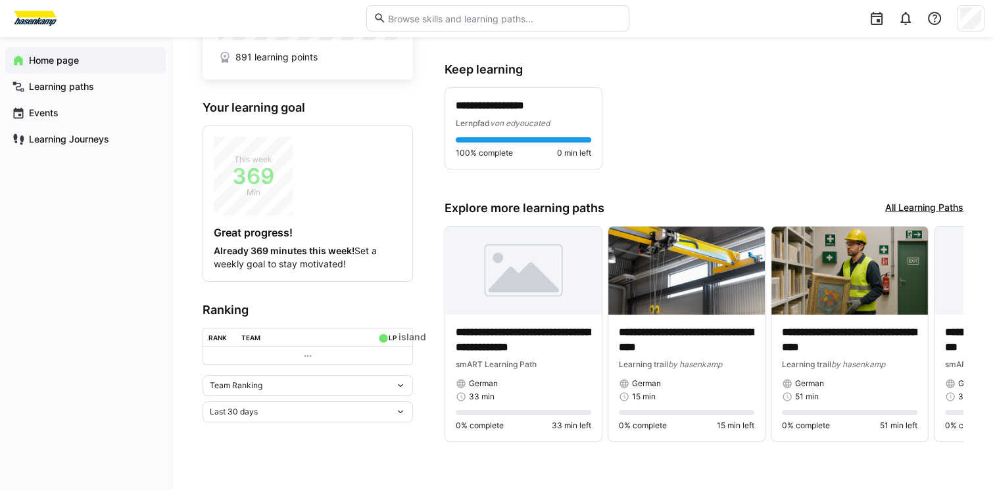
click at [911, 205] on link "All Learning Paths" at bounding box center [924, 208] width 78 height 14
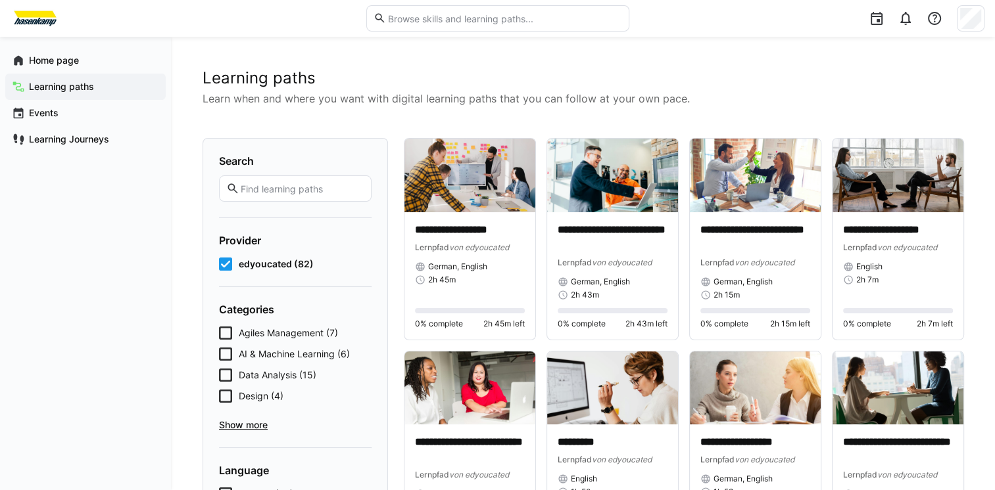
click at [224, 266] on icon at bounding box center [225, 264] width 13 height 13
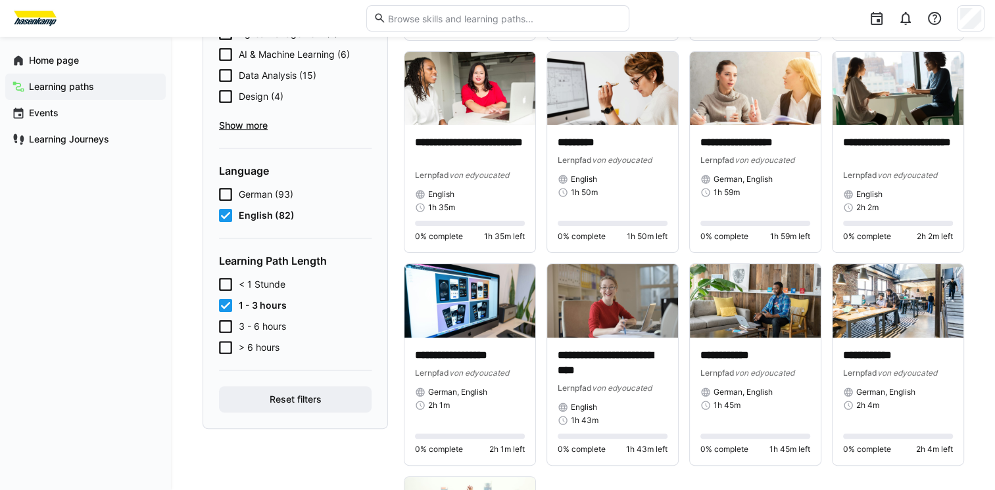
scroll to position [299, 0]
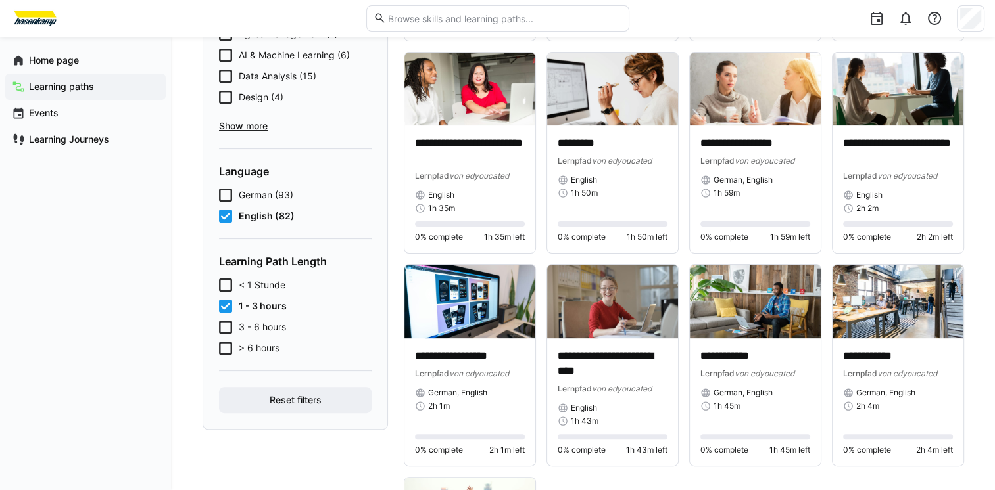
click at [229, 304] on icon at bounding box center [225, 306] width 13 height 13
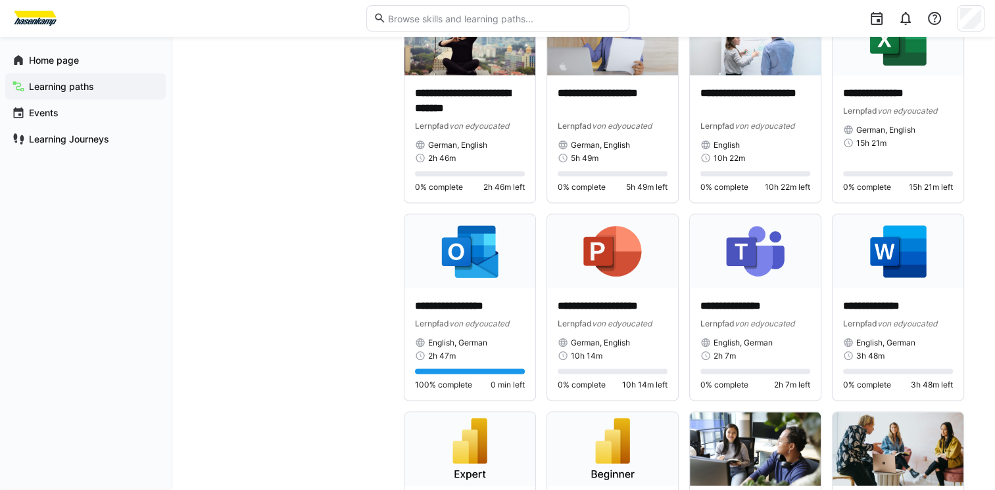
scroll to position [2742, 0]
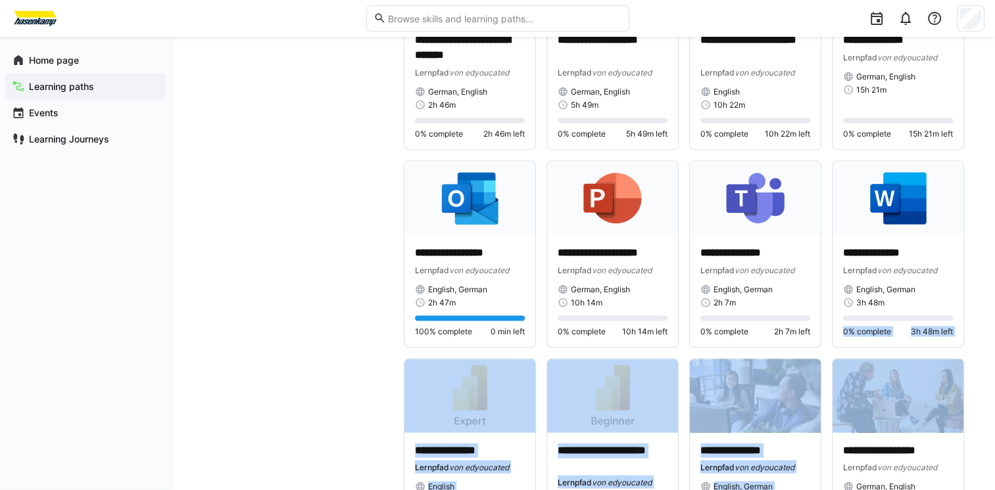
drag, startPoint x: 997, startPoint y: 325, endPoint x: 999, endPoint y: 317, distance: 7.5
drag, startPoint x: 999, startPoint y: 317, endPoint x: 978, endPoint y: 330, distance: 24.5
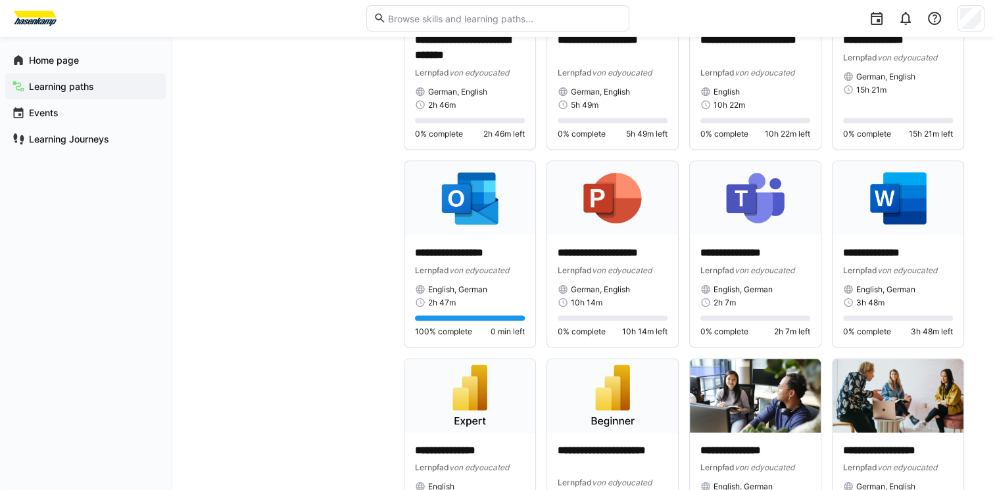
drag, startPoint x: 999, startPoint y: 323, endPoint x: 310, endPoint y: 318, distance: 688.9
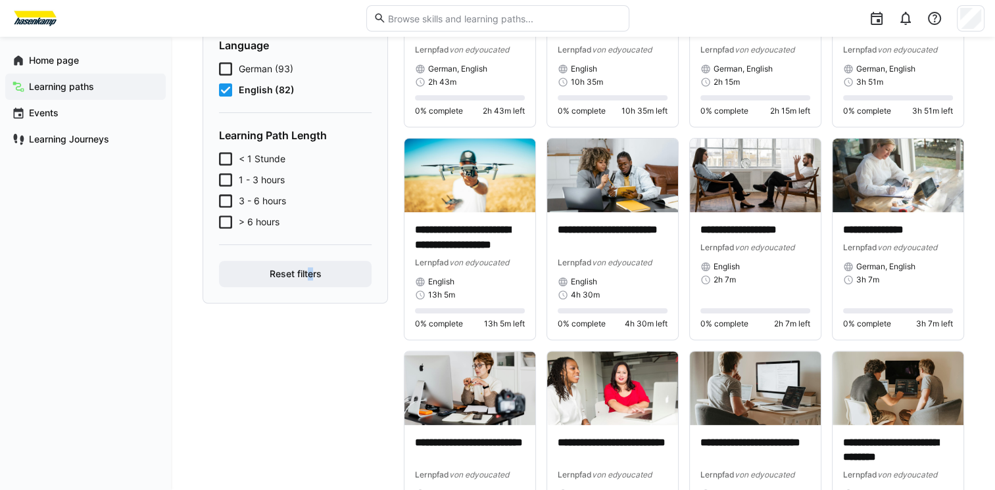
scroll to position [424, 0]
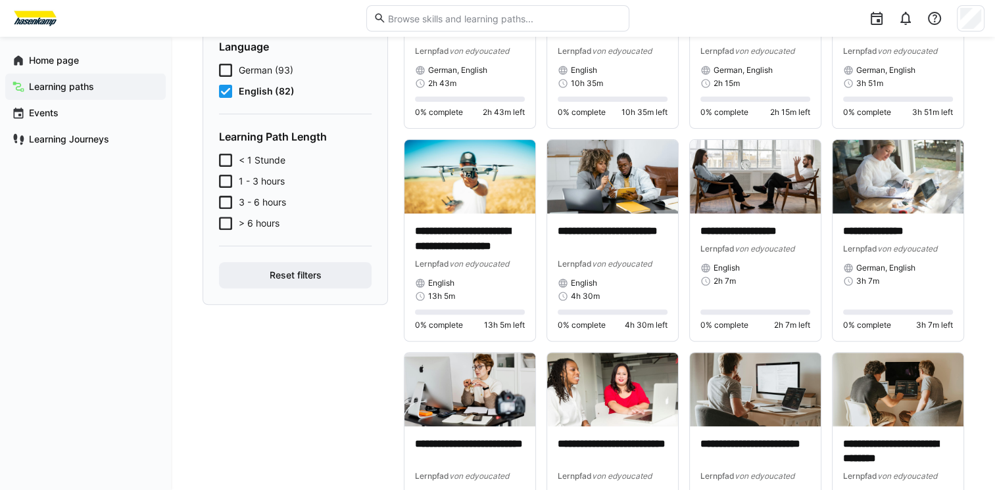
drag, startPoint x: 998, startPoint y: 76, endPoint x: 304, endPoint y: 382, distance: 759.0
drag, startPoint x: 1000, startPoint y: 54, endPoint x: 305, endPoint y: 409, distance: 780.2
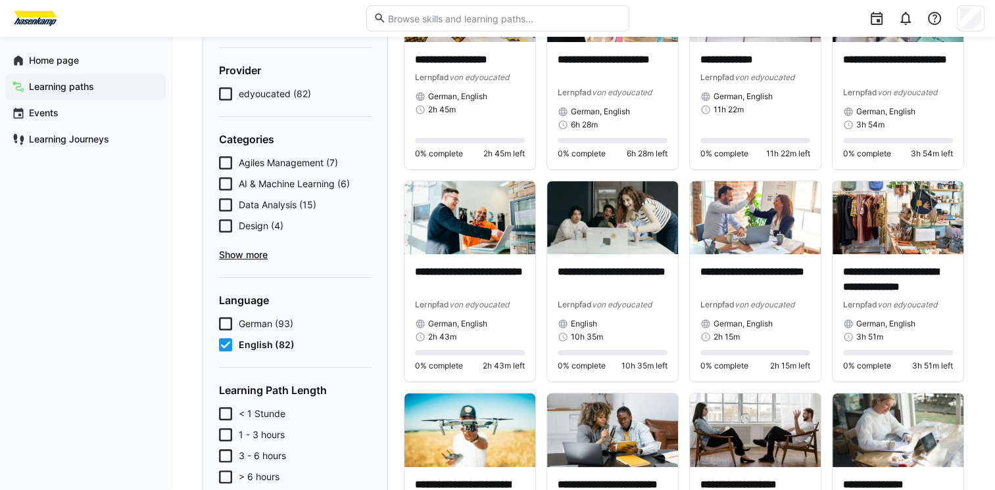
scroll to position [165, 0]
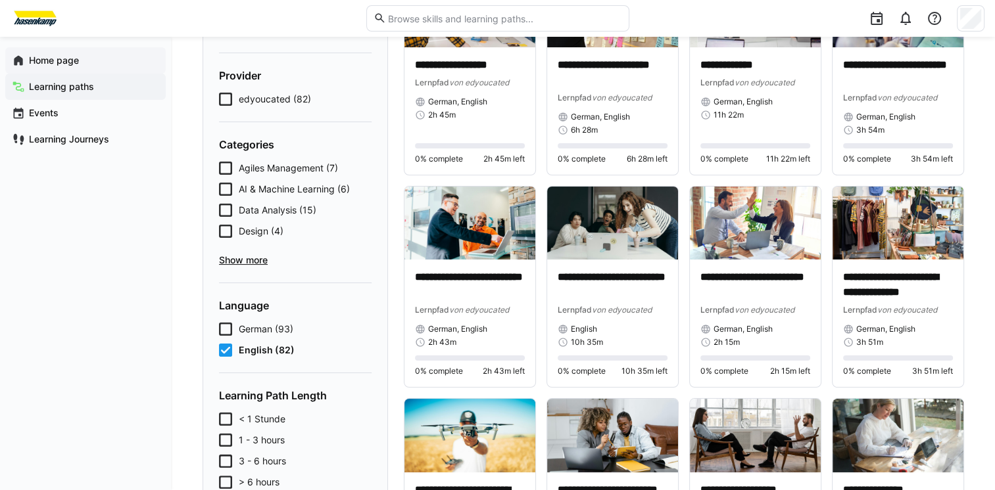
click at [68, 65] on font "Home page" at bounding box center [54, 60] width 50 height 11
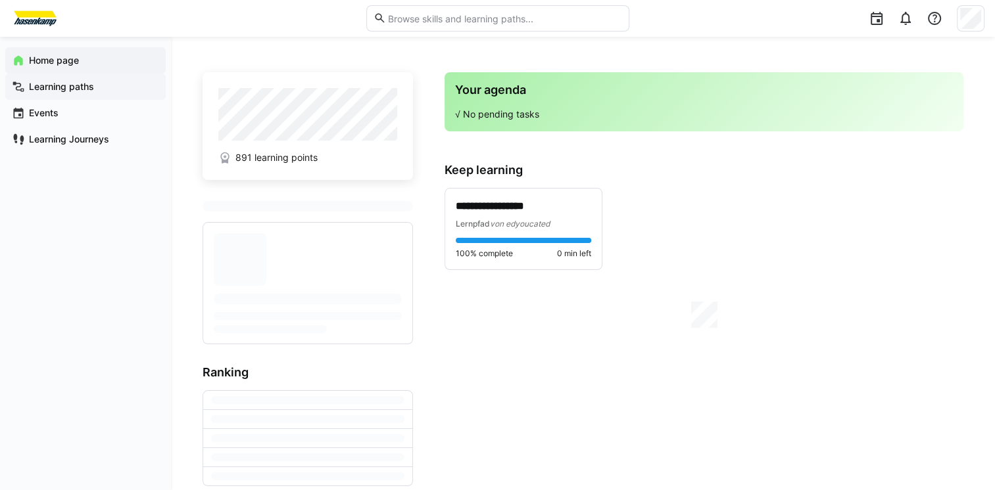
click at [79, 91] on font "Learning paths" at bounding box center [61, 86] width 65 height 11
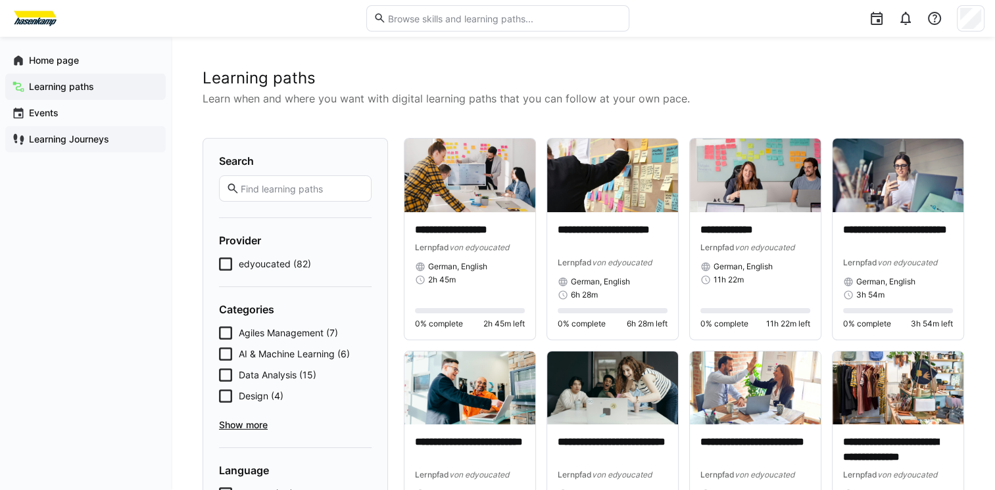
click at [84, 138] on font "Learning Journeys" at bounding box center [69, 138] width 80 height 11
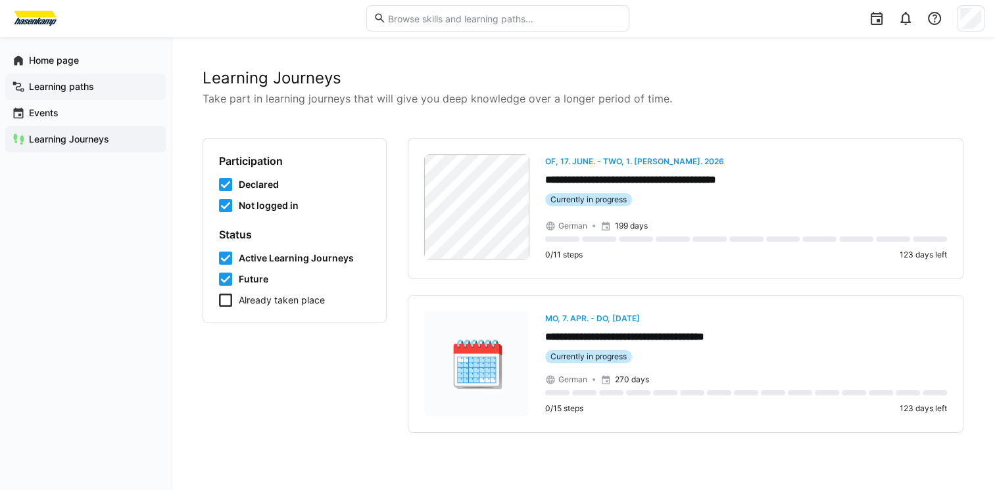
click at [74, 84] on font "Learning paths" at bounding box center [61, 86] width 65 height 11
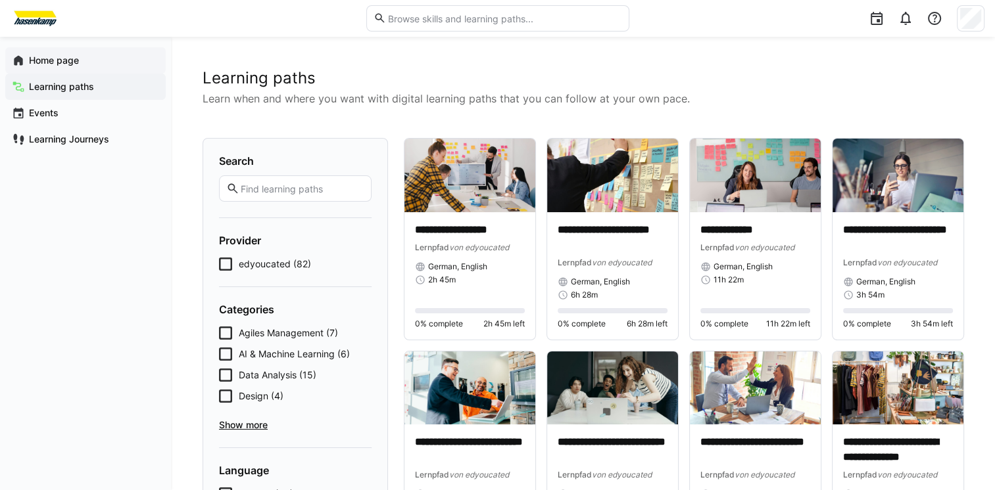
click at [62, 57] on font "Home page" at bounding box center [54, 60] width 50 height 11
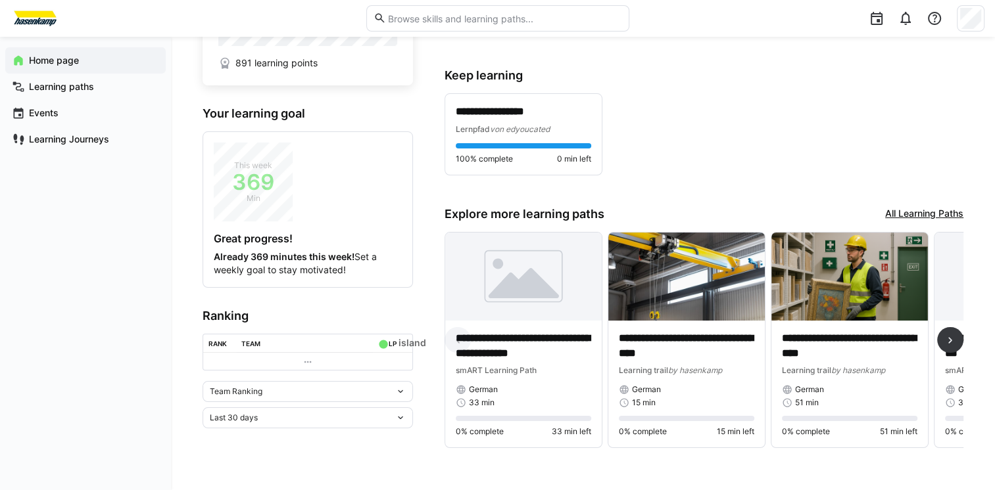
scroll to position [101, 0]
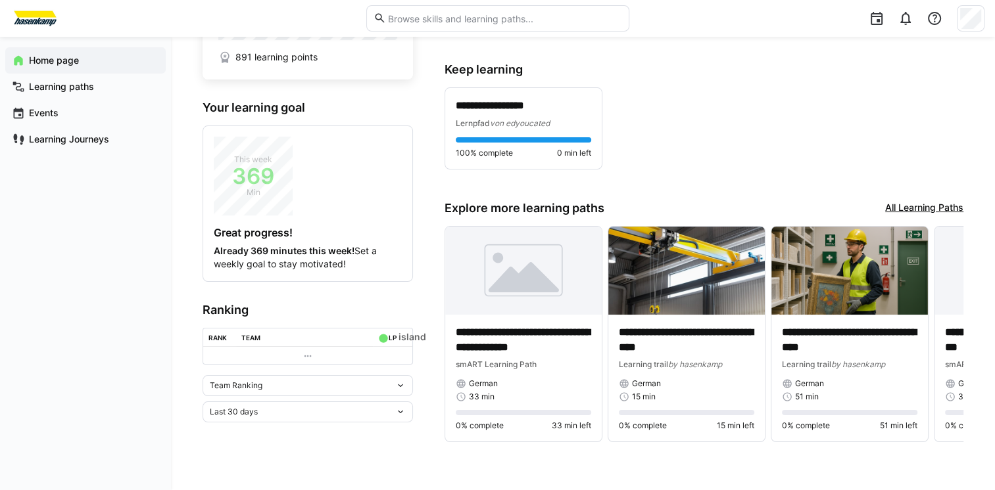
click at [921, 206] on link "All Learning Paths" at bounding box center [924, 208] width 78 height 14
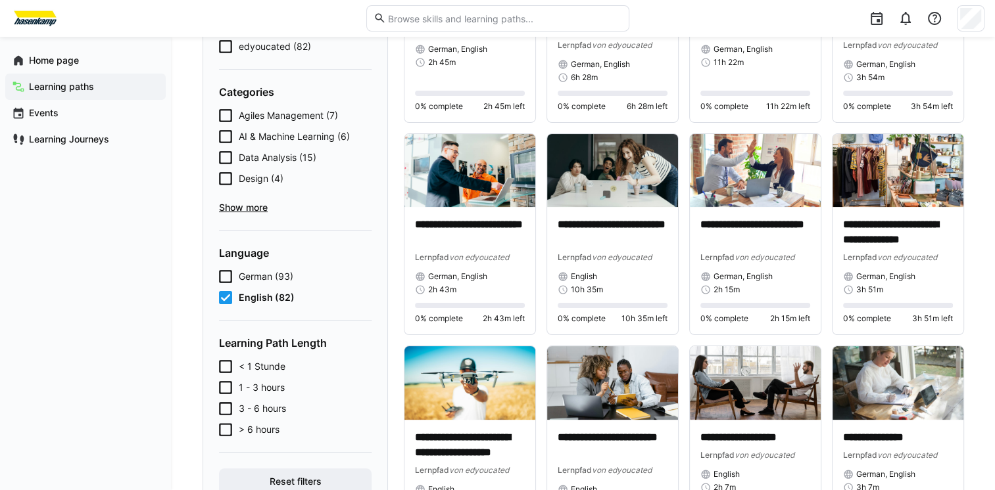
scroll to position [221, 0]
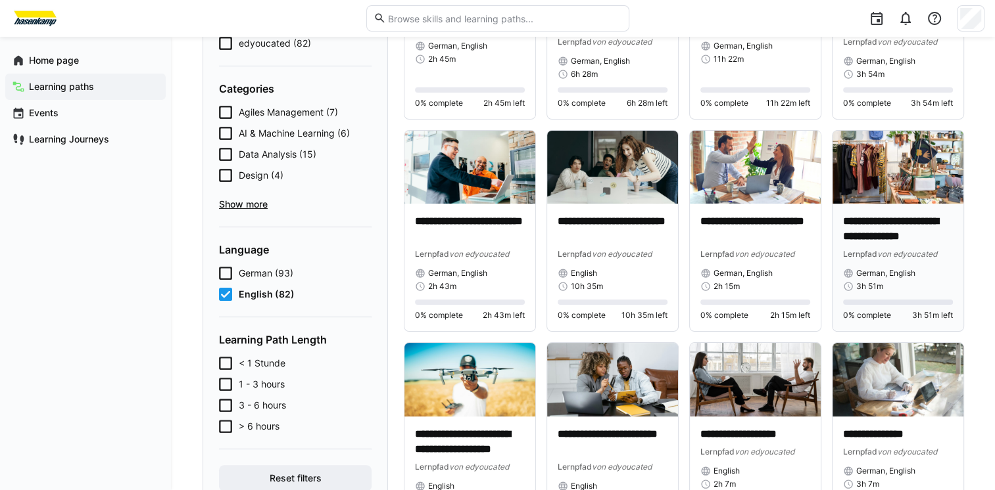
drag, startPoint x: 879, startPoint y: 254, endPoint x: 902, endPoint y: 281, distance: 35.9
click at [902, 281] on div "3h 51m" at bounding box center [898, 286] width 110 height 11
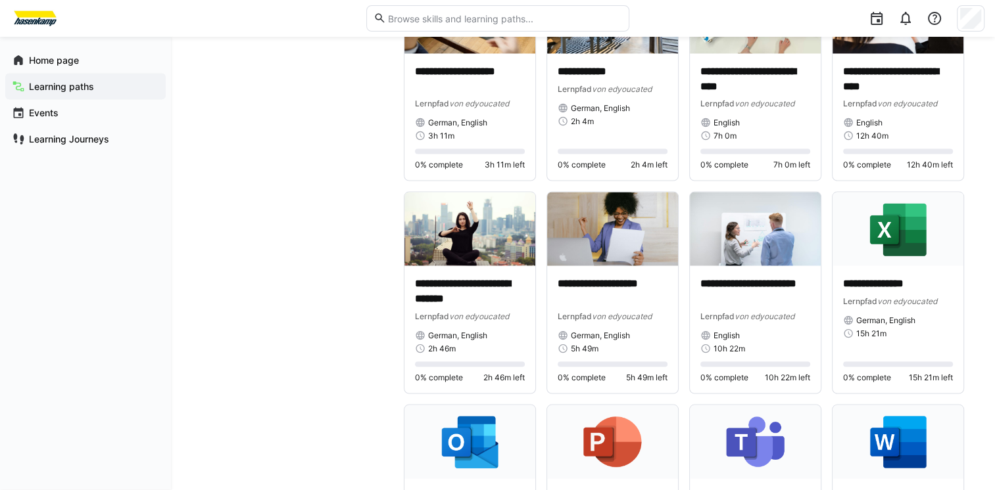
scroll to position [2471, 0]
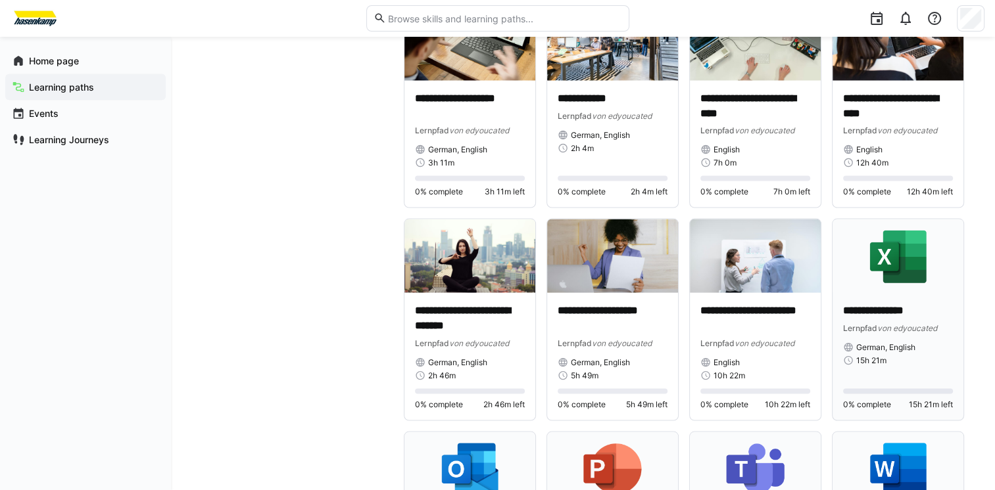
click at [898, 267] on img at bounding box center [897, 256] width 131 height 74
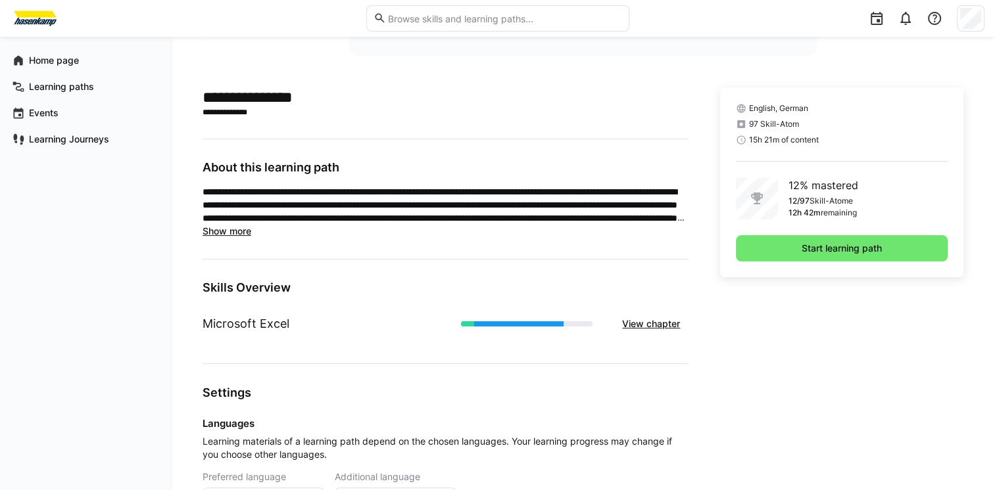
scroll to position [261, 0]
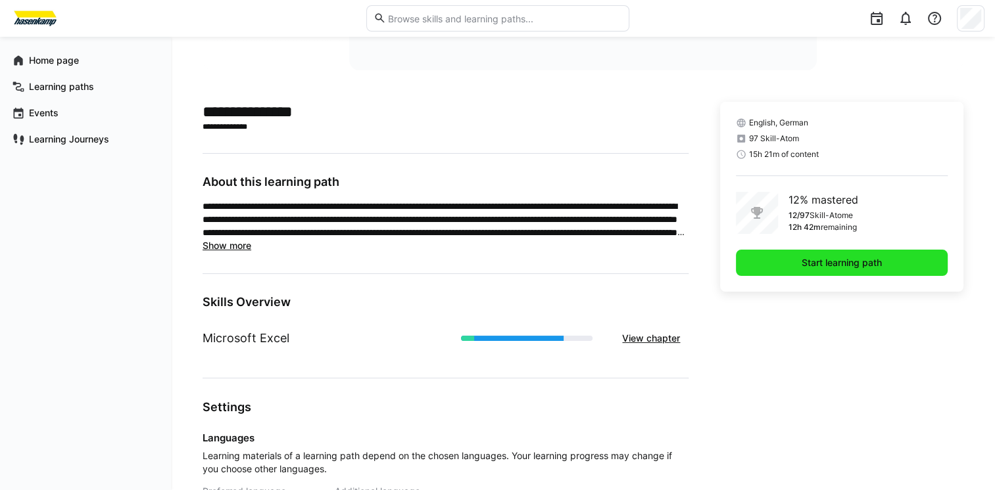
click at [835, 268] on span "Start learning path" at bounding box center [841, 262] width 84 height 13
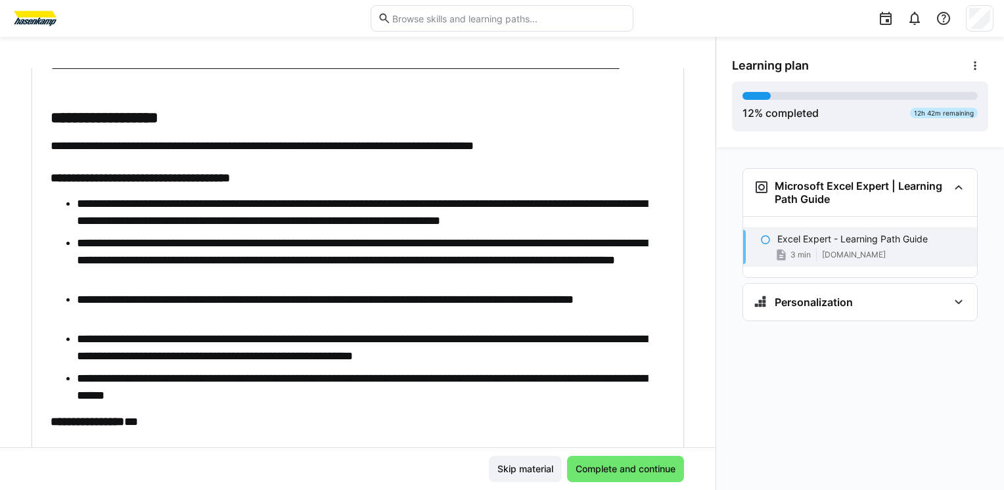
scroll to position [291, 0]
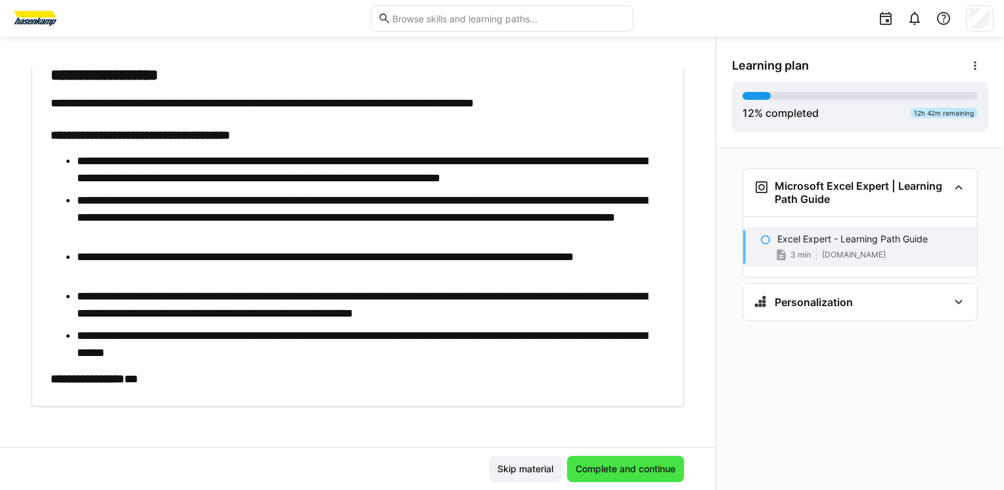
click at [644, 473] on span "Complete and continue" at bounding box center [626, 469] width 104 height 13
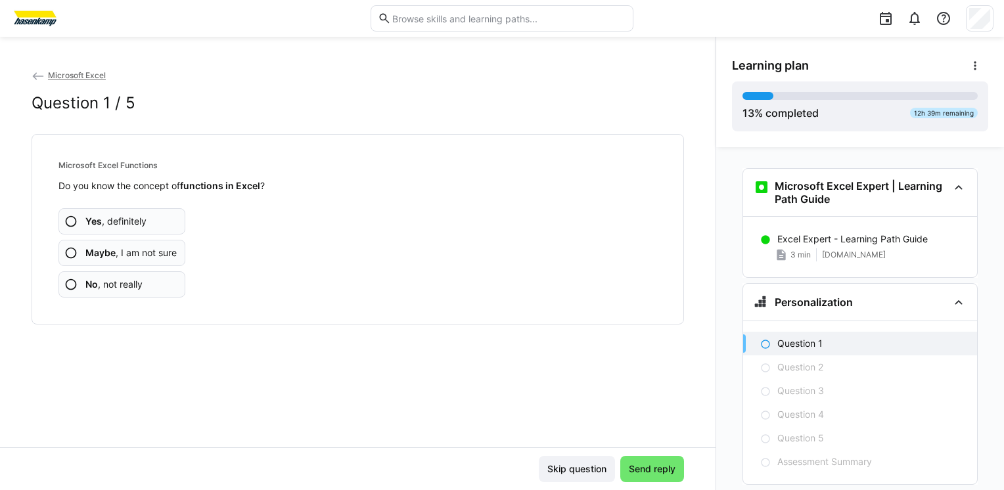
click at [163, 256] on span "Maybe , I am not sure" at bounding box center [130, 252] width 91 height 13
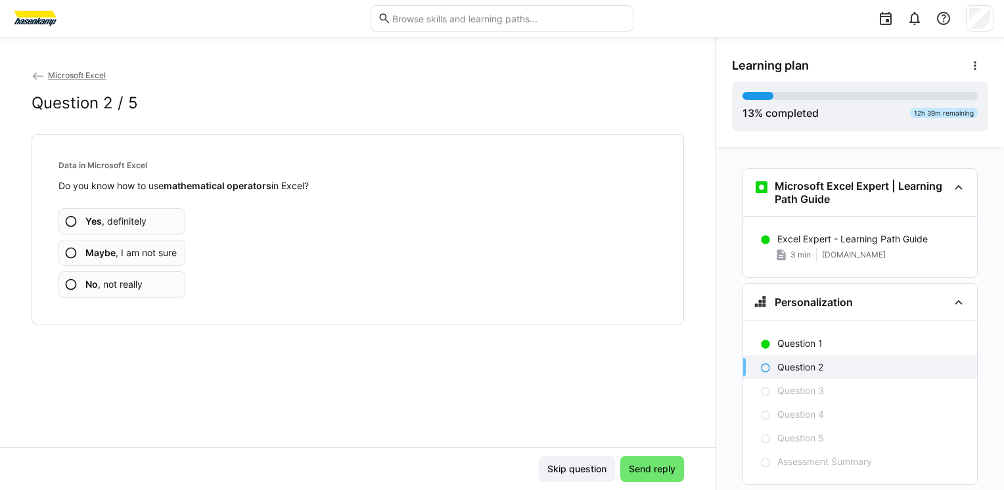
click at [171, 256] on span "Maybe , I am not sure" at bounding box center [130, 252] width 91 height 13
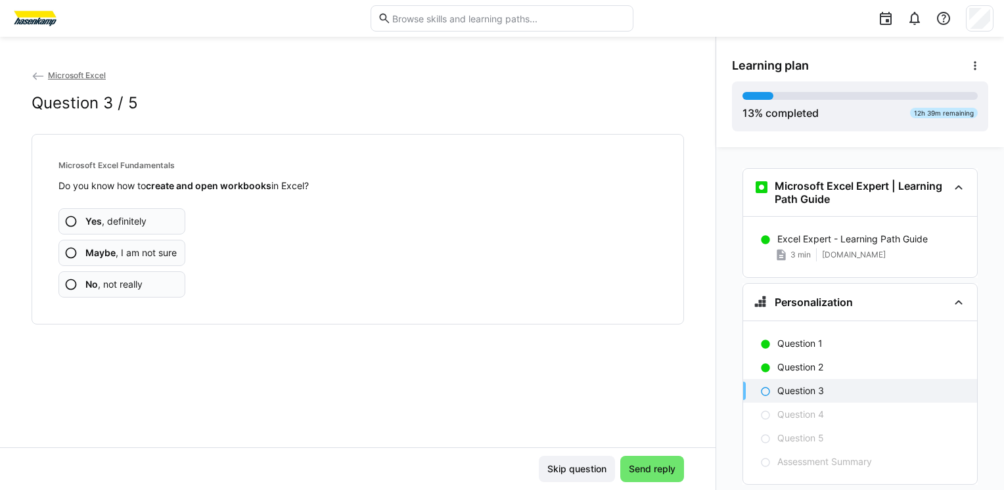
click at [143, 220] on span "Yes , definitely" at bounding box center [115, 221] width 61 height 13
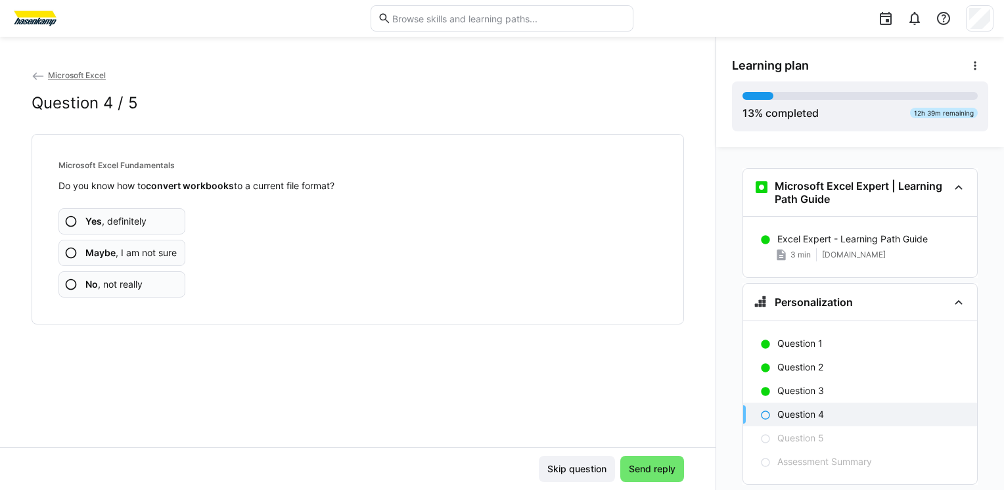
click at [158, 249] on span "Maybe , I am not sure" at bounding box center [130, 252] width 91 height 13
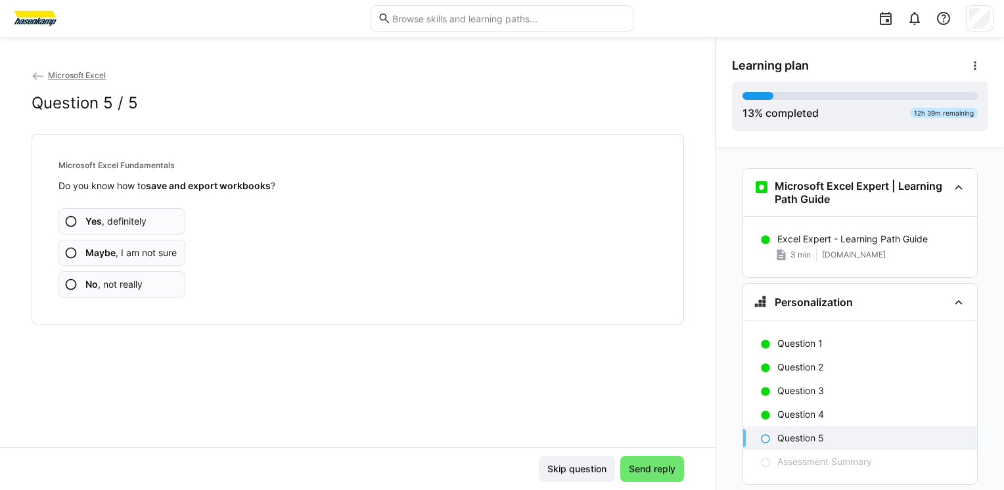
click at [163, 254] on span "Maybe , I am not sure" at bounding box center [130, 252] width 91 height 13
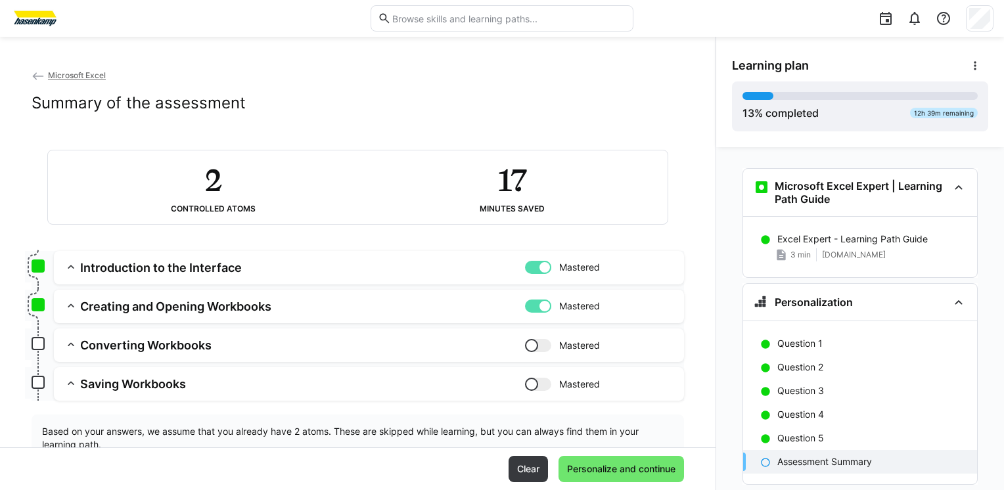
click at [525, 265] on div at bounding box center [538, 267] width 26 height 13
click at [525, 307] on div at bounding box center [538, 306] width 26 height 13
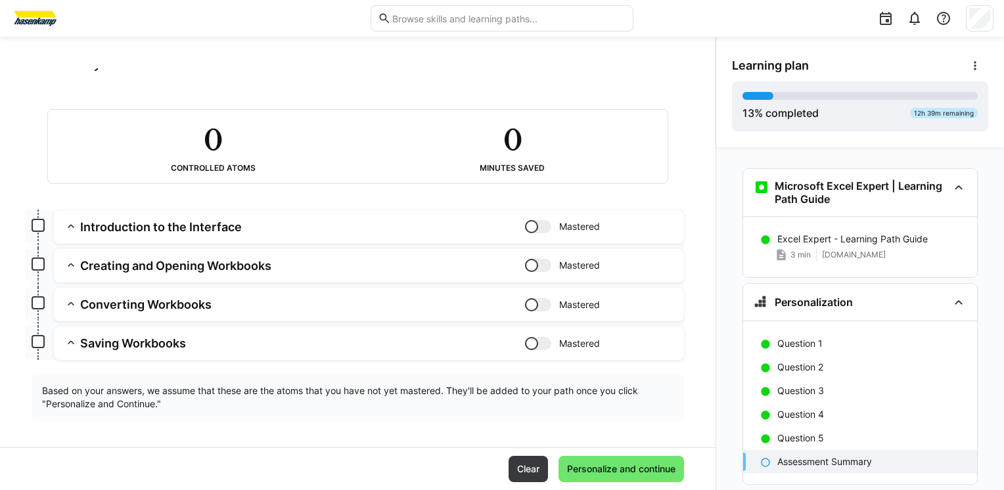
scroll to position [45, 0]
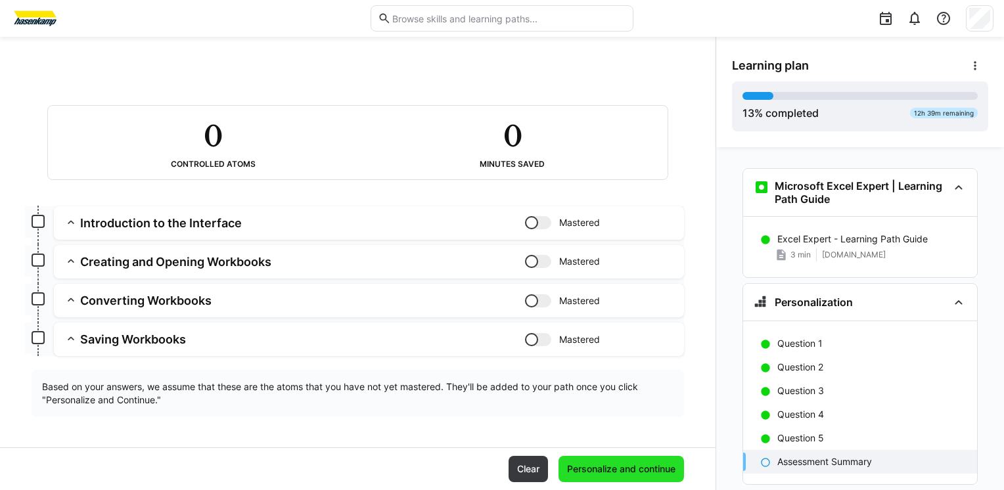
click at [615, 473] on span "Personalize and continue" at bounding box center [621, 469] width 112 height 13
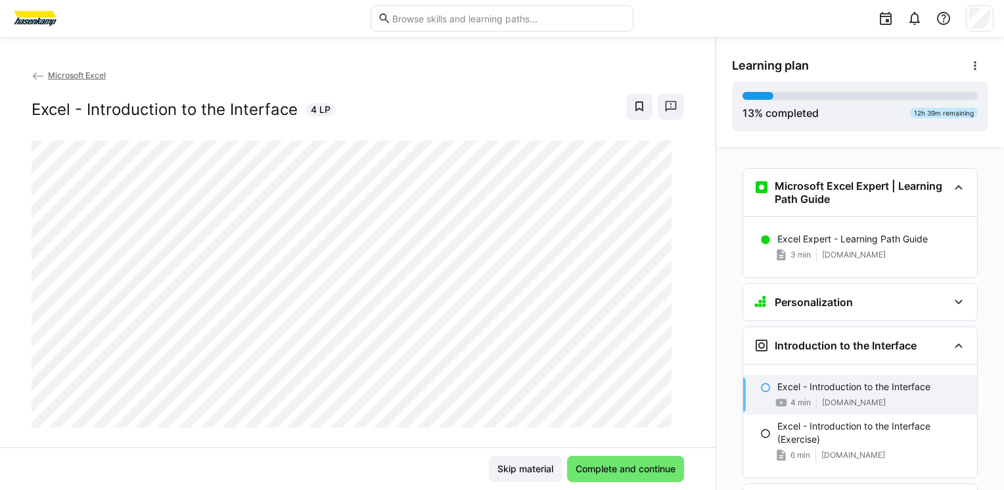
scroll to position [179, 0]
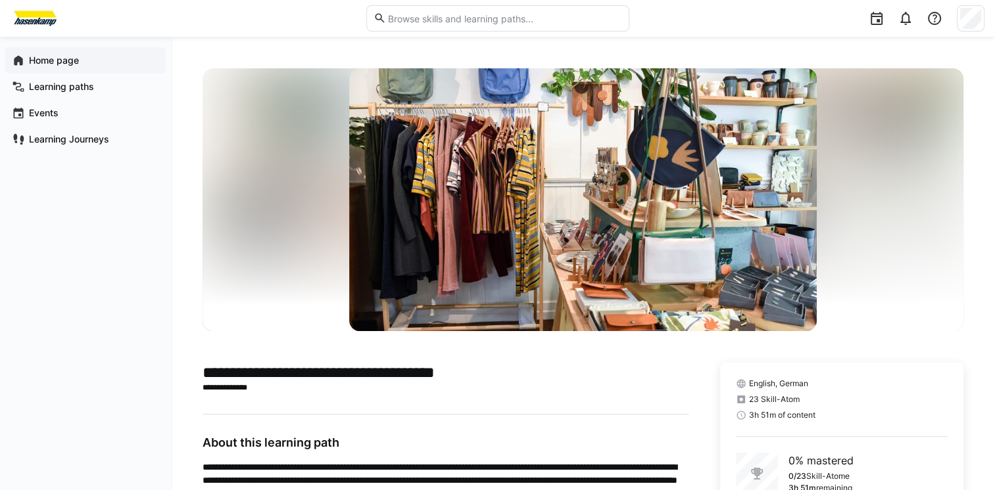
click at [61, 61] on font "Home page" at bounding box center [54, 60] width 50 height 11
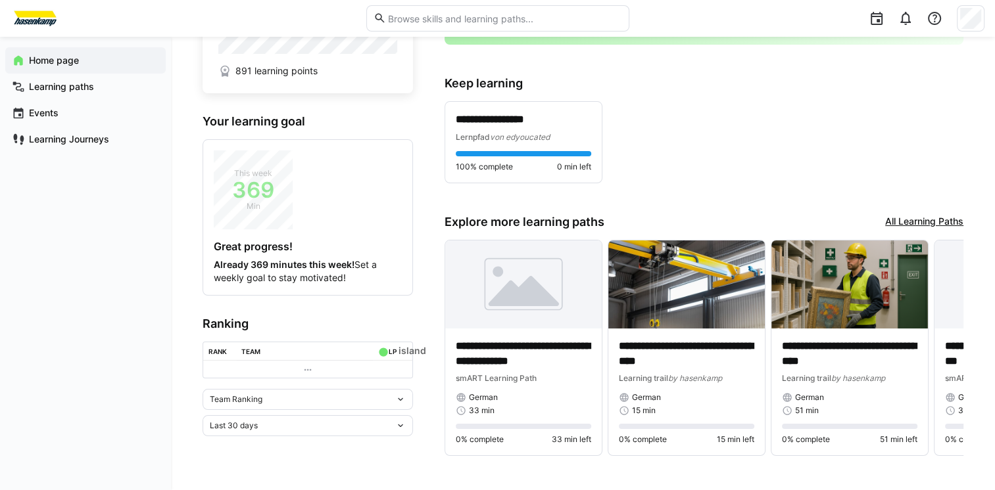
scroll to position [83, 0]
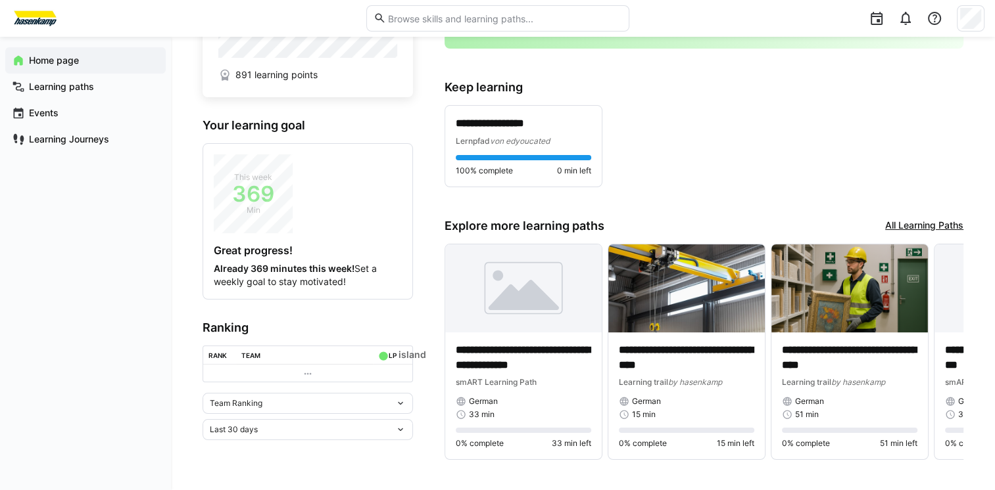
click at [917, 223] on link "All Learning Paths" at bounding box center [924, 226] width 78 height 14
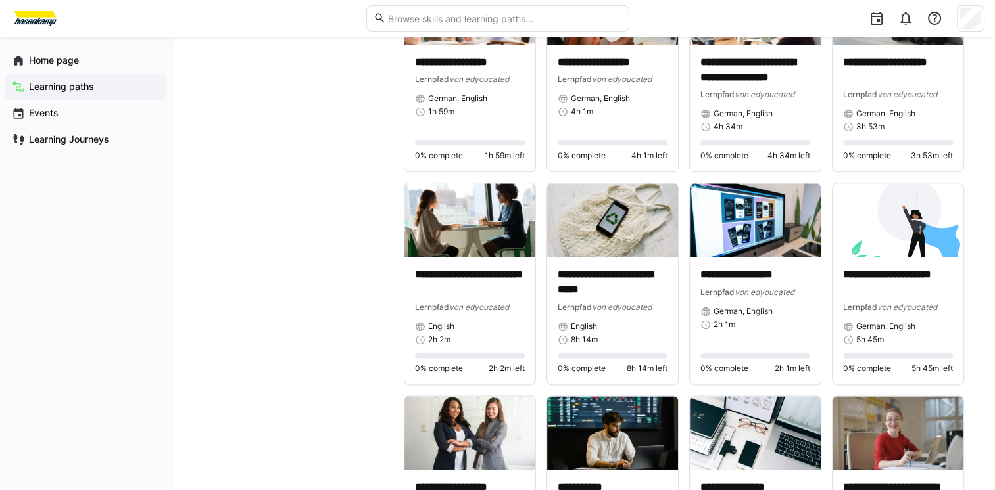
scroll to position [1632, 0]
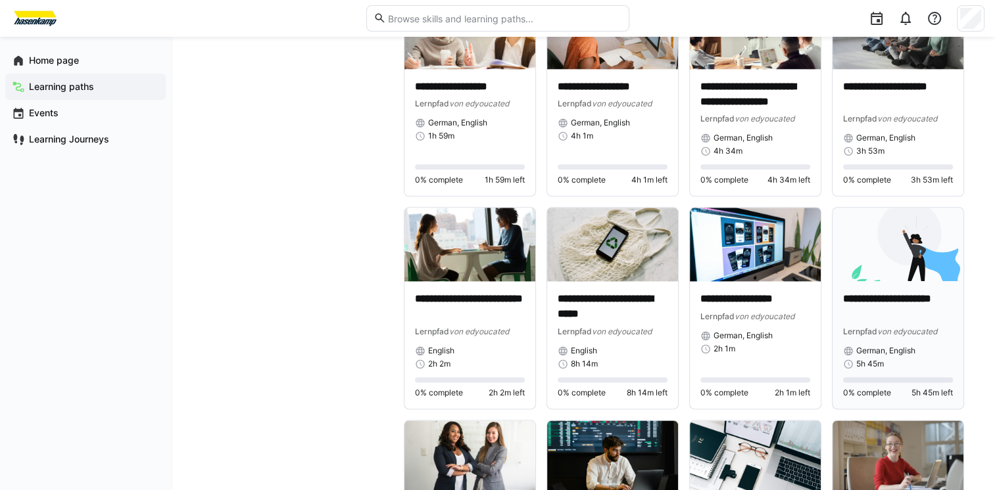
click at [897, 262] on img at bounding box center [897, 245] width 131 height 74
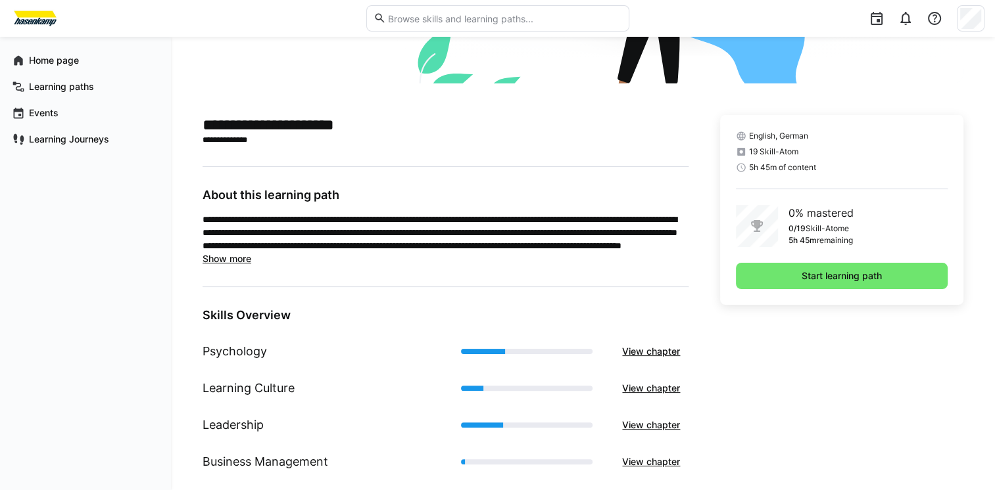
scroll to position [245, 0]
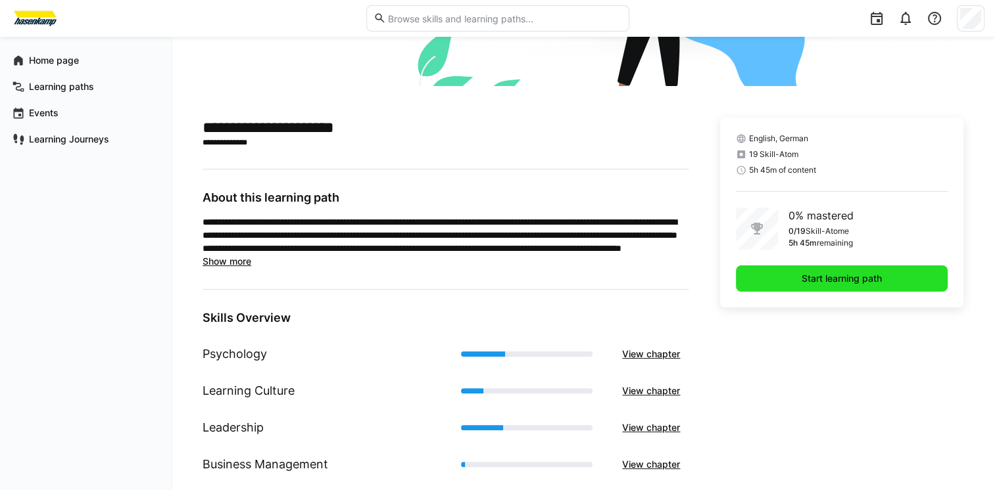
click at [824, 281] on span "Start learning path" at bounding box center [841, 278] width 84 height 13
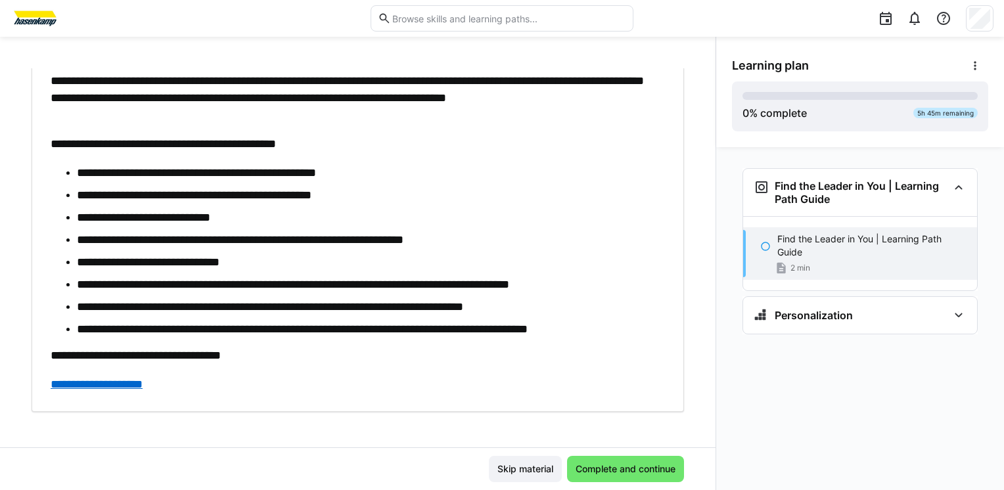
scroll to position [253, 0]
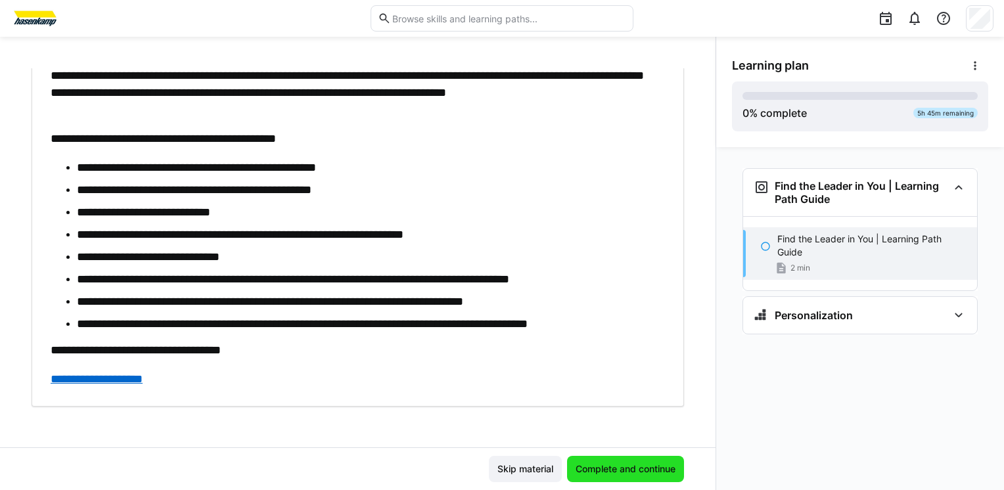
click at [639, 469] on span "Complete and continue" at bounding box center [626, 469] width 104 height 13
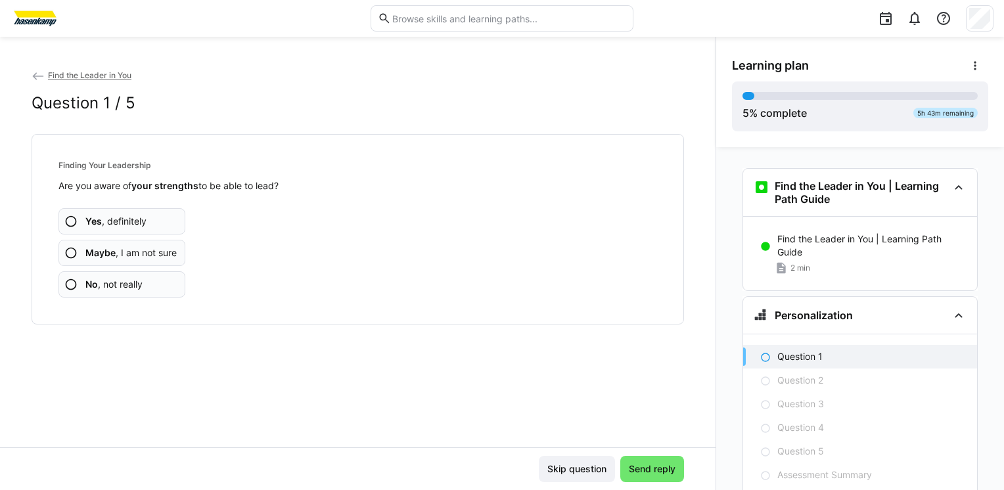
click at [141, 224] on span "Yes , definitely" at bounding box center [115, 221] width 61 height 13
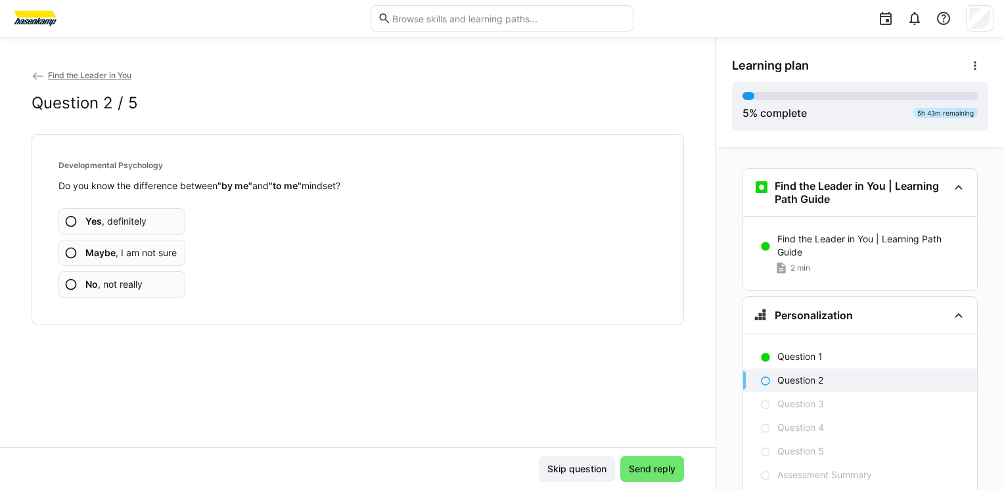
click at [136, 258] on span "Maybe , I am not sure" at bounding box center [130, 252] width 91 height 13
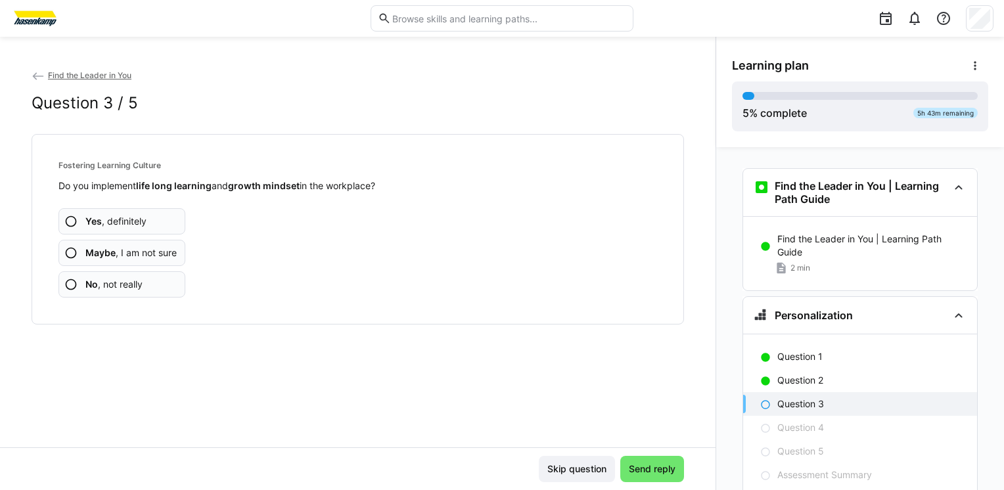
click at [160, 217] on app-assessment-question-radio "Yes , definitely" at bounding box center [122, 221] width 127 height 26
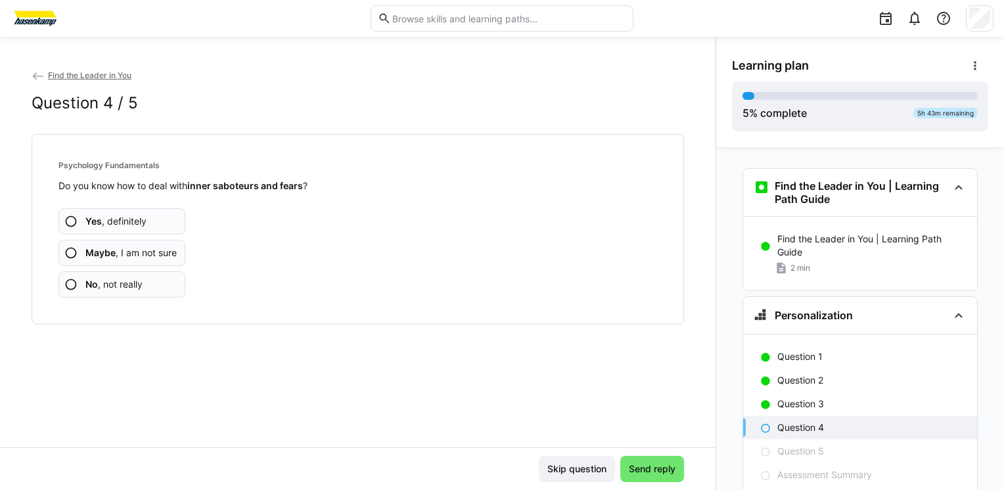
click at [165, 254] on span "Maybe , I am not sure" at bounding box center [130, 252] width 91 height 13
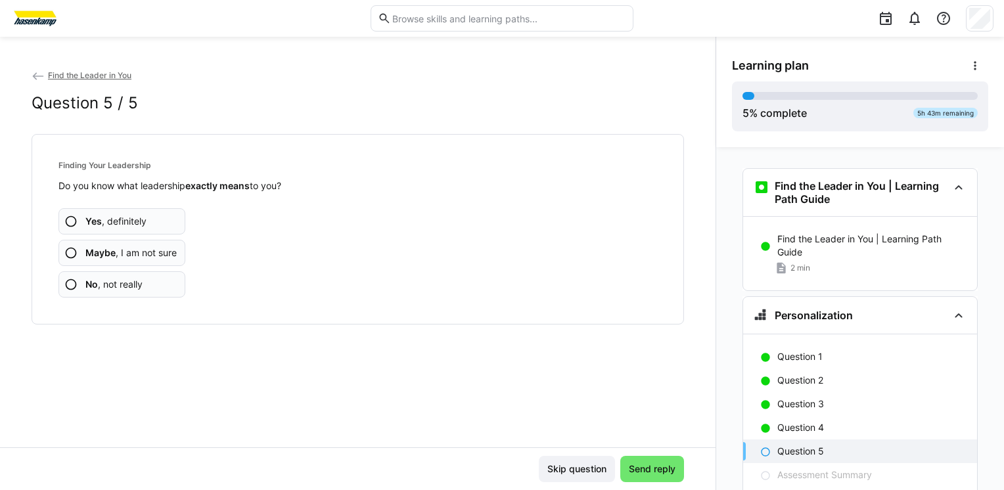
click at [170, 251] on span "Maybe , I am not sure" at bounding box center [130, 252] width 91 height 13
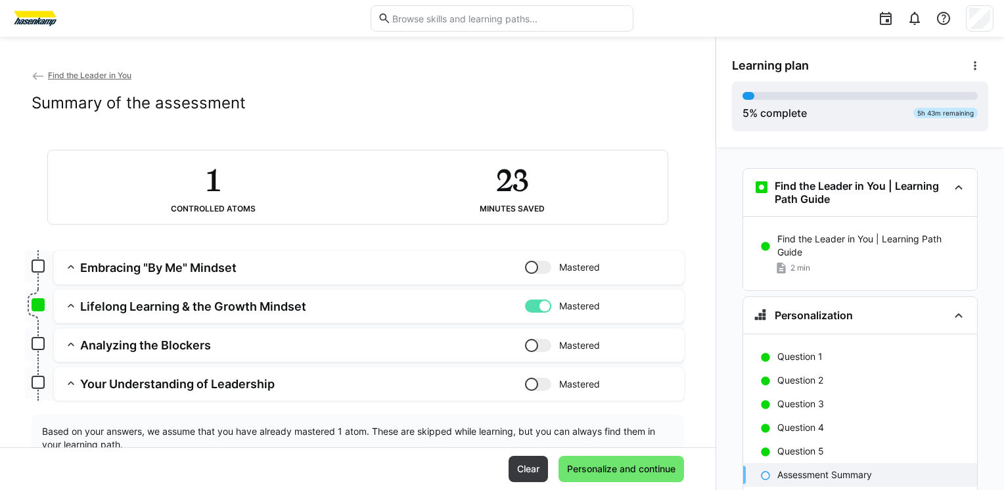
click at [525, 304] on div at bounding box center [538, 306] width 26 height 13
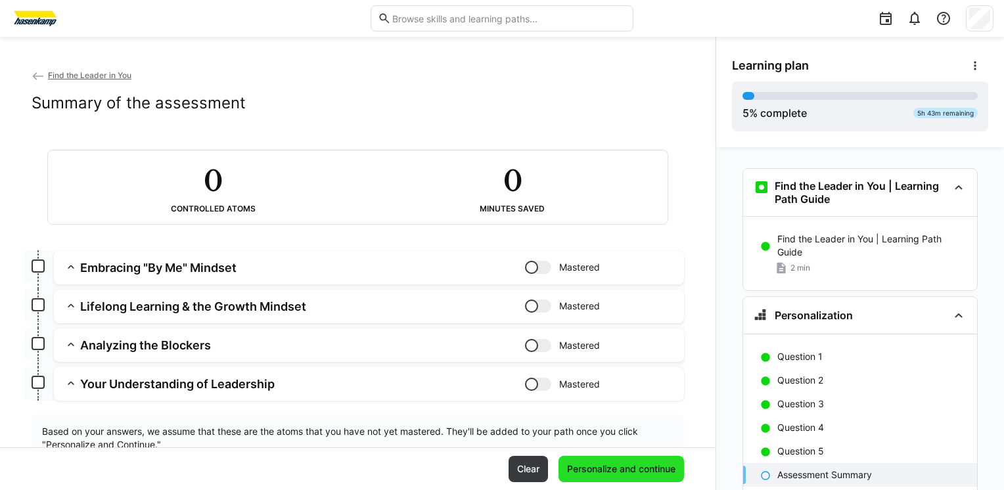
click at [619, 472] on span "Personalize and continue" at bounding box center [621, 469] width 112 height 13
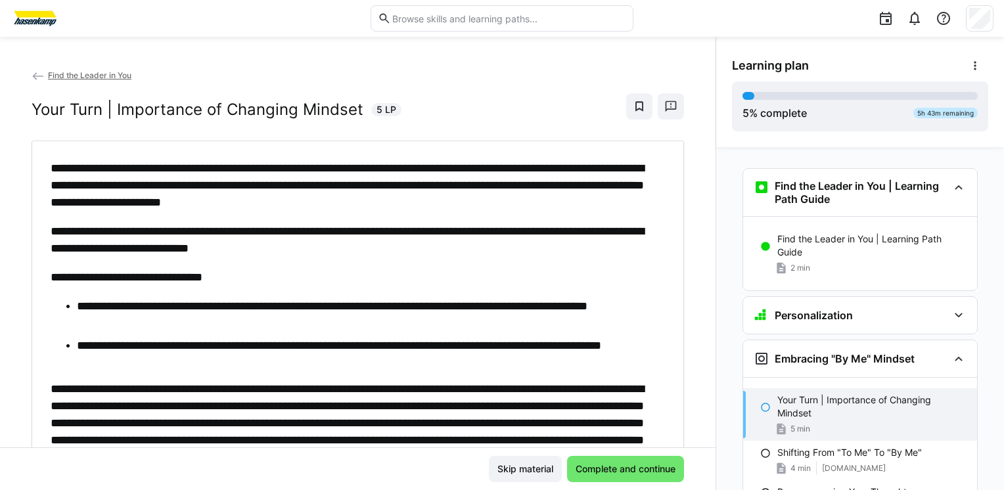
scroll to position [192, 0]
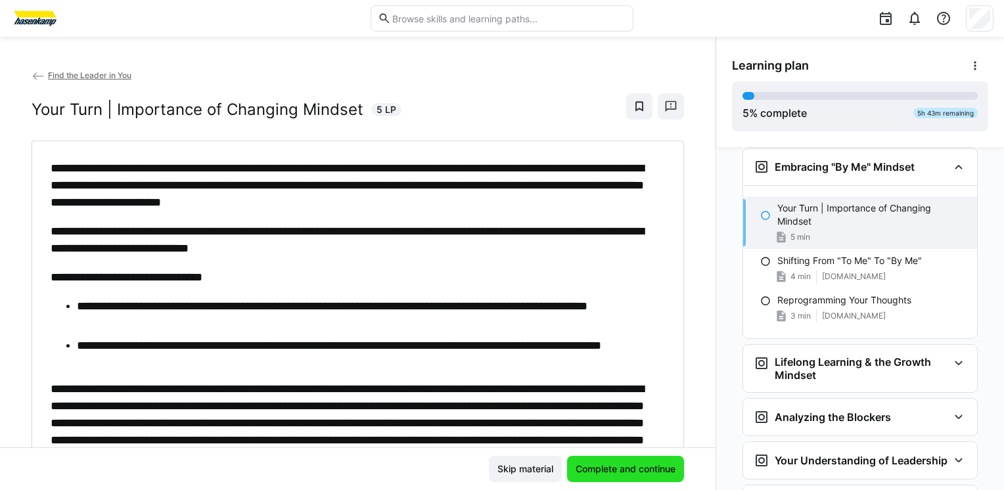
click at [621, 469] on span "Complete and continue" at bounding box center [626, 469] width 104 height 13
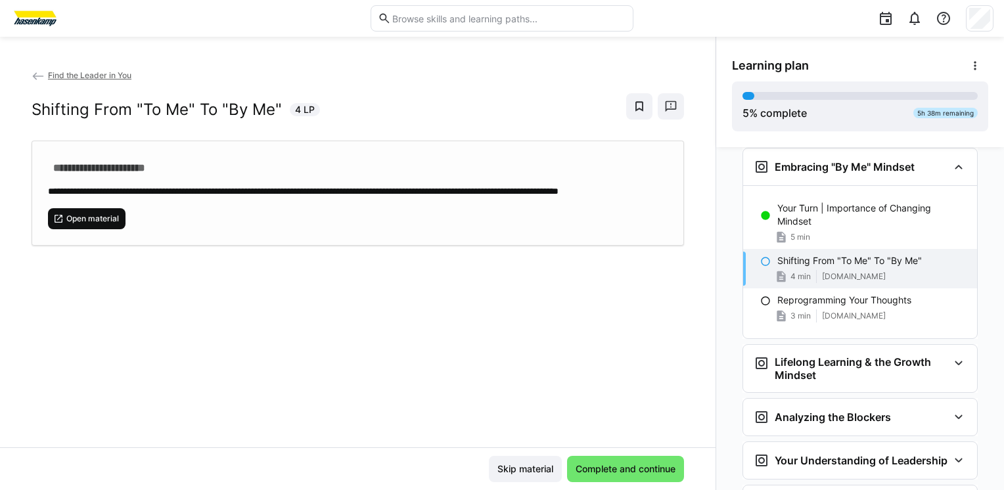
click at [96, 224] on span "Open material" at bounding box center [92, 219] width 55 height 11
click at [596, 468] on span "Complete and continue" at bounding box center [626, 469] width 104 height 13
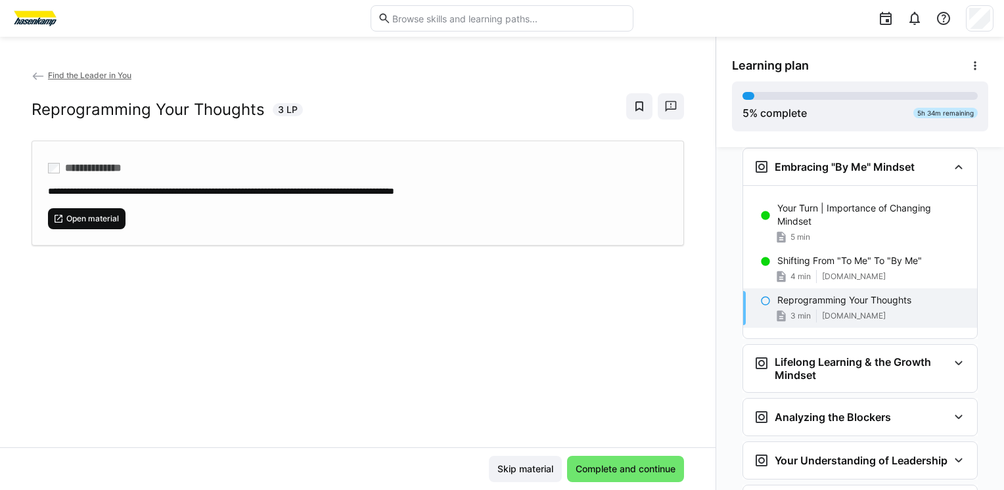
click at [117, 221] on span "Open material" at bounding box center [92, 219] width 55 height 11
click at [595, 469] on span "Complete and continue" at bounding box center [626, 469] width 104 height 13
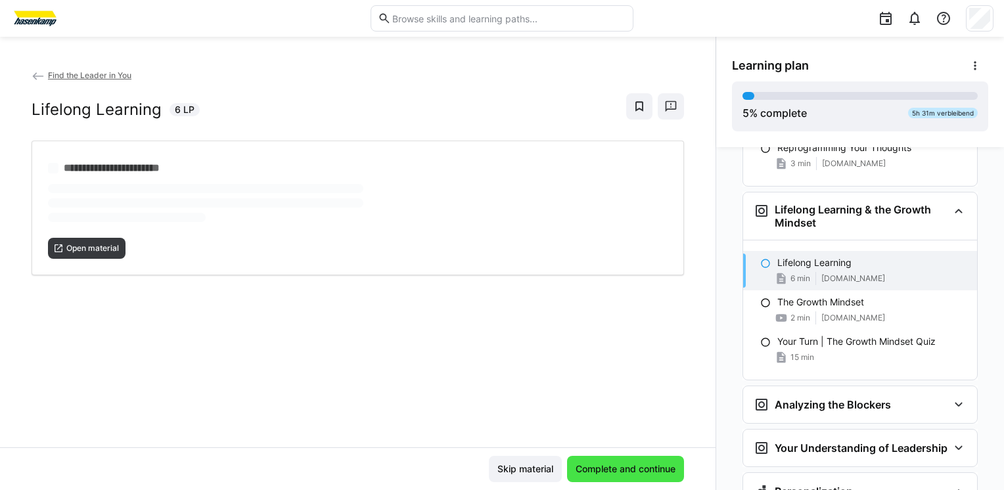
scroll to position [388, 0]
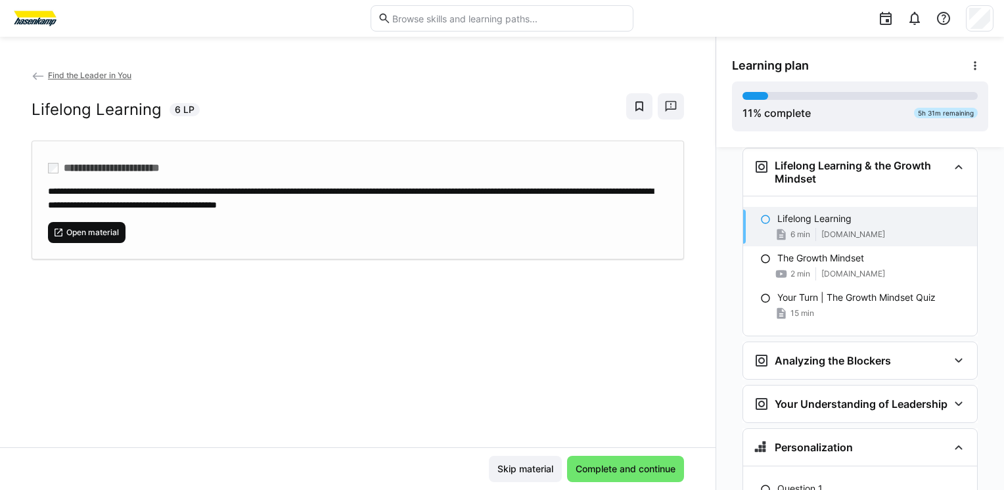
click at [99, 228] on span "Open material" at bounding box center [92, 232] width 55 height 11
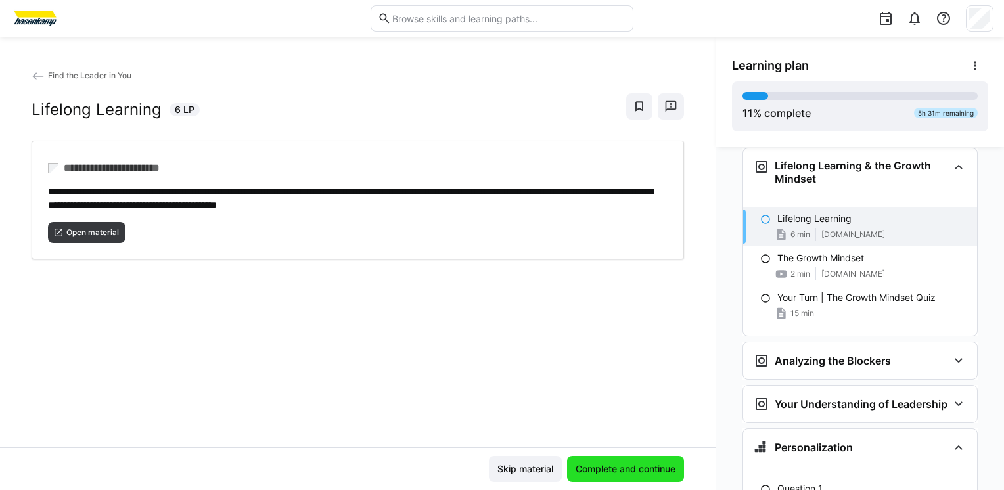
click at [605, 473] on span "Complete and continue" at bounding box center [626, 469] width 104 height 13
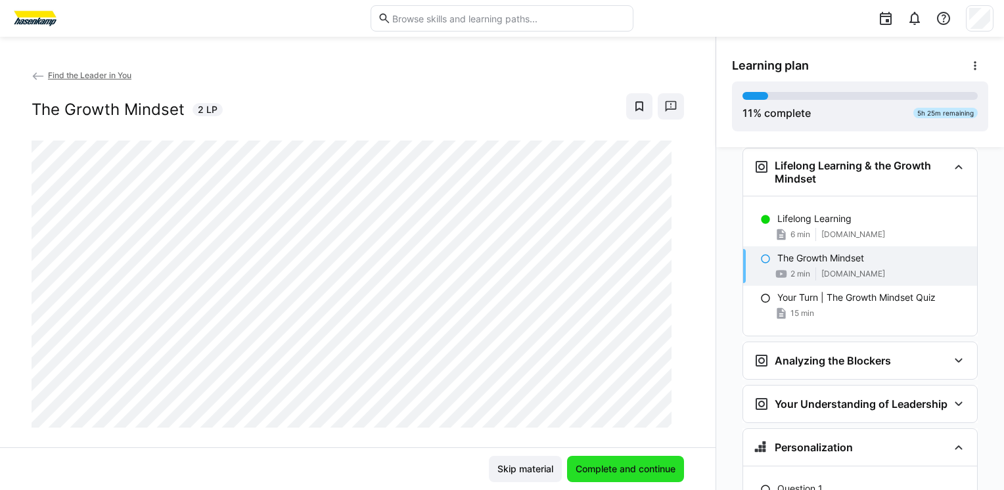
click at [619, 473] on span "Complete and continue" at bounding box center [626, 469] width 104 height 13
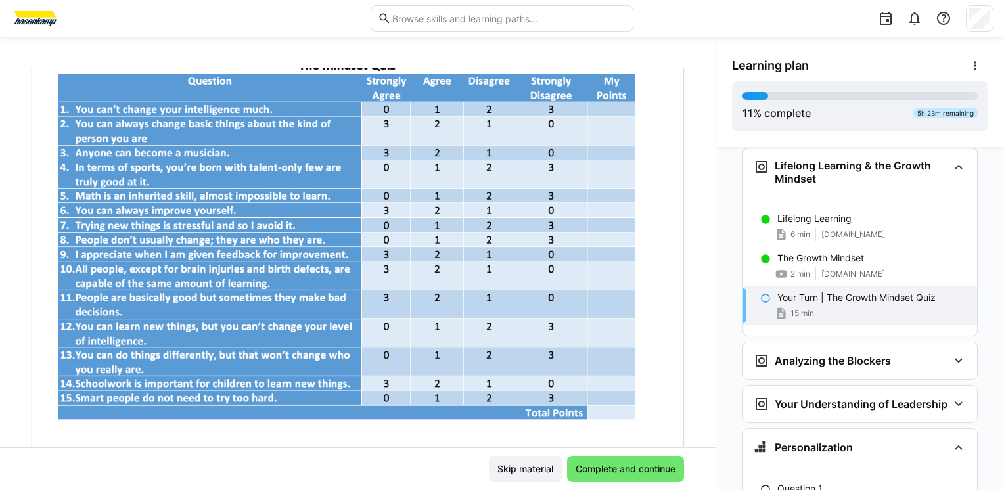
scroll to position [282, 0]
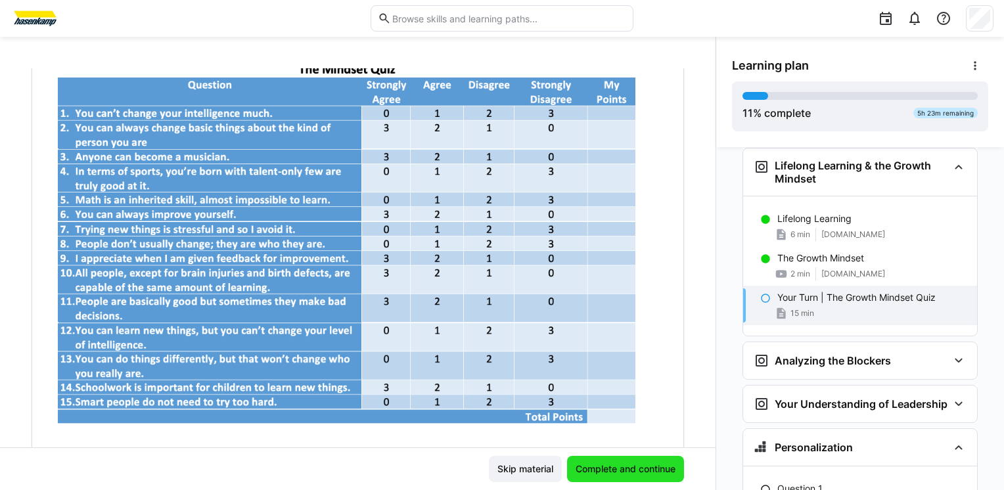
click at [633, 476] on span "Complete and continue" at bounding box center [626, 469] width 104 height 13
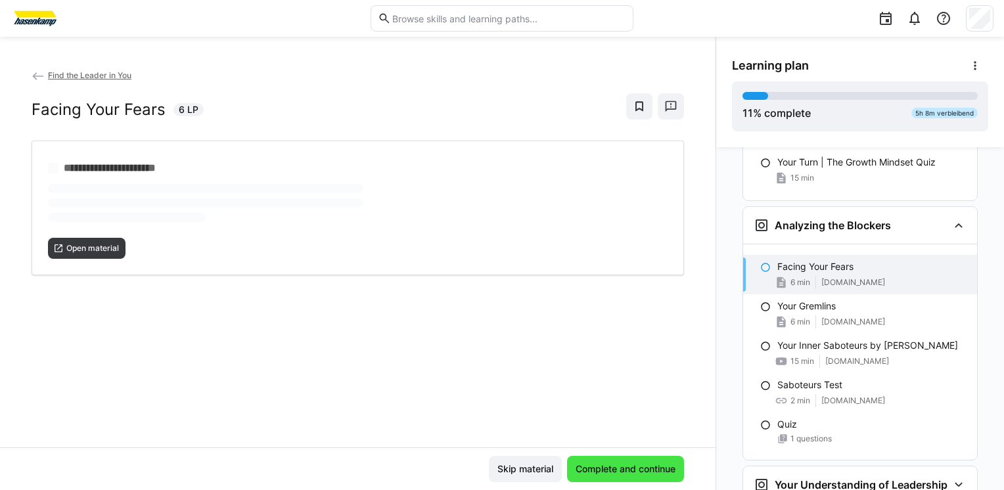
scroll to position [578, 0]
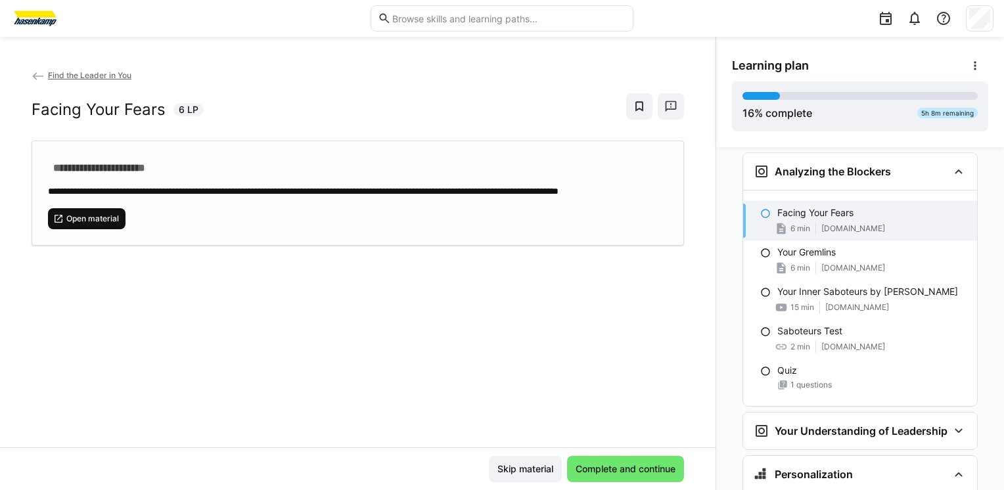
click at [110, 224] on span "Open material" at bounding box center [92, 219] width 55 height 11
click at [608, 468] on span "Complete and continue" at bounding box center [626, 469] width 104 height 13
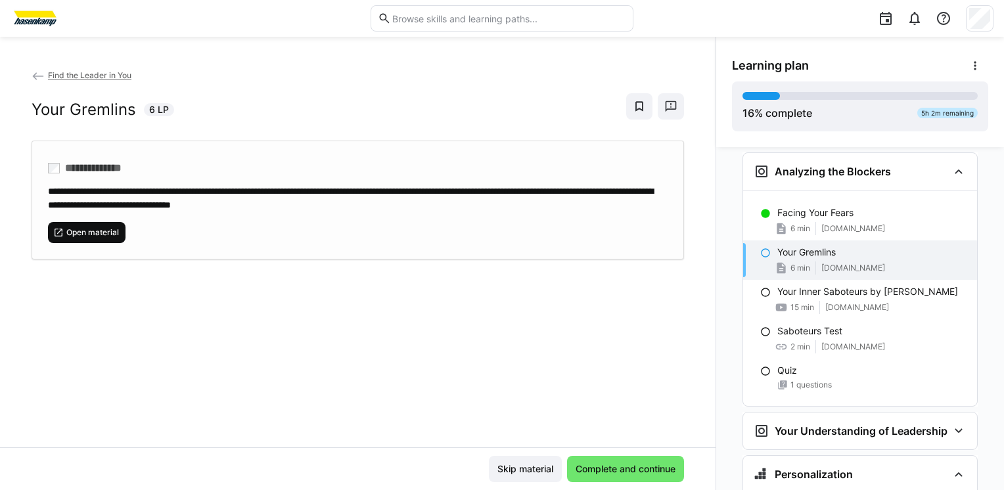
click at [98, 227] on span "Open material" at bounding box center [92, 232] width 55 height 11
